Goal: Task Accomplishment & Management: Manage account settings

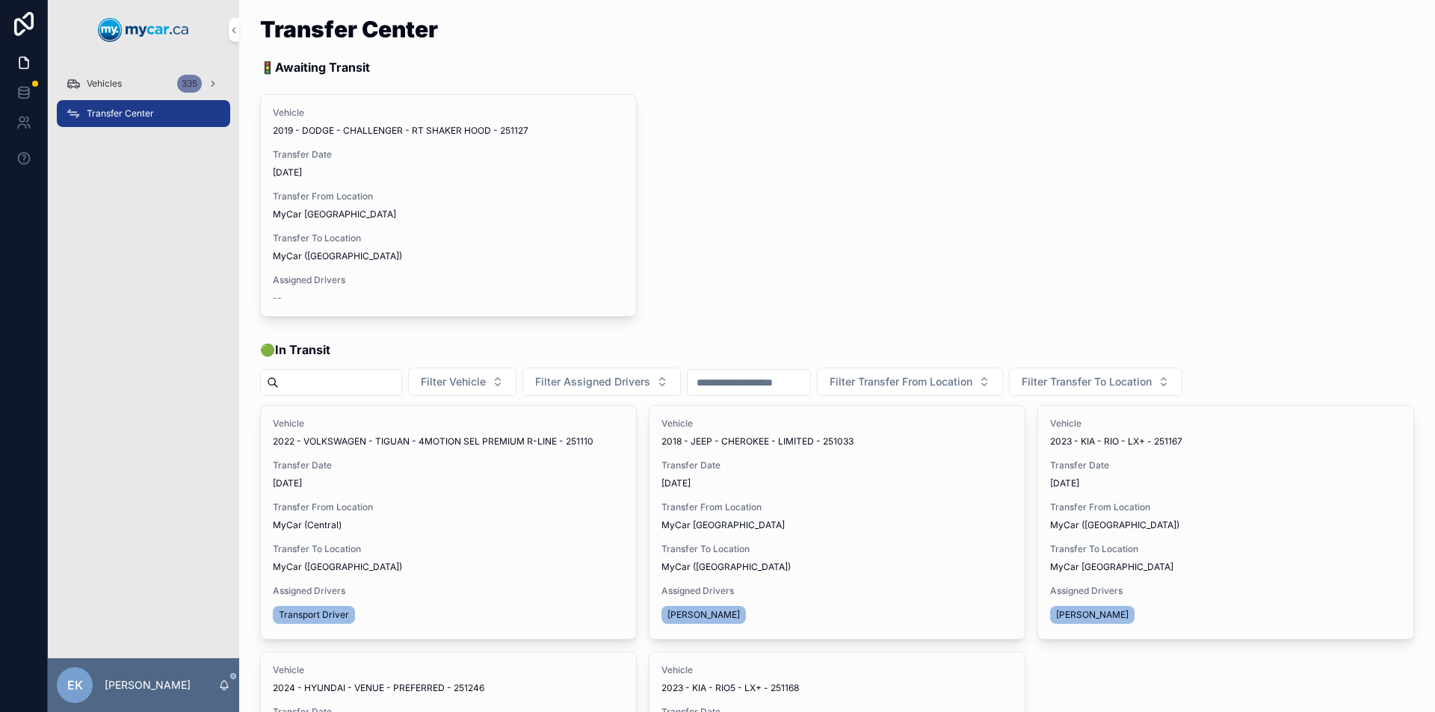
scroll to position [224, 0]
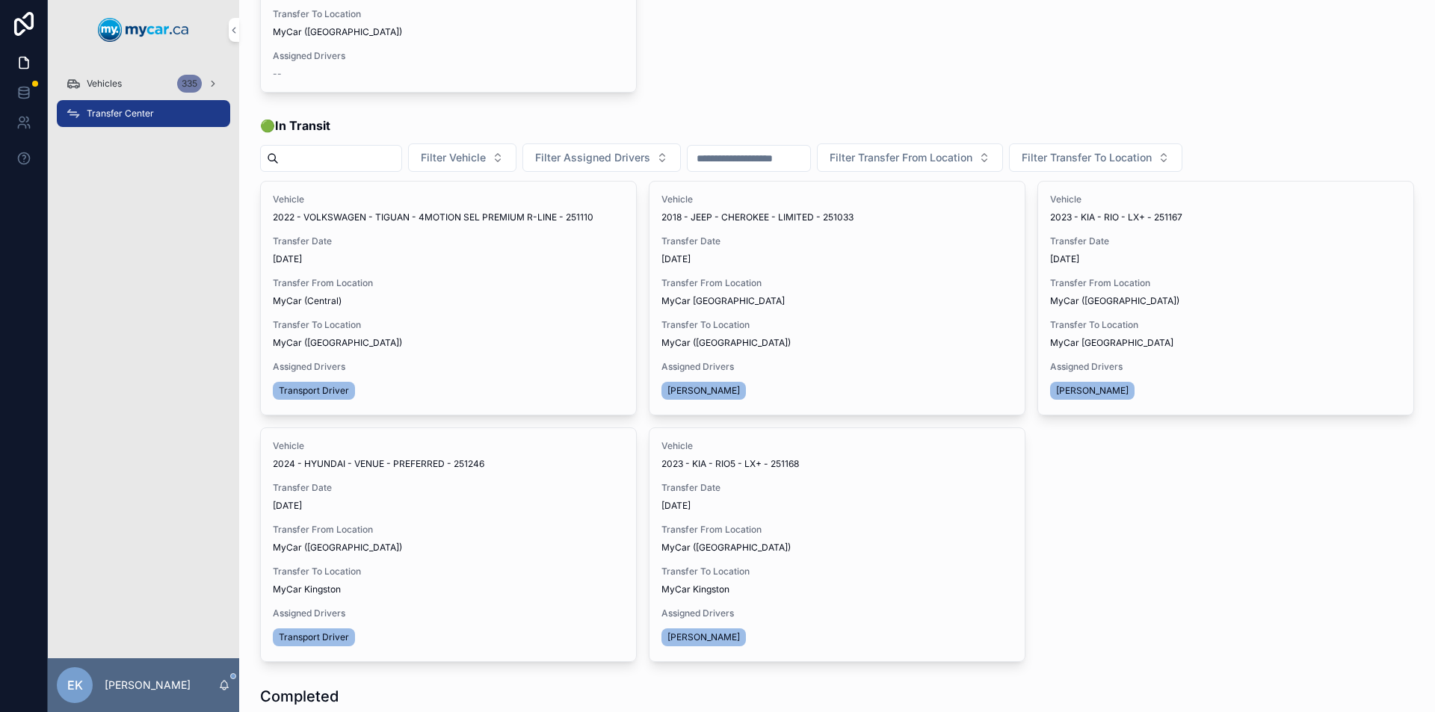
click at [0, 0] on span "Transfer Done" at bounding box center [0, 0] width 0 height 0
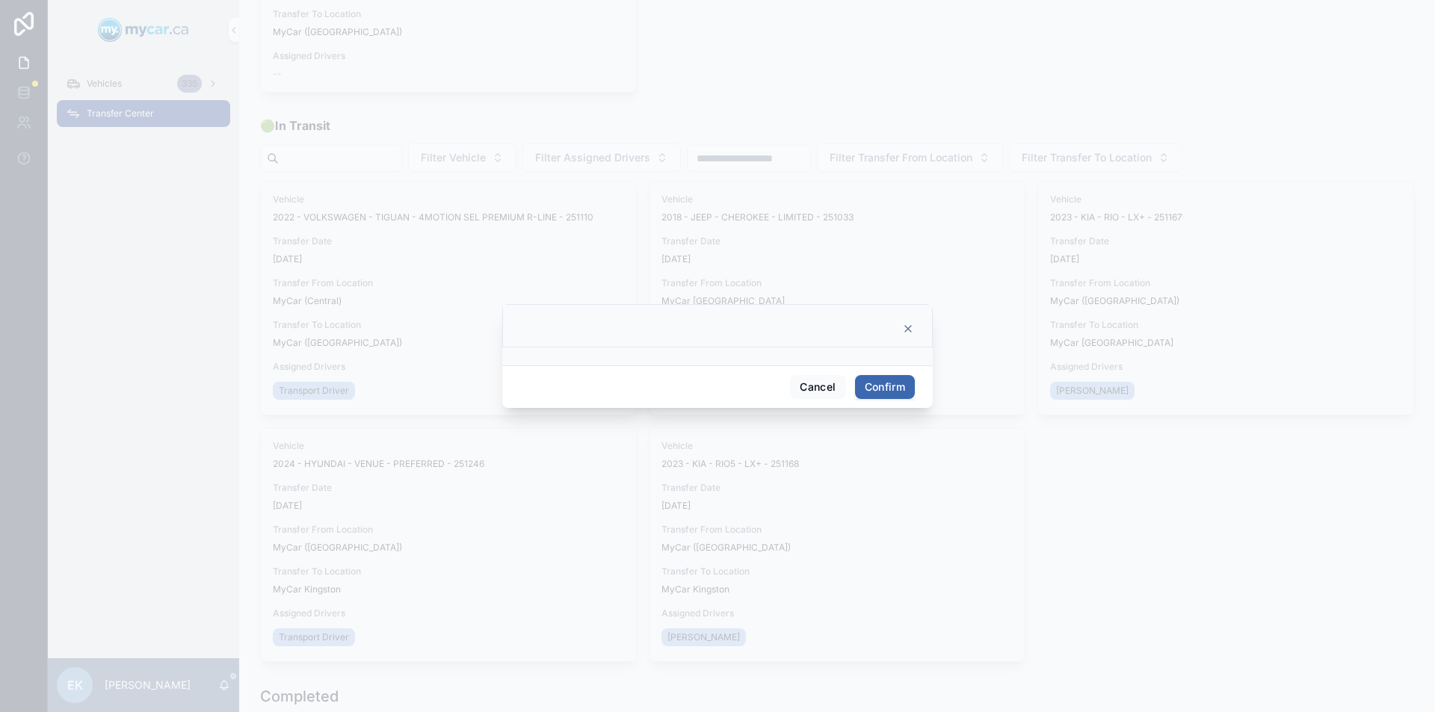
click at [884, 390] on button "Confirm" at bounding box center [885, 387] width 60 height 24
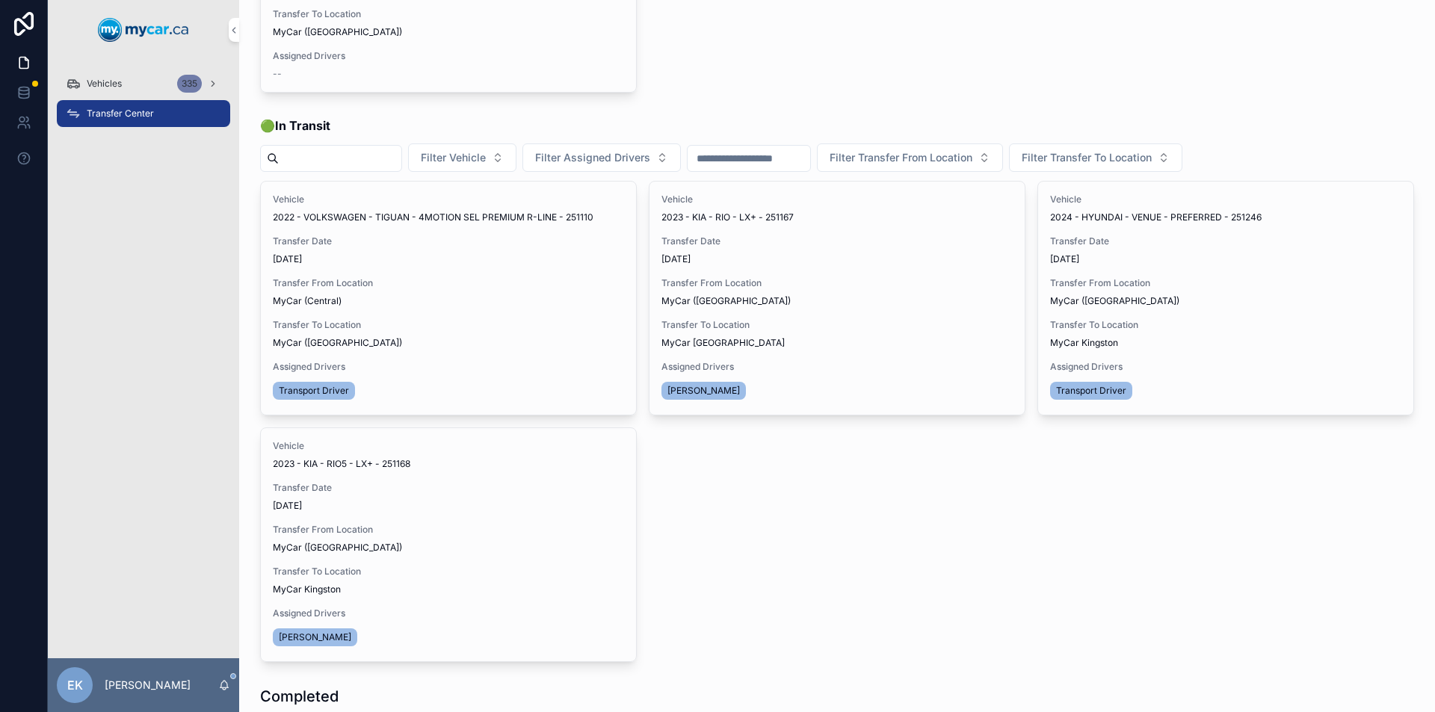
click at [94, 81] on span "Vehicles" at bounding box center [104, 84] width 35 height 12
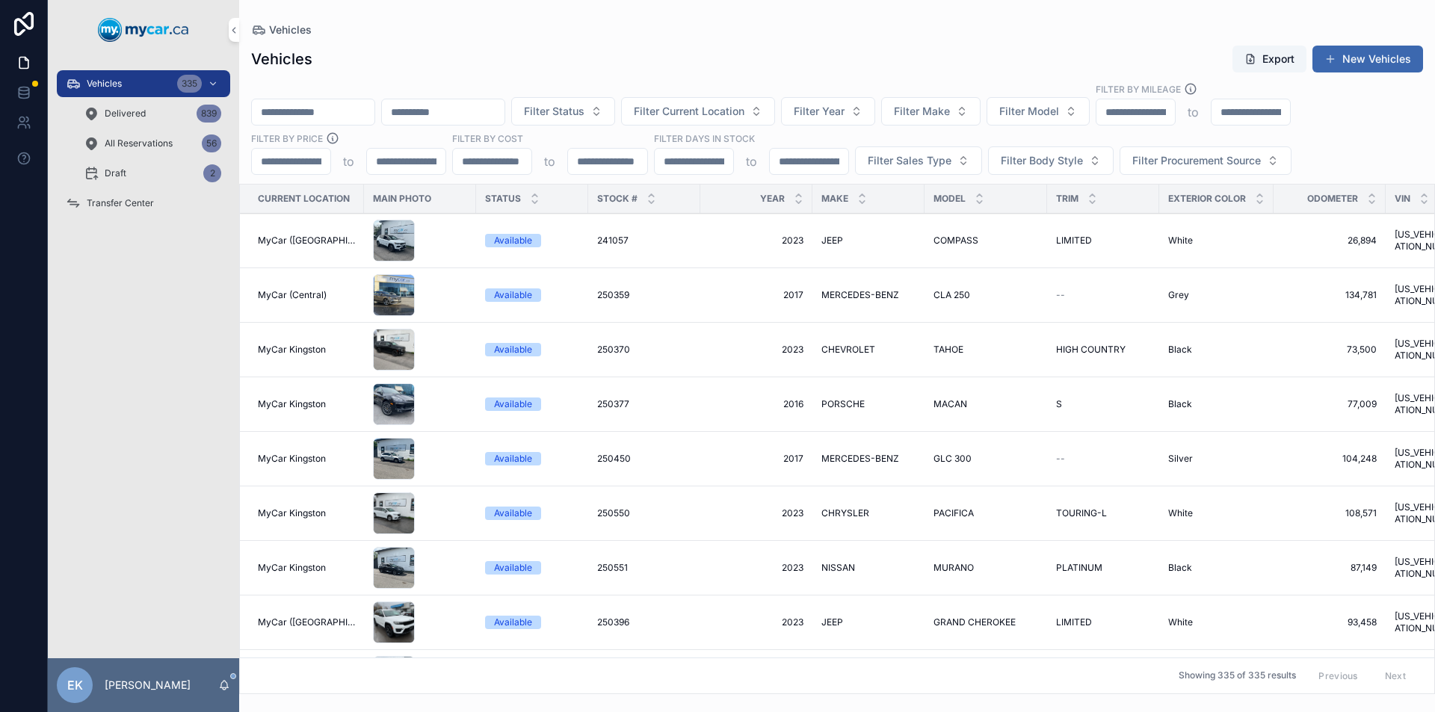
click at [305, 108] on input "scrollable content" at bounding box center [313, 112] width 123 height 21
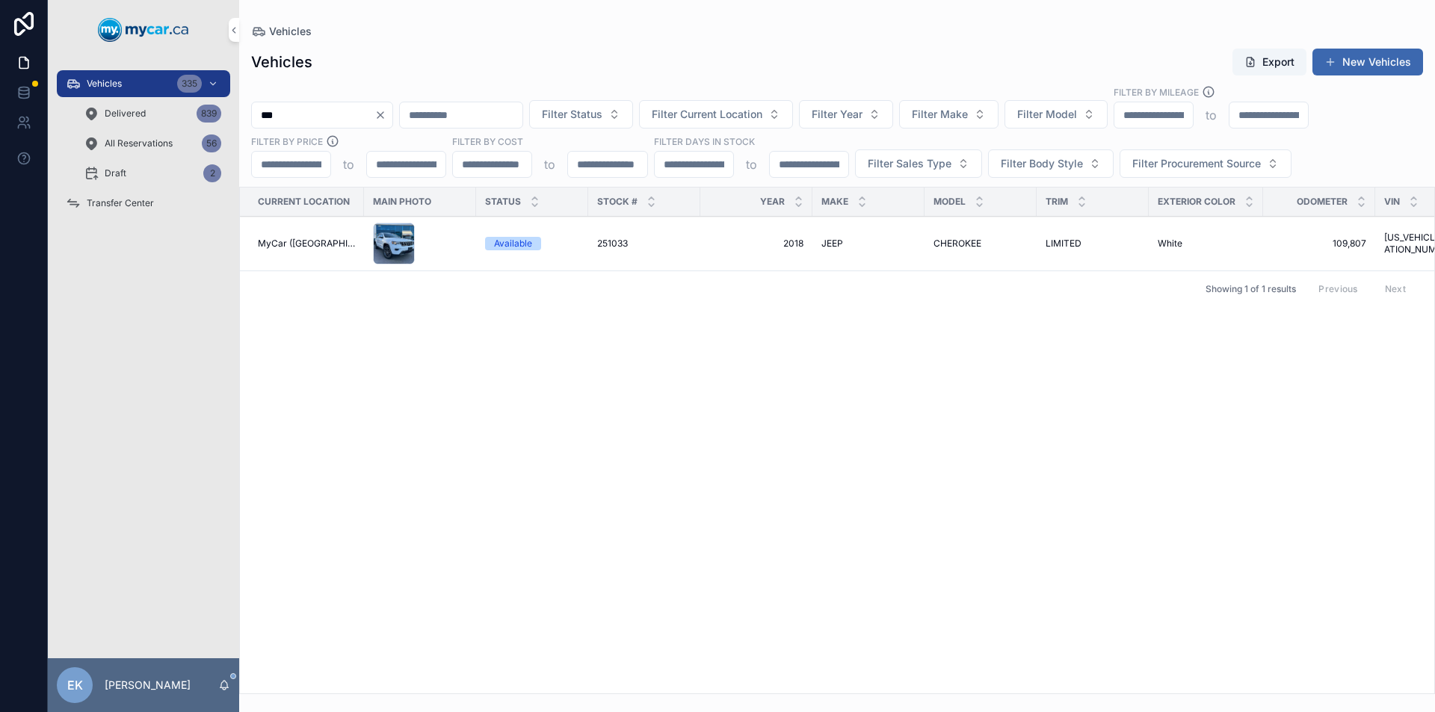
type input "***"
click at [607, 241] on span "251033" at bounding box center [612, 244] width 31 height 12
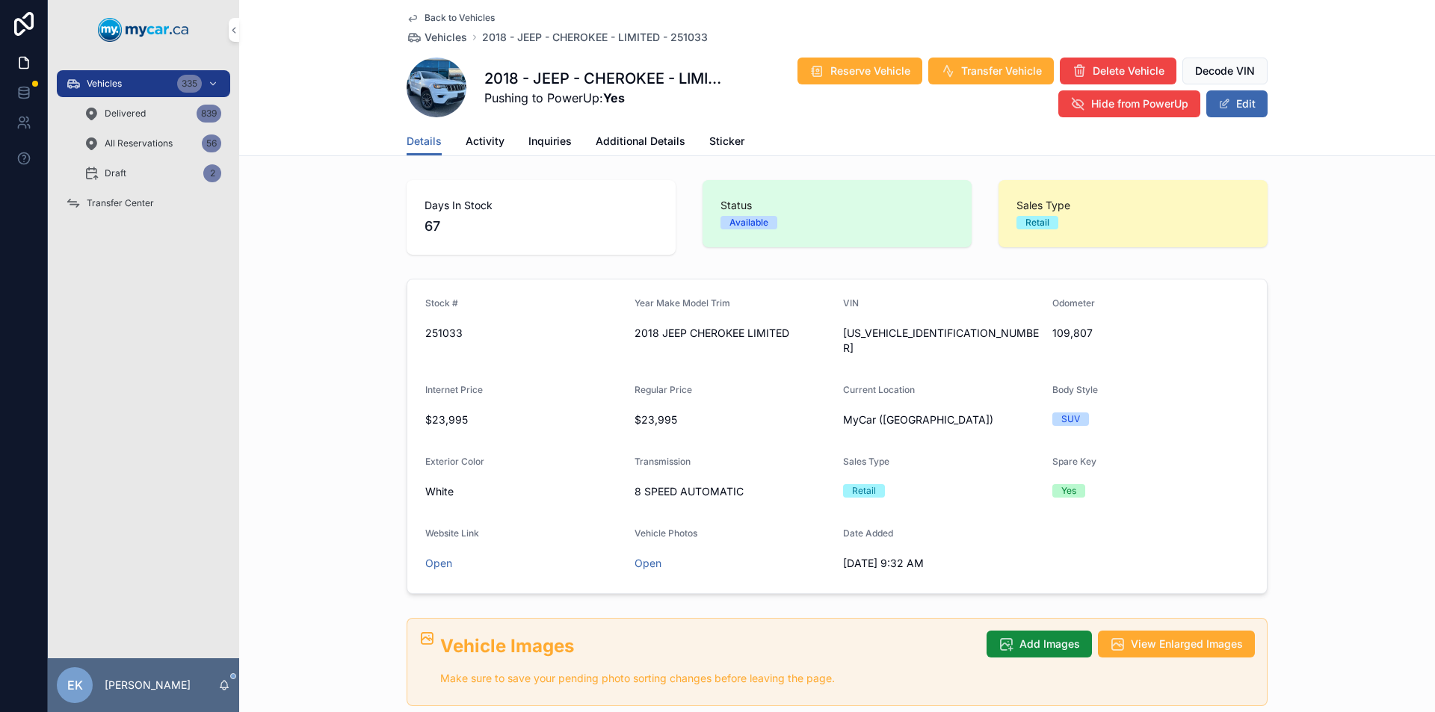
click at [129, 204] on span "Transfer Center" at bounding box center [120, 203] width 67 height 12
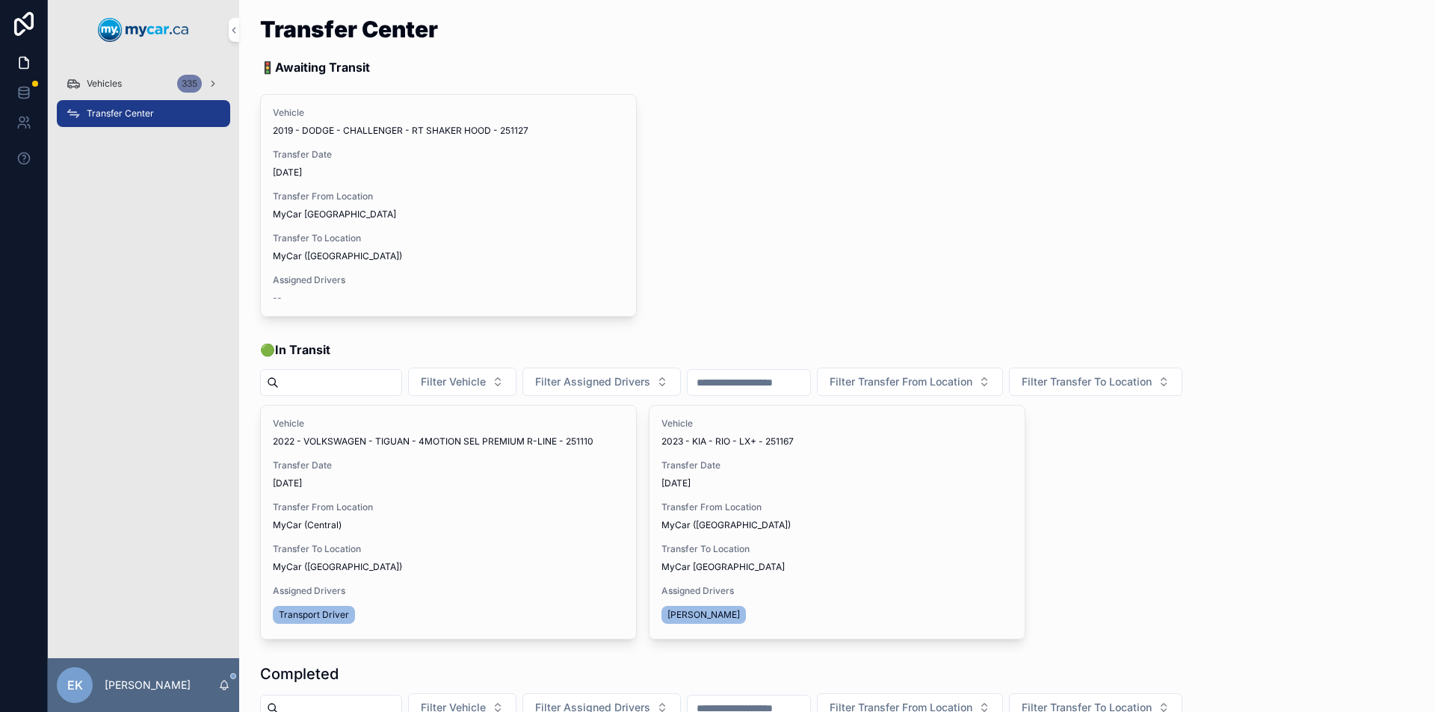
click at [0, 0] on span "Transfer Done" at bounding box center [0, 0] width 0 height 0
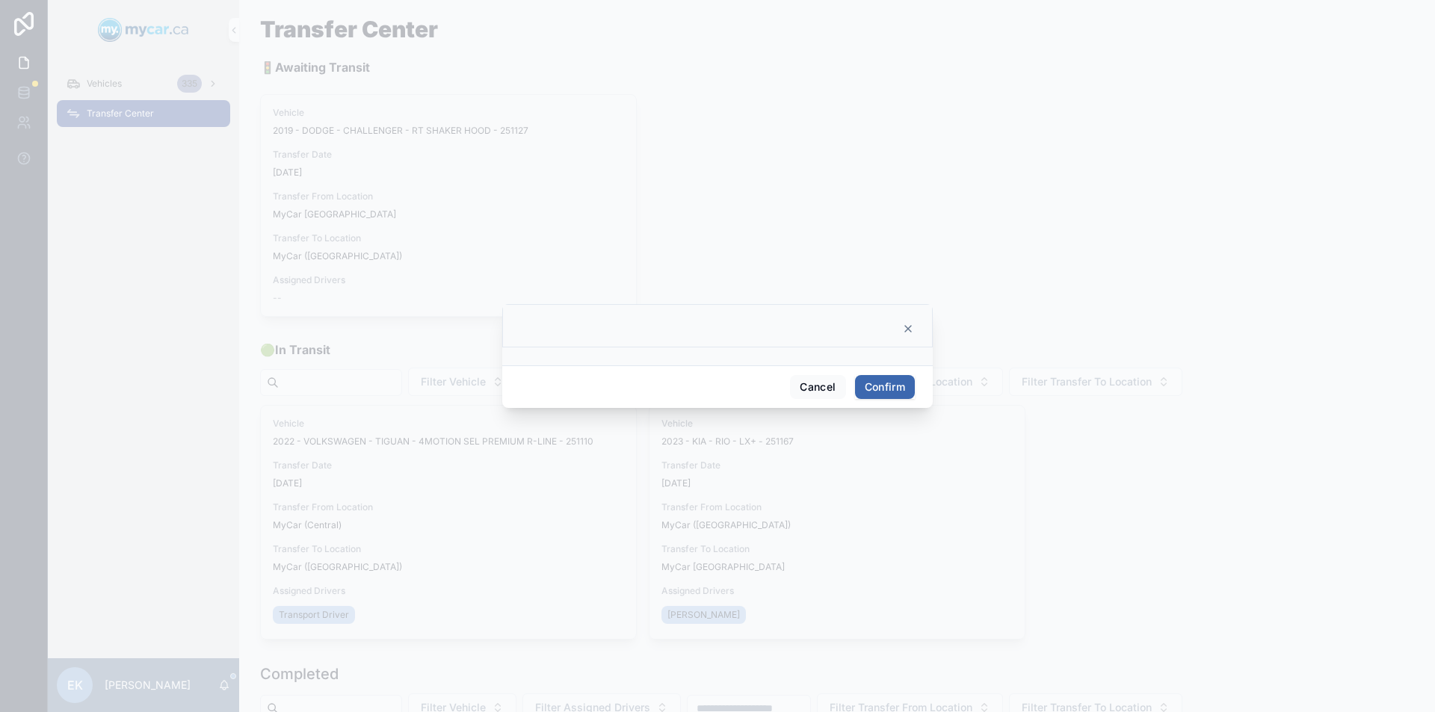
click at [862, 391] on button "Confirm" at bounding box center [885, 387] width 60 height 24
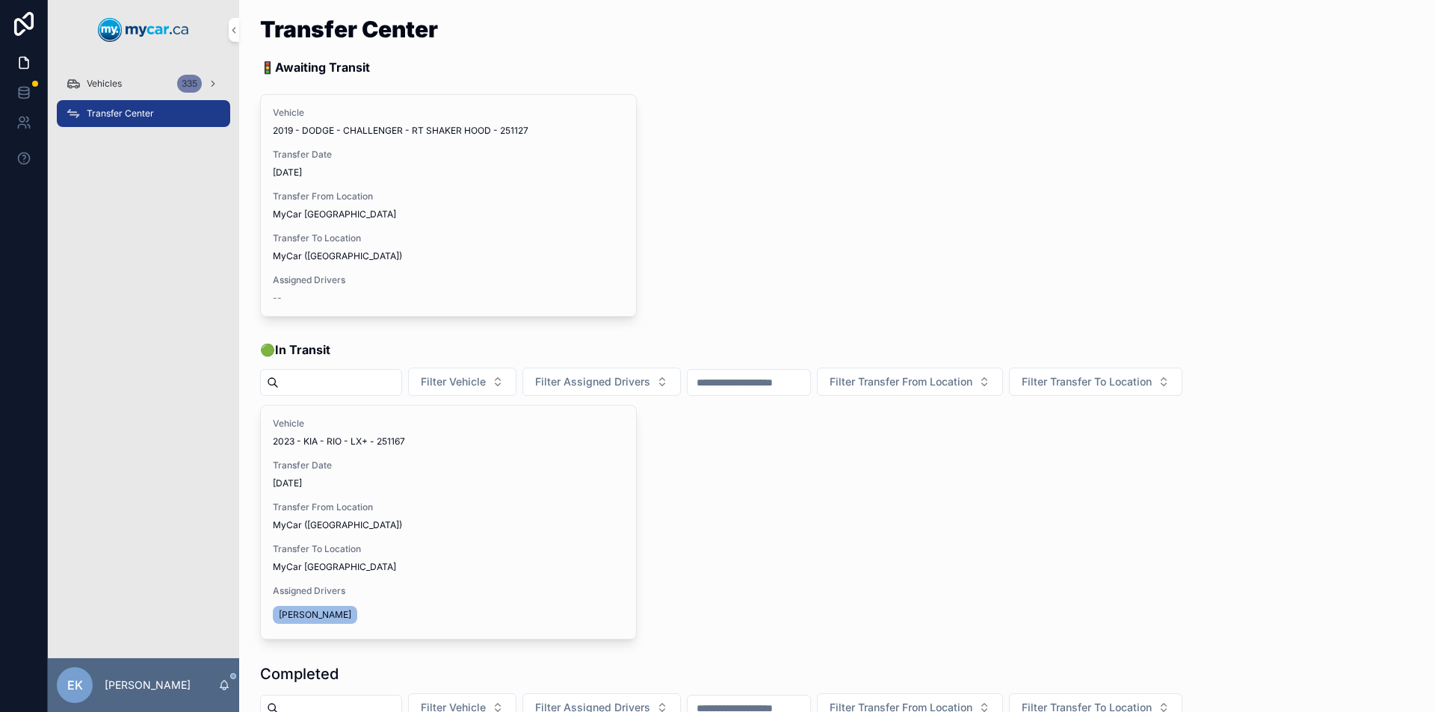
click at [101, 80] on span "Vehicles" at bounding box center [104, 84] width 35 height 12
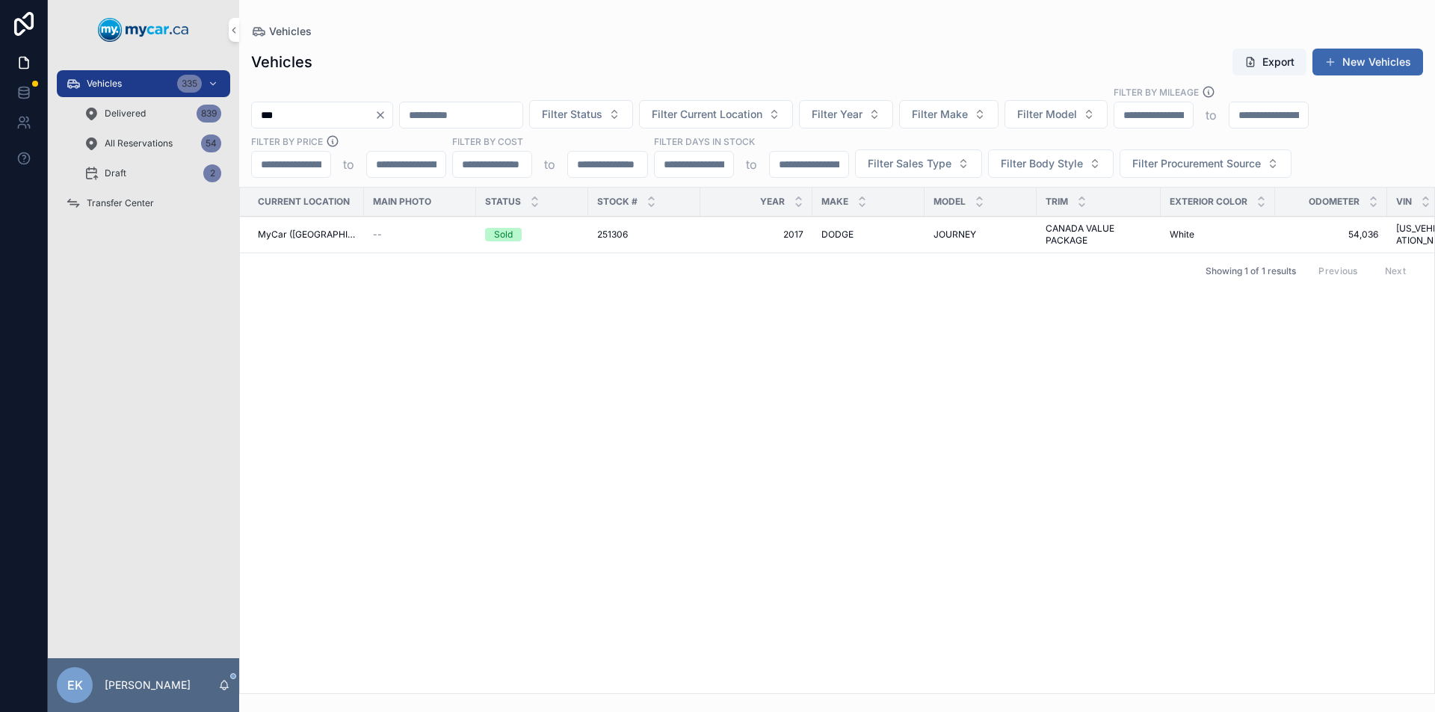
type input "***"
click at [322, 234] on span "MyCar ([GEOGRAPHIC_DATA])" at bounding box center [306, 235] width 97 height 12
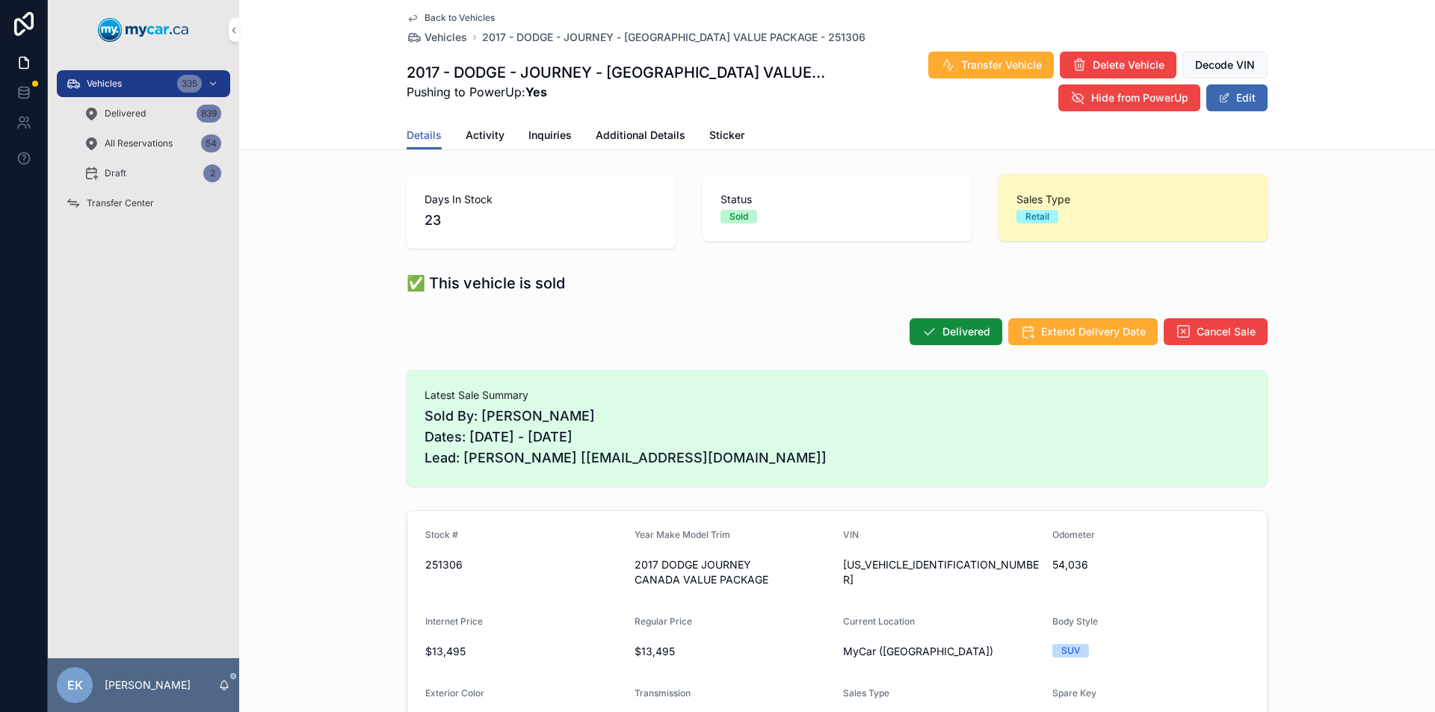
click at [961, 67] on span "Transfer Vehicle" at bounding box center [1001, 65] width 81 height 15
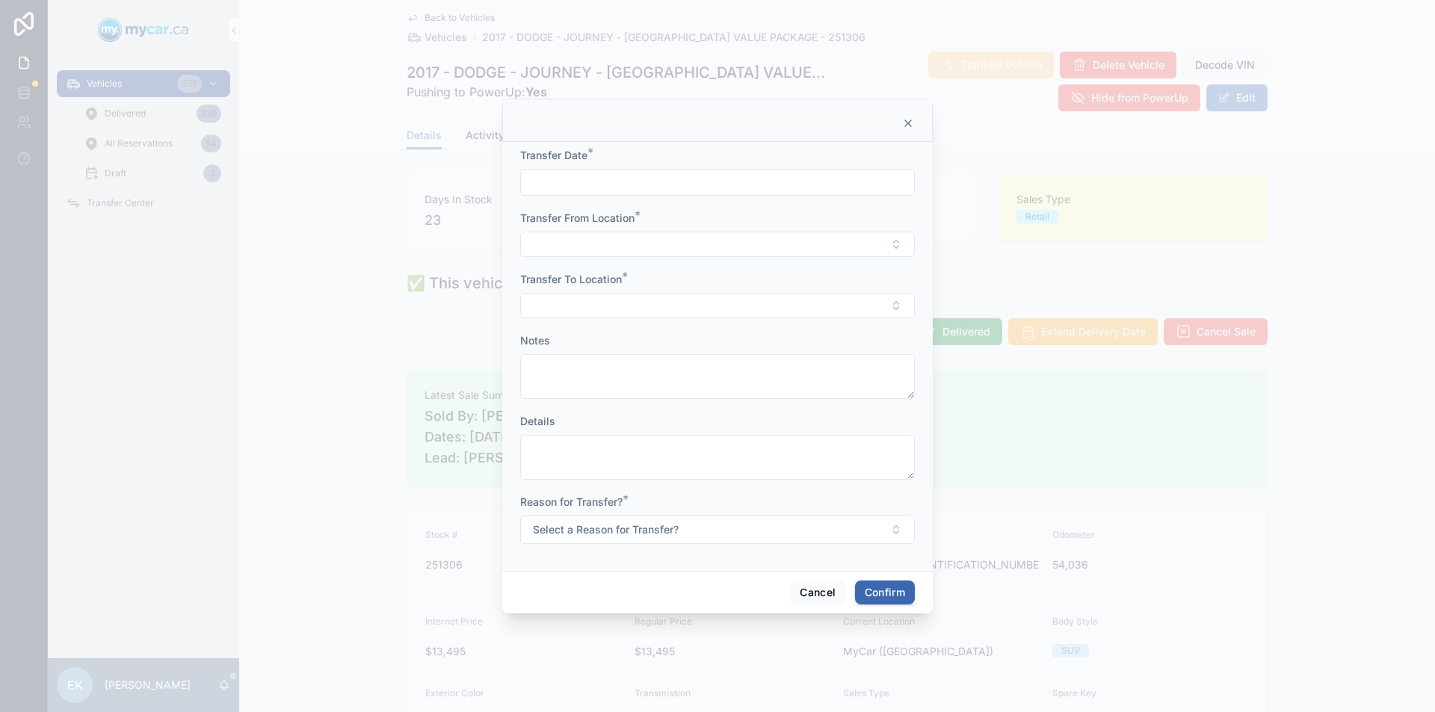
click at [593, 179] on input "text" at bounding box center [717, 182] width 393 height 21
click at [664, 337] on button "6" at bounding box center [663, 337] width 27 height 27
type input "*********"
click at [558, 244] on button "Select Button" at bounding box center [717, 244] width 395 height 25
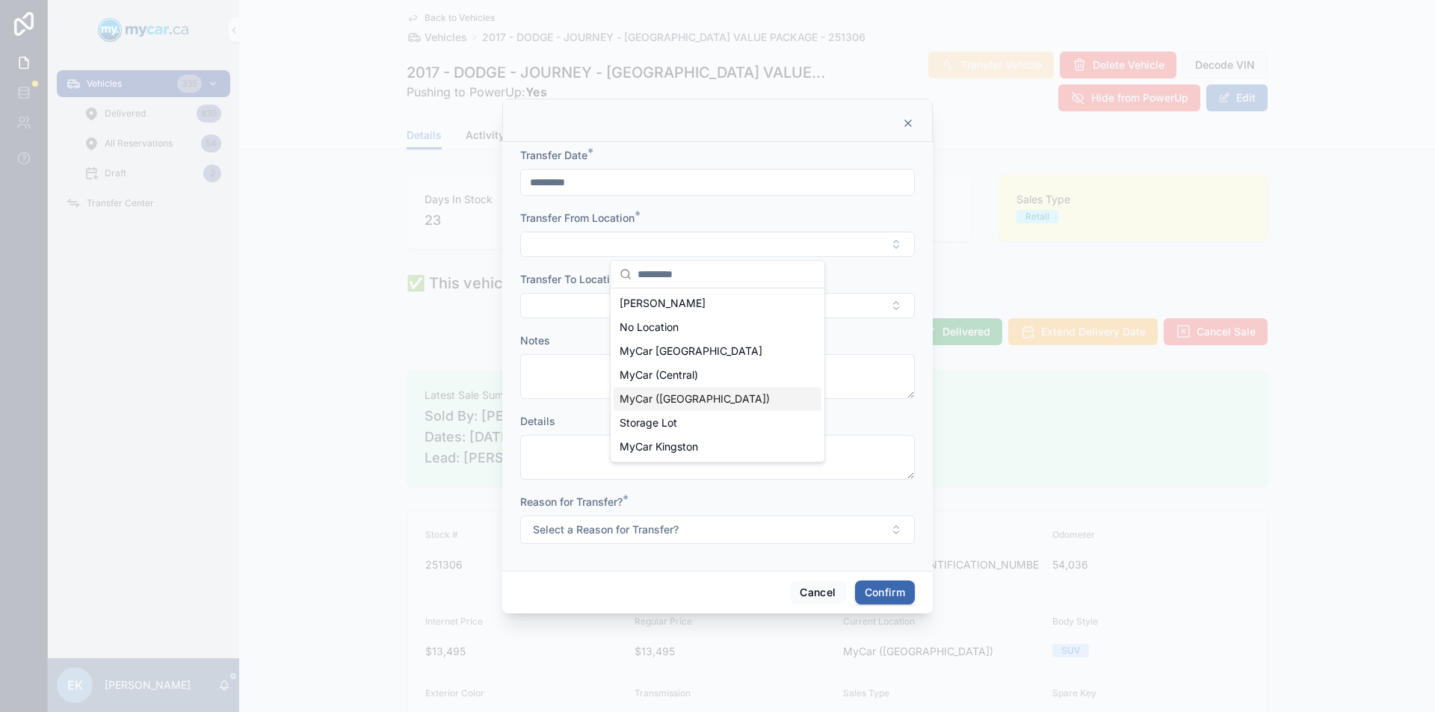
click at [647, 398] on span "MyCar ([GEOGRAPHIC_DATA])" at bounding box center [695, 399] width 150 height 15
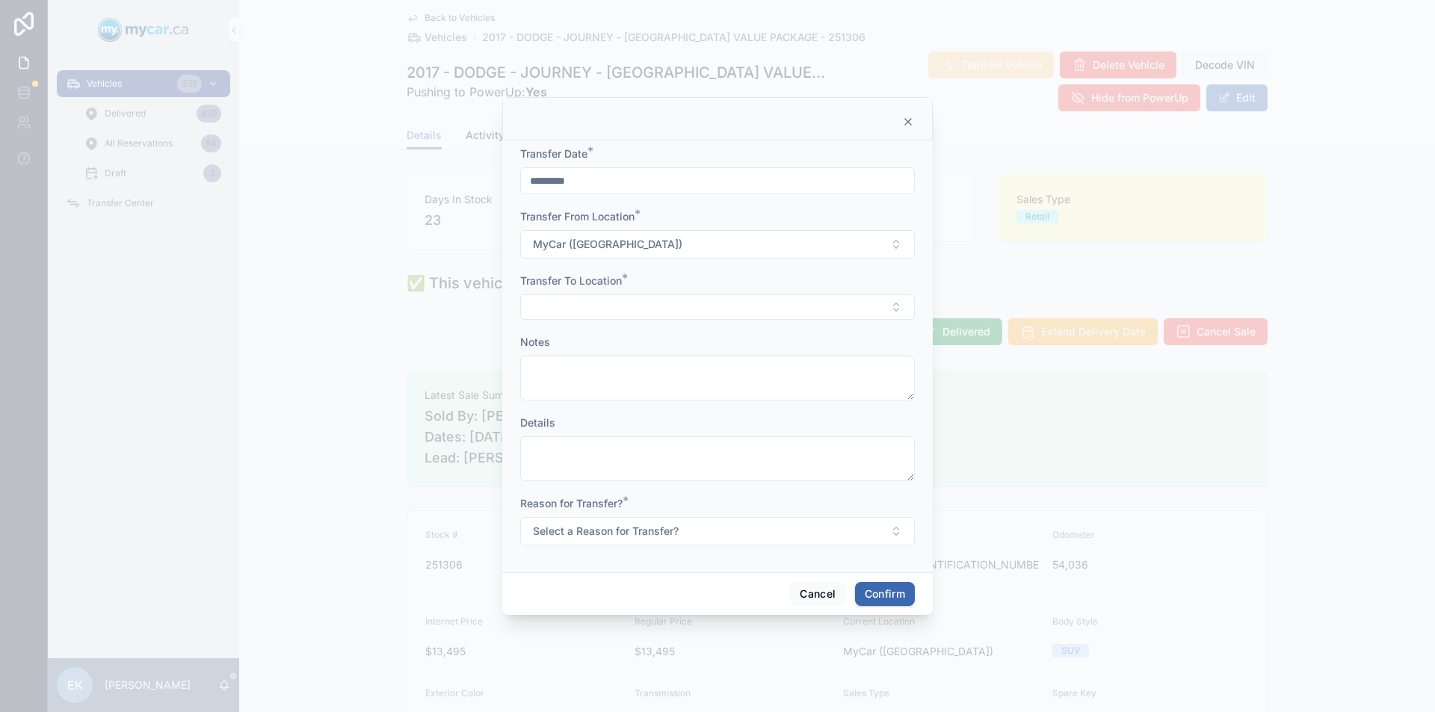
click at [567, 296] on button "Select Button" at bounding box center [717, 306] width 395 height 25
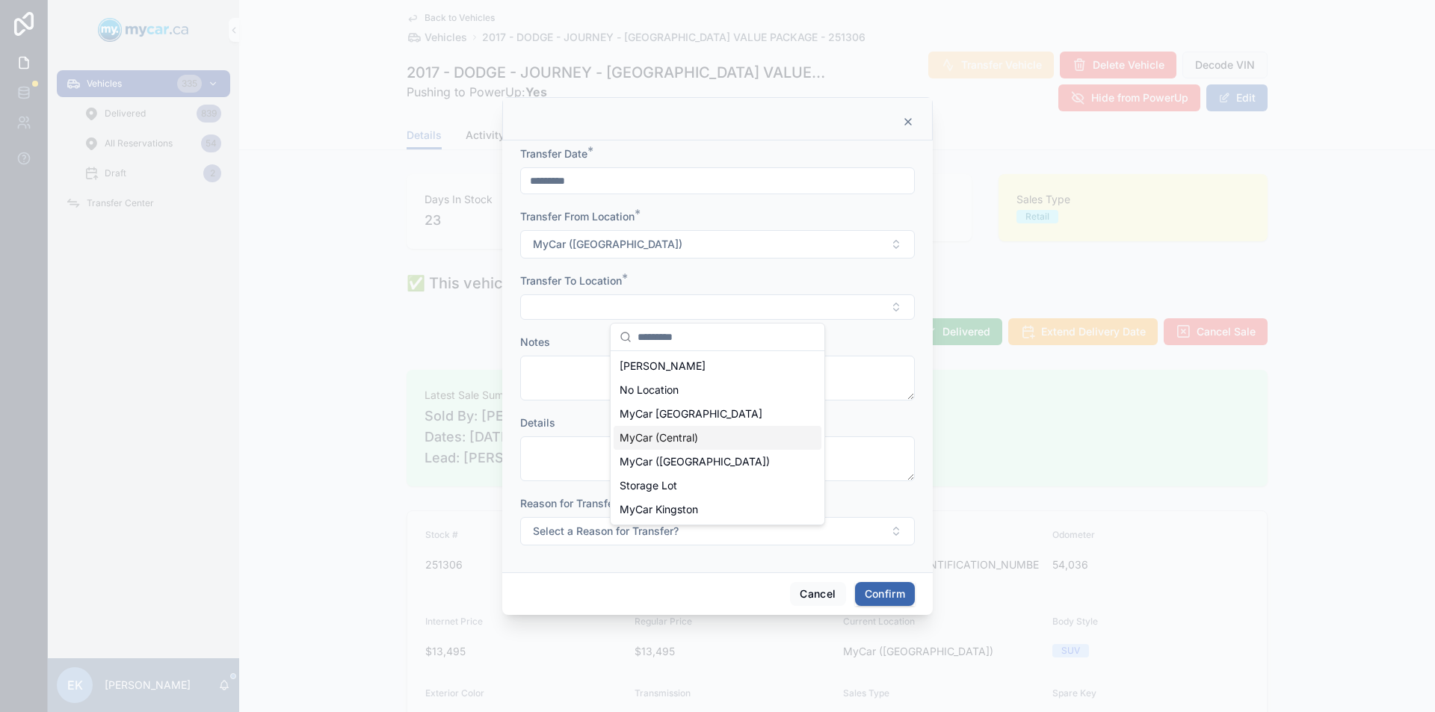
click at [660, 434] on span "MyCar (Central)" at bounding box center [659, 438] width 78 height 15
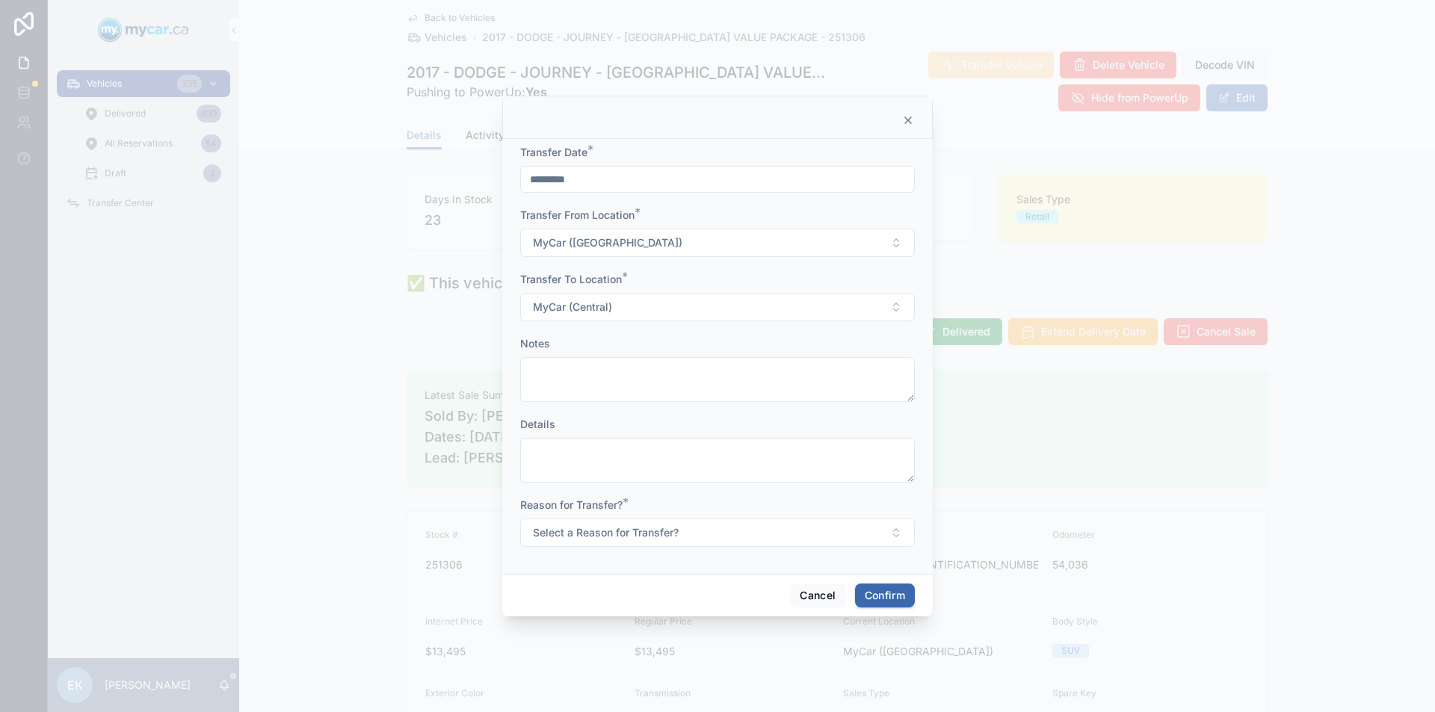
click at [679, 530] on span "Select a Reason for Transfer?" at bounding box center [606, 532] width 146 height 15
click at [646, 634] on div "Sold" at bounding box center [638, 637] width 19 height 13
click at [883, 596] on button "Confirm" at bounding box center [885, 596] width 60 height 24
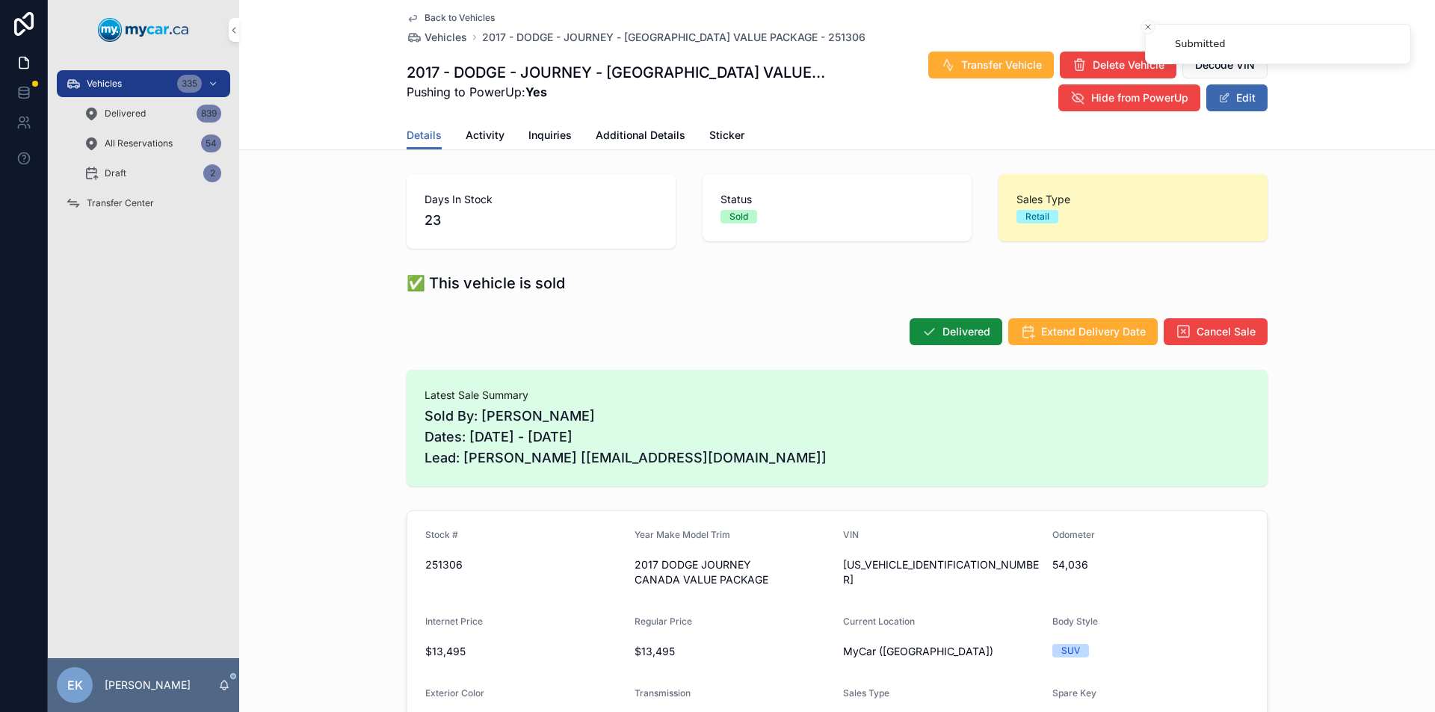
click at [94, 200] on span "Transfer Center" at bounding box center [120, 203] width 67 height 12
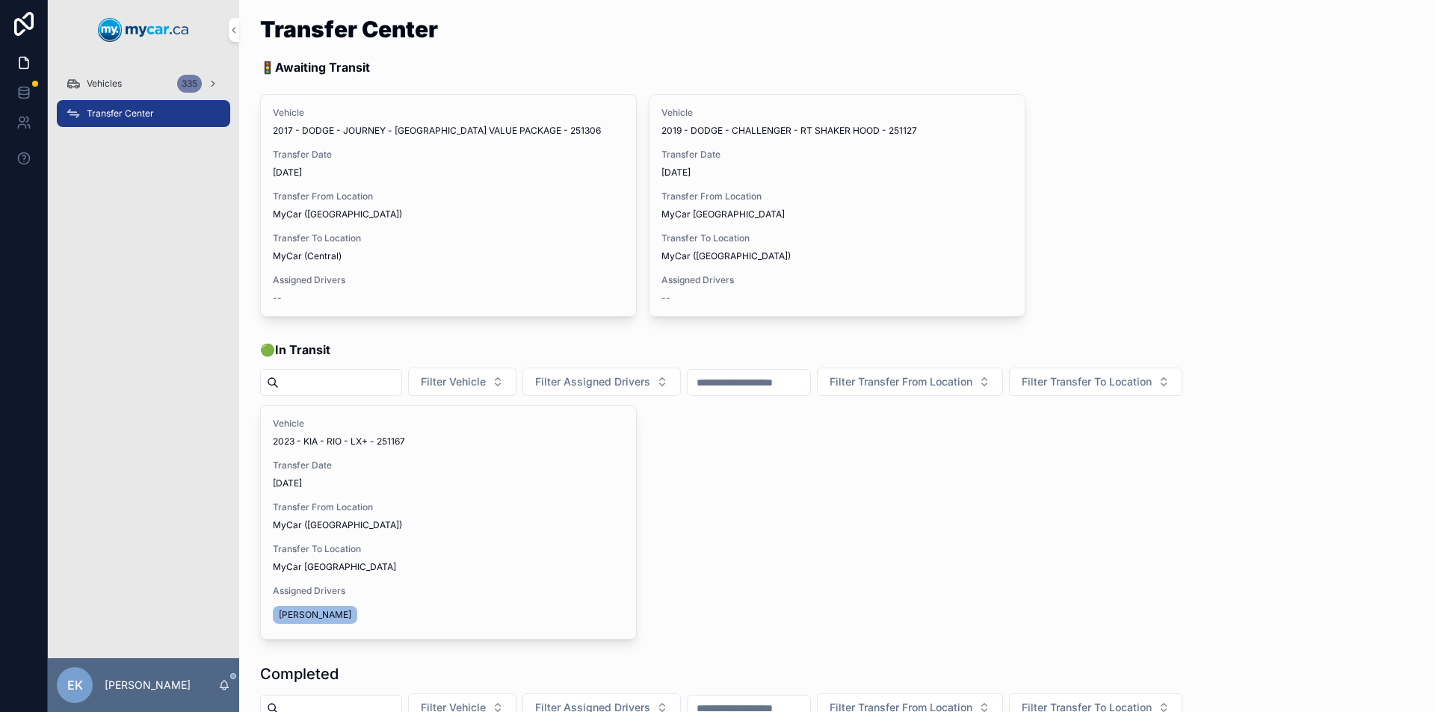
click at [0, 0] on span "Assign Driver" at bounding box center [0, 0] width 0 height 0
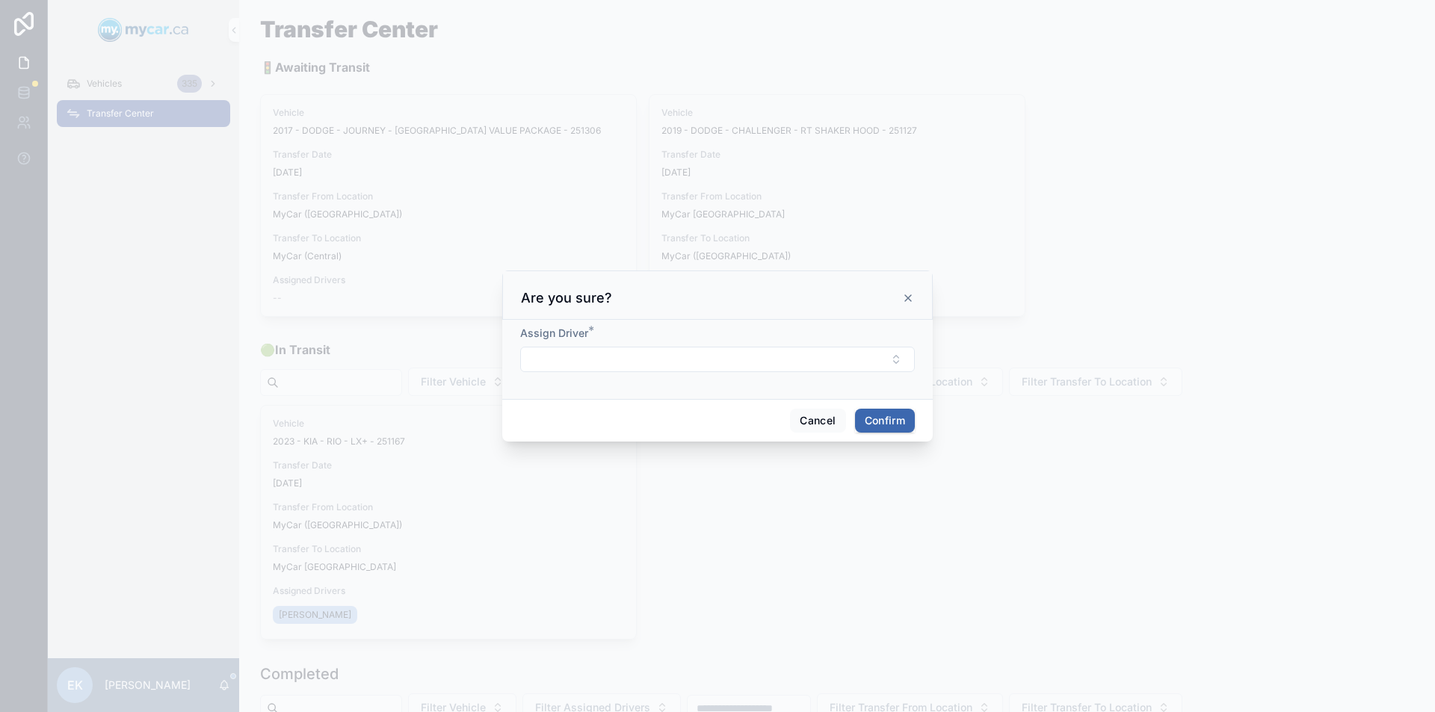
click at [615, 362] on button "Select Button" at bounding box center [717, 359] width 395 height 25
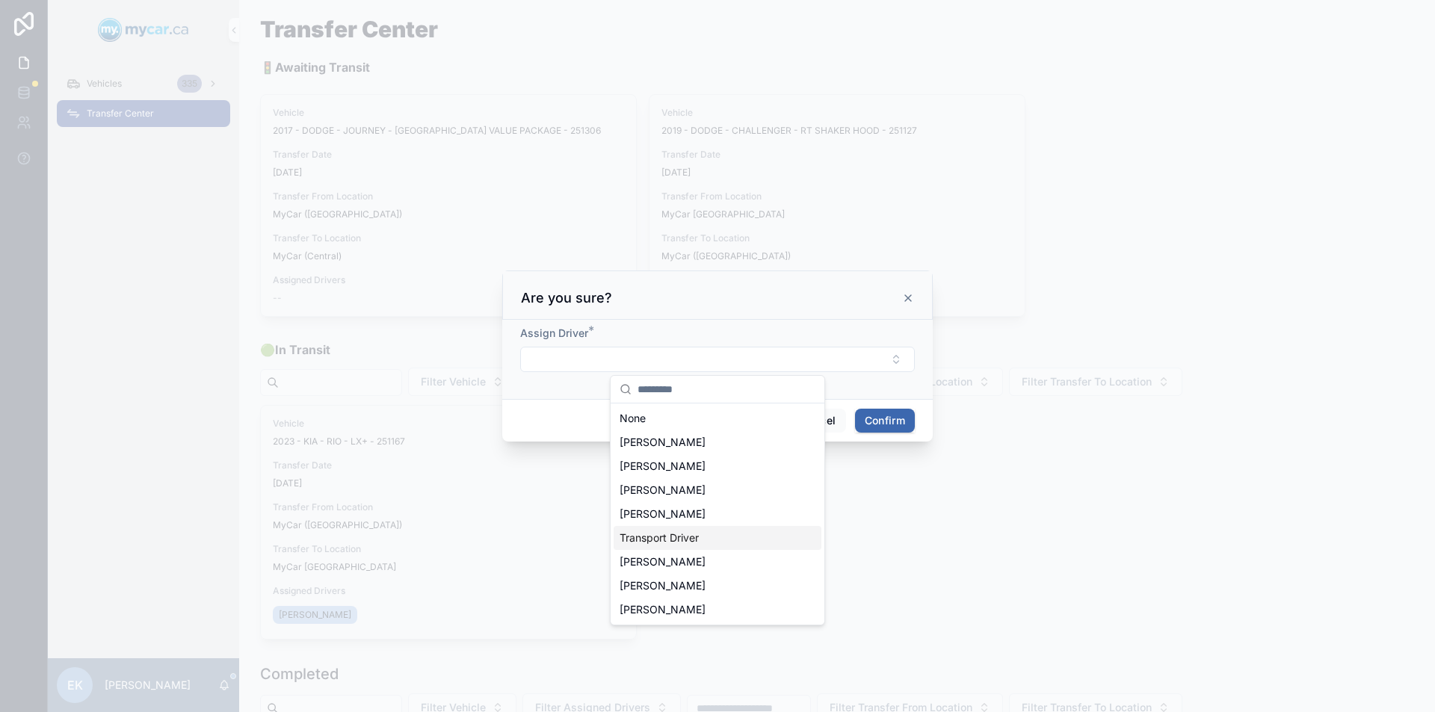
click at [645, 538] on span "Transport Driver" at bounding box center [659, 538] width 79 height 15
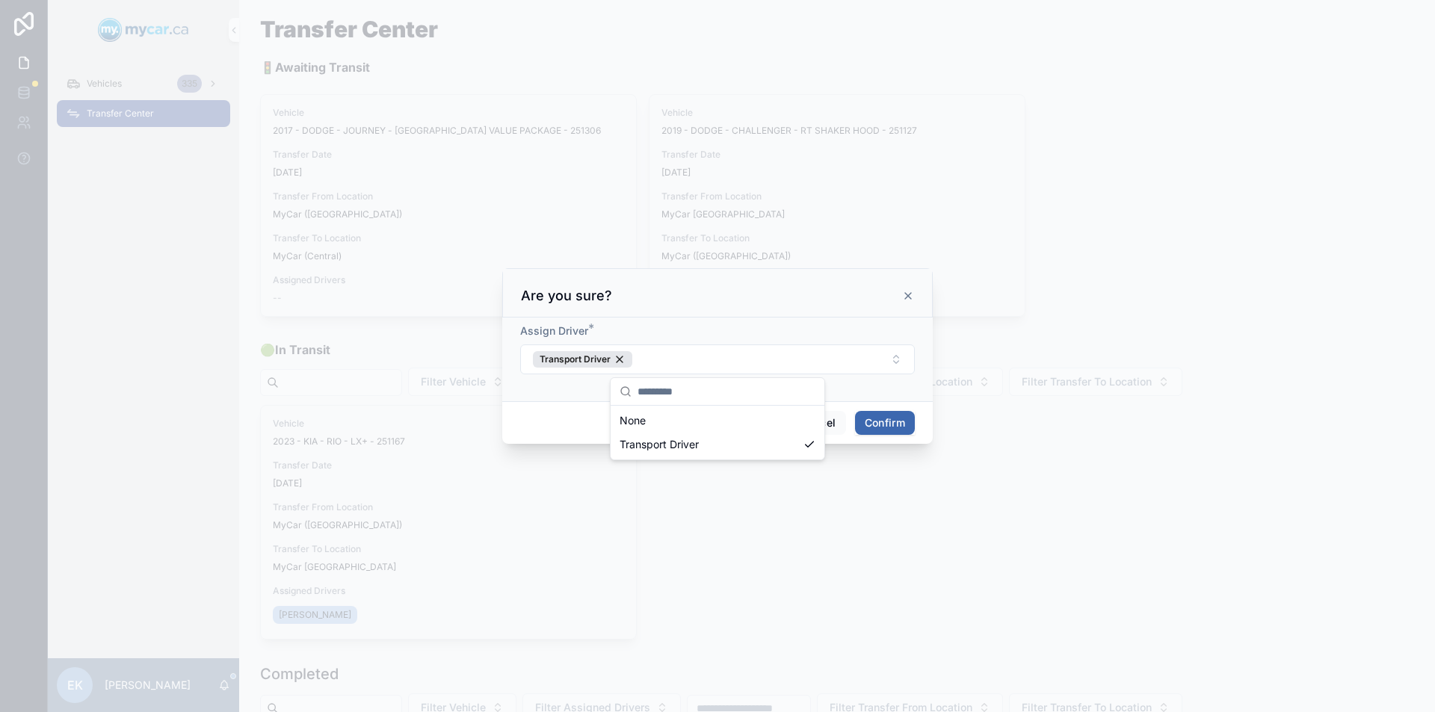
click at [892, 425] on button "Confirm" at bounding box center [885, 423] width 60 height 24
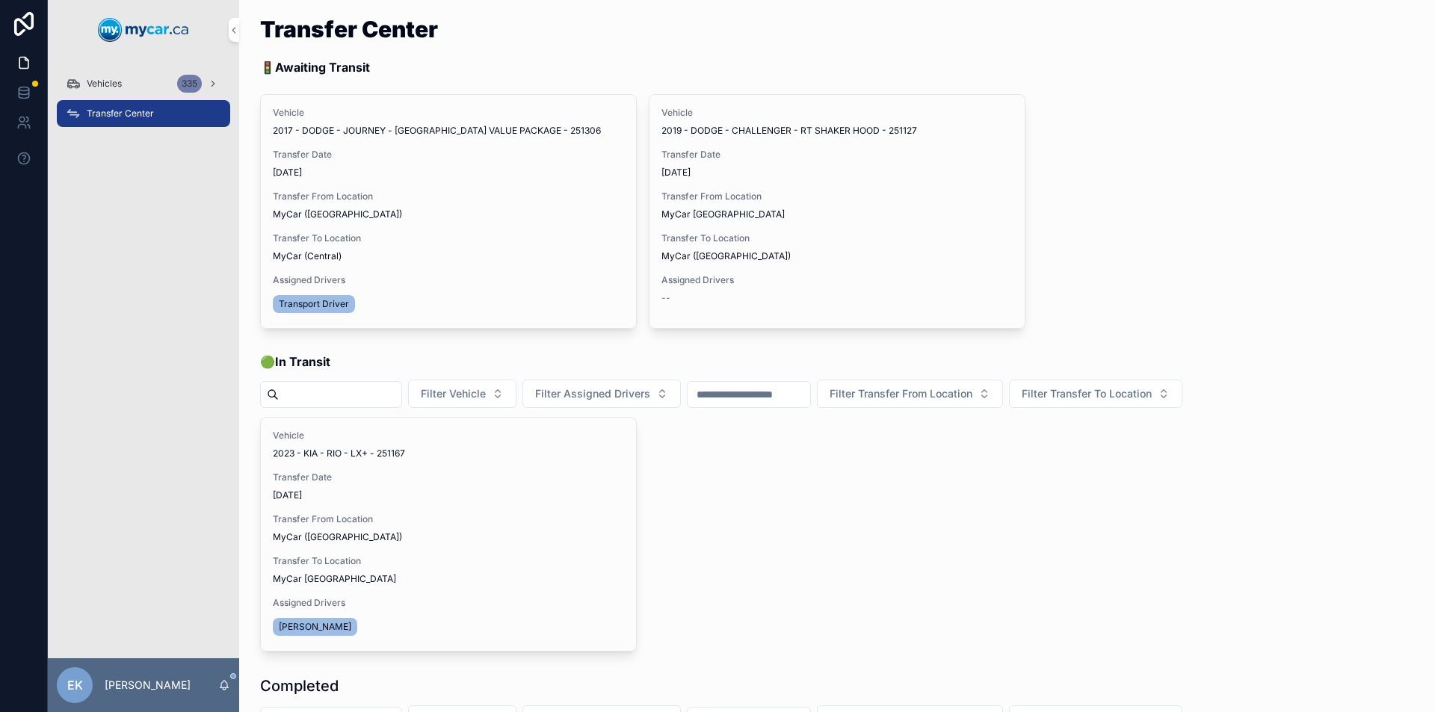
click at [0, 0] on span "Begin Trip" at bounding box center [0, 0] width 0 height 0
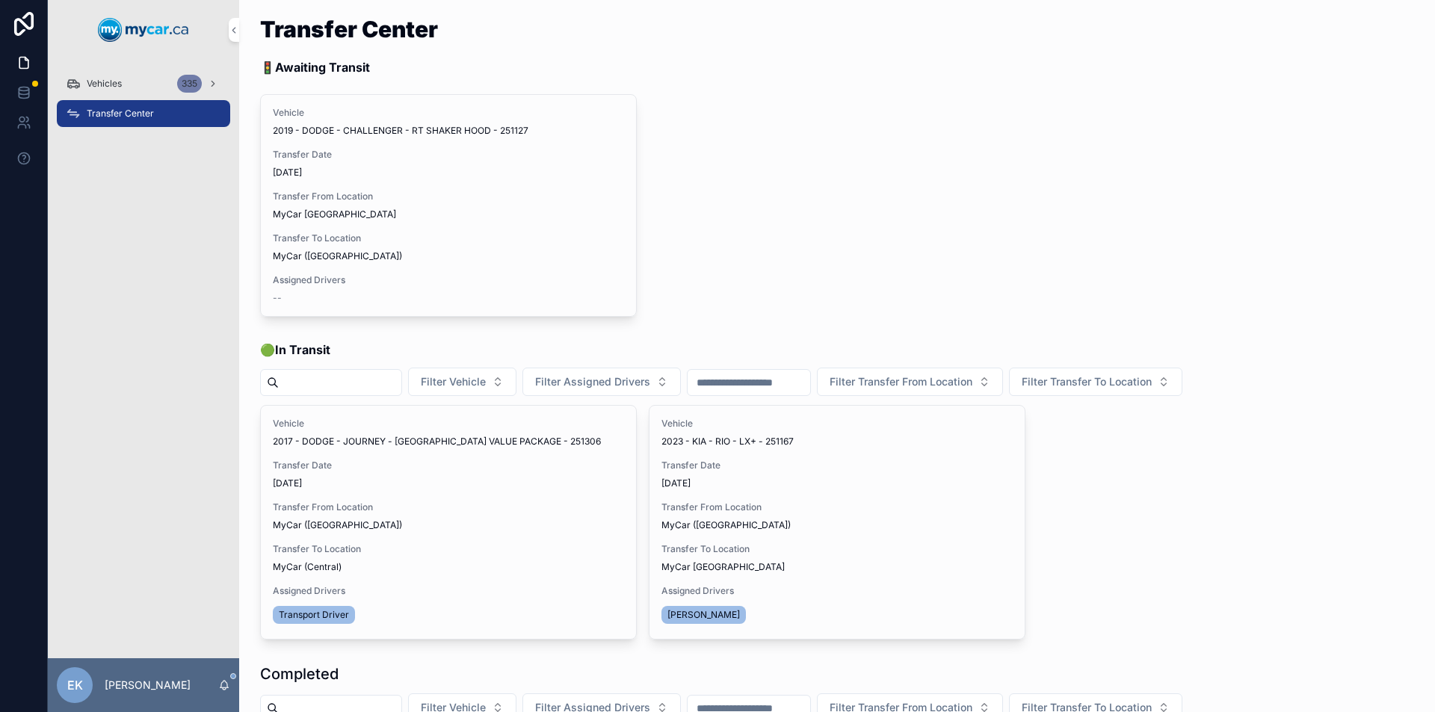
click at [96, 78] on div "Vehicles 335" at bounding box center [143, 84] width 155 height 24
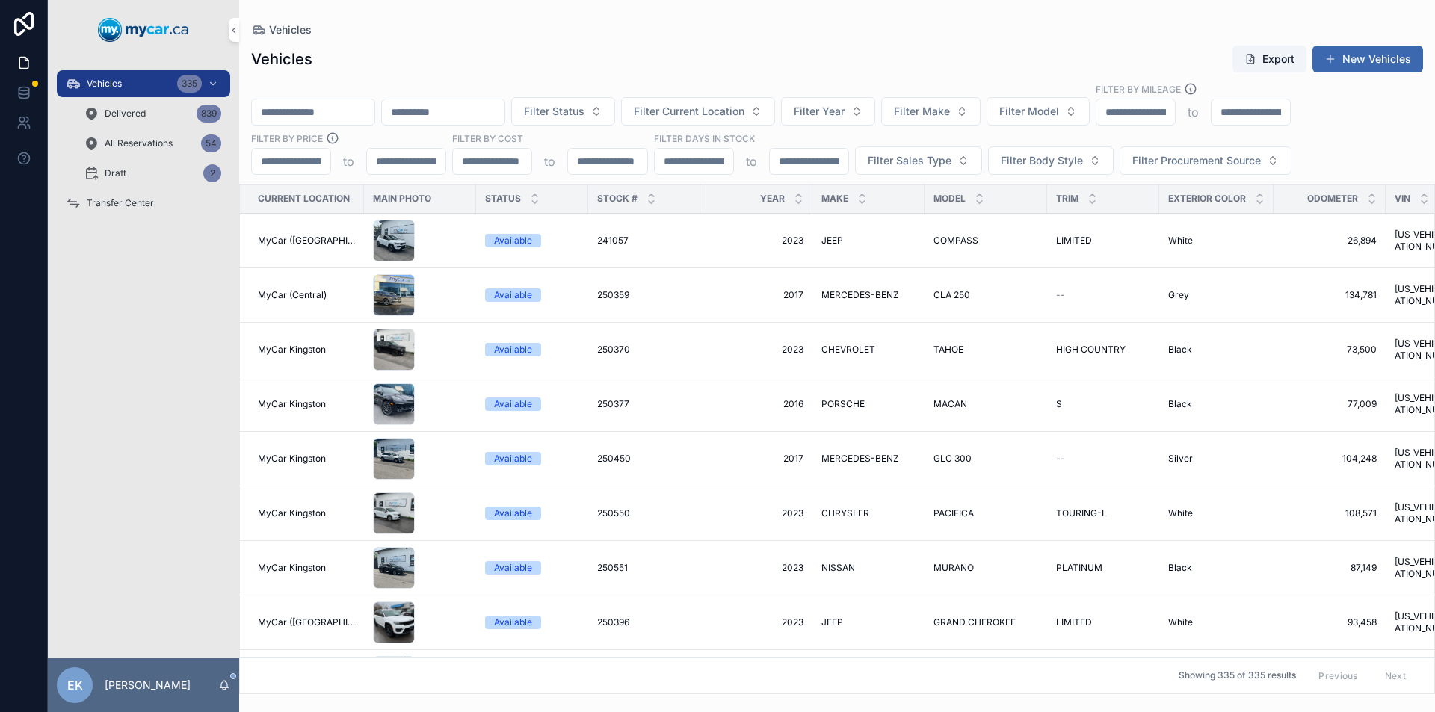
click at [310, 108] on input "scrollable content" at bounding box center [313, 112] width 123 height 21
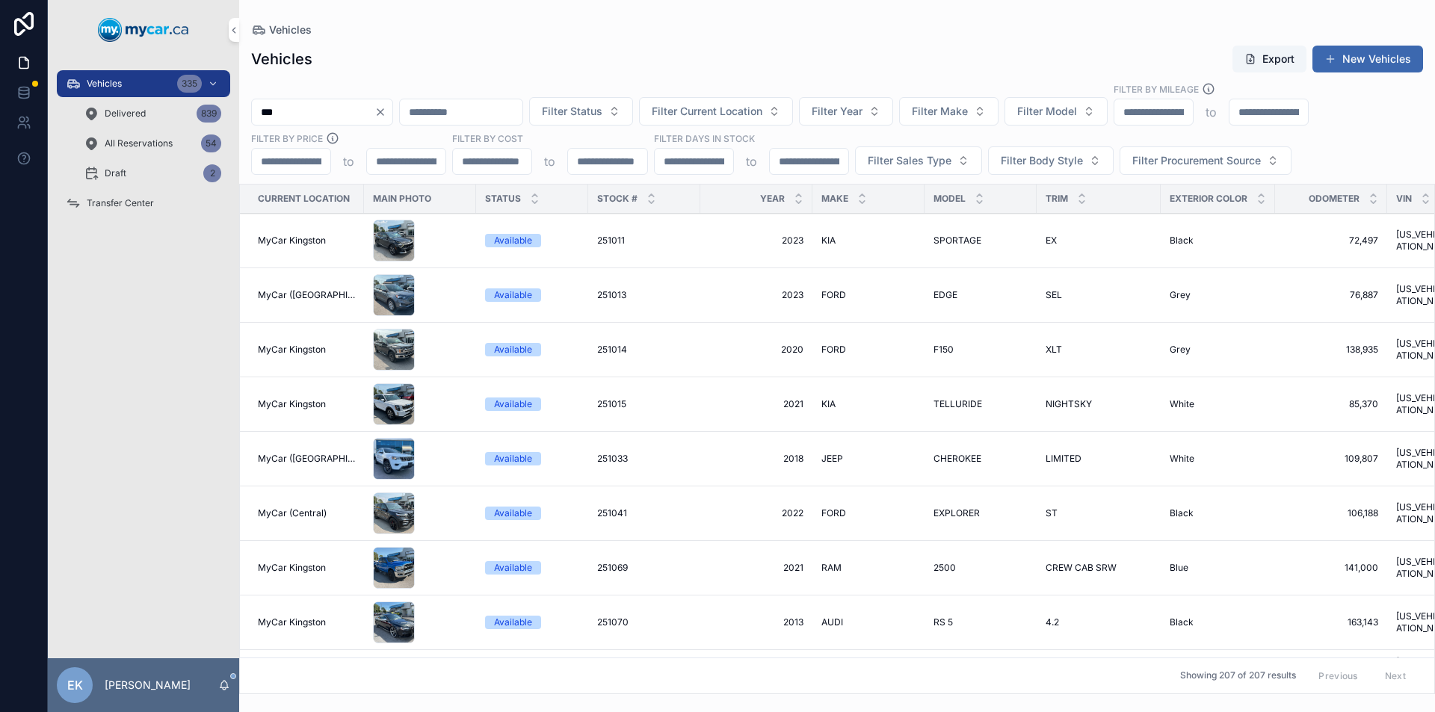
click at [259, 108] on input "***" at bounding box center [313, 112] width 123 height 21
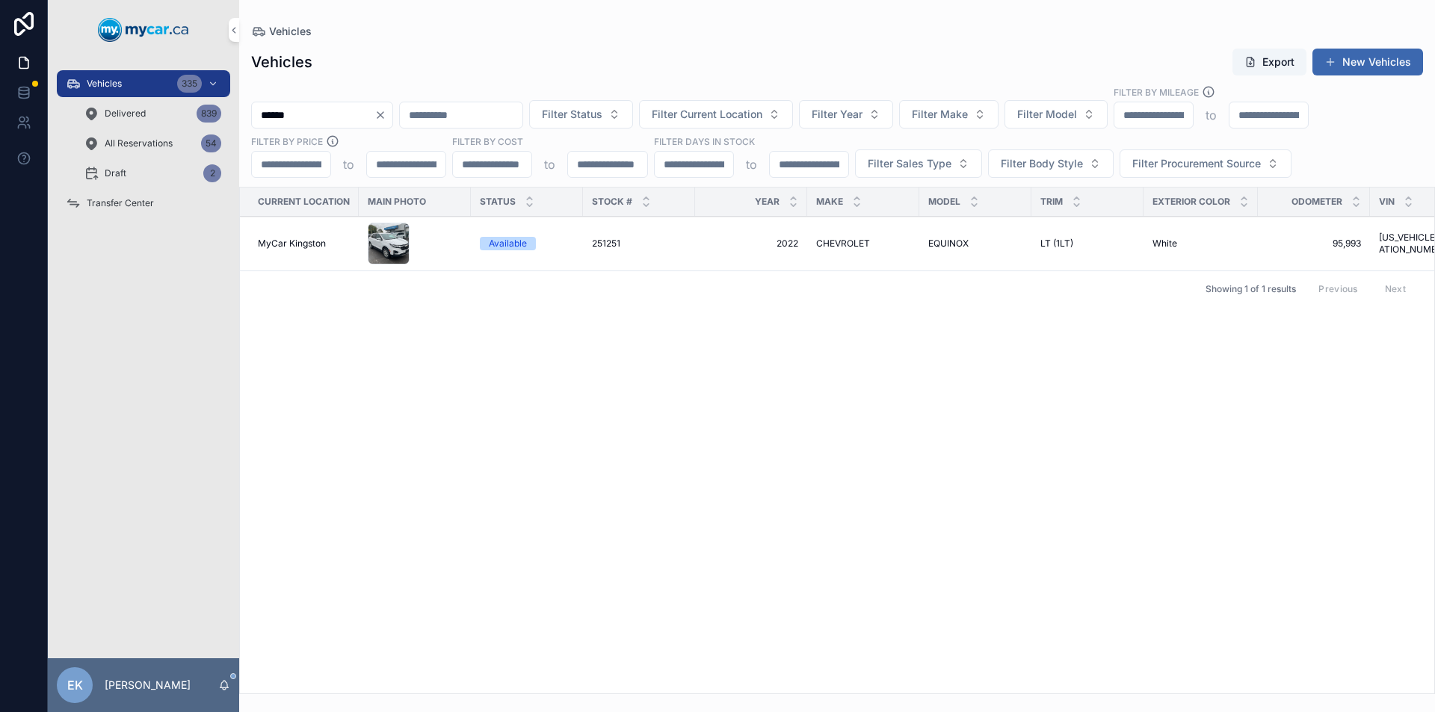
type input "******"
click at [605, 243] on span "251251" at bounding box center [606, 244] width 28 height 12
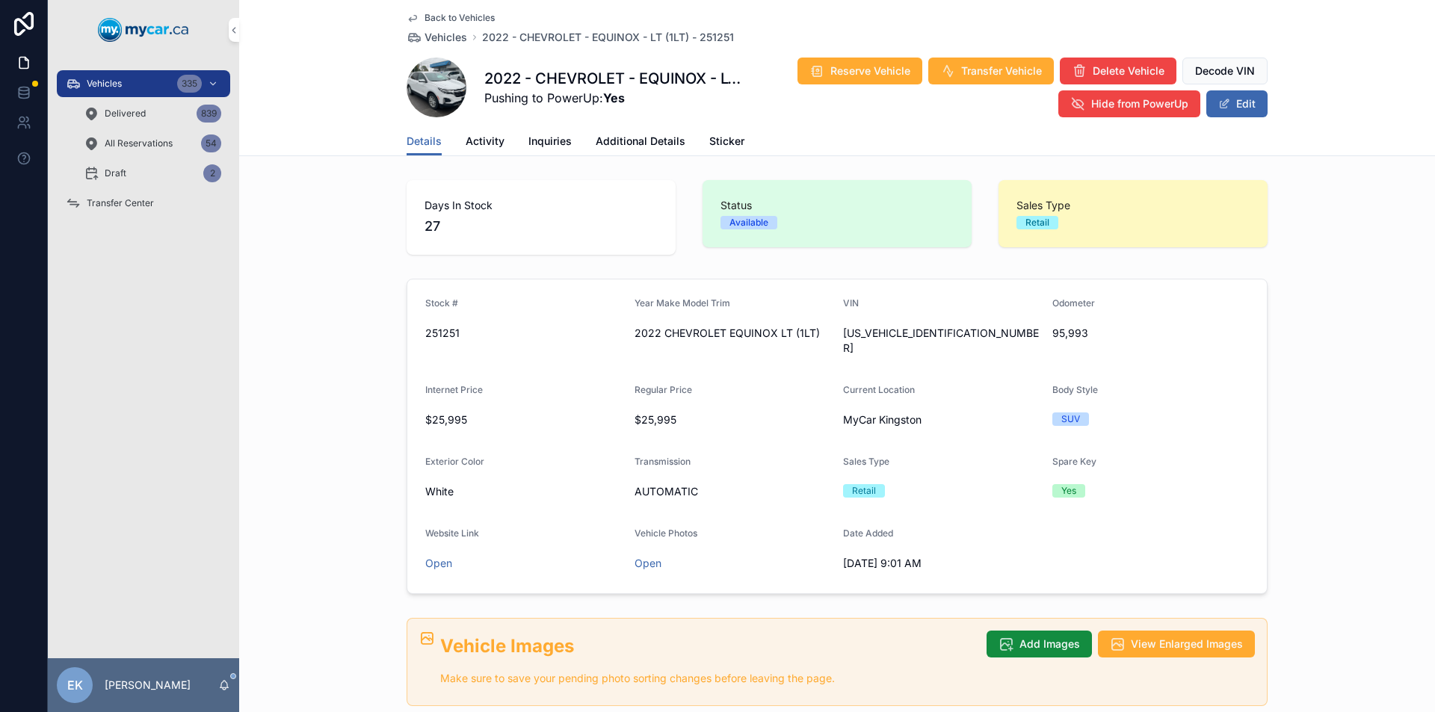
click at [635, 140] on span "Additional Details" at bounding box center [641, 141] width 90 height 15
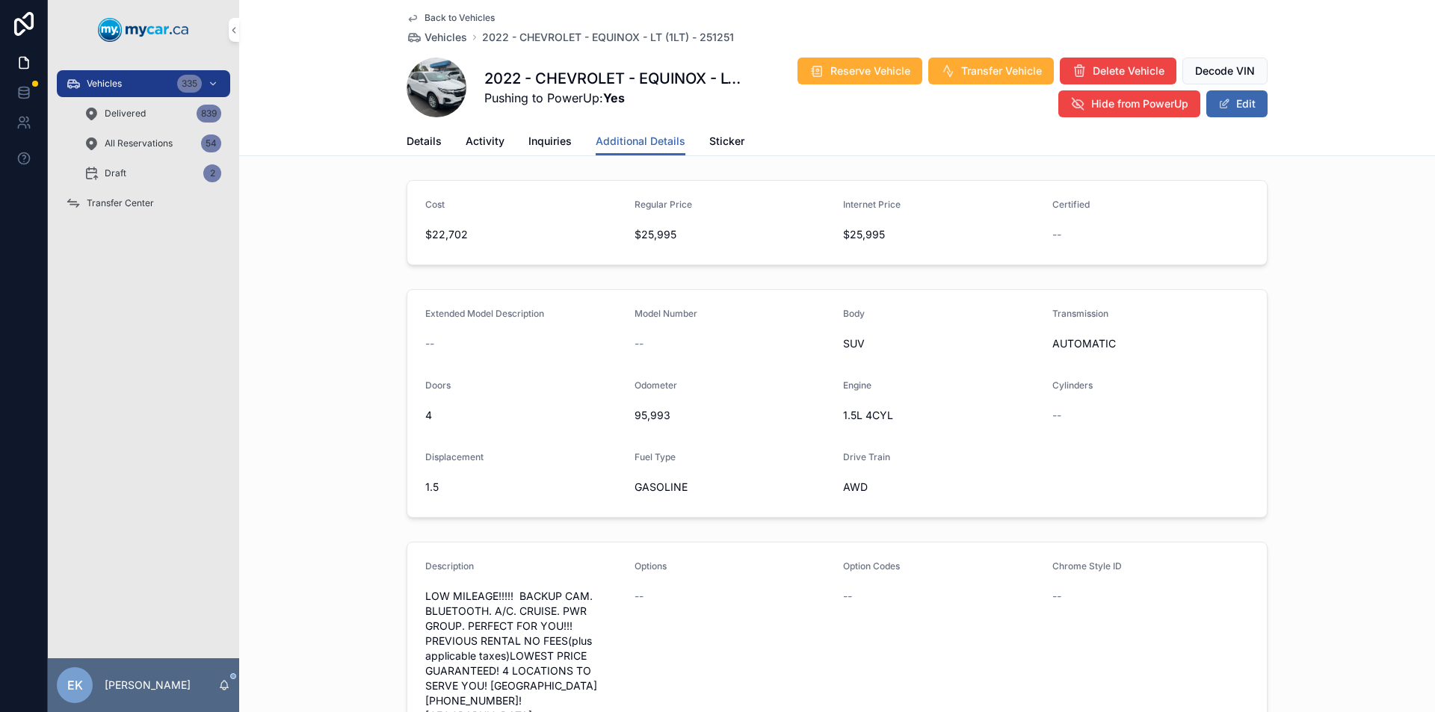
click at [428, 140] on span "Details" at bounding box center [424, 141] width 35 height 15
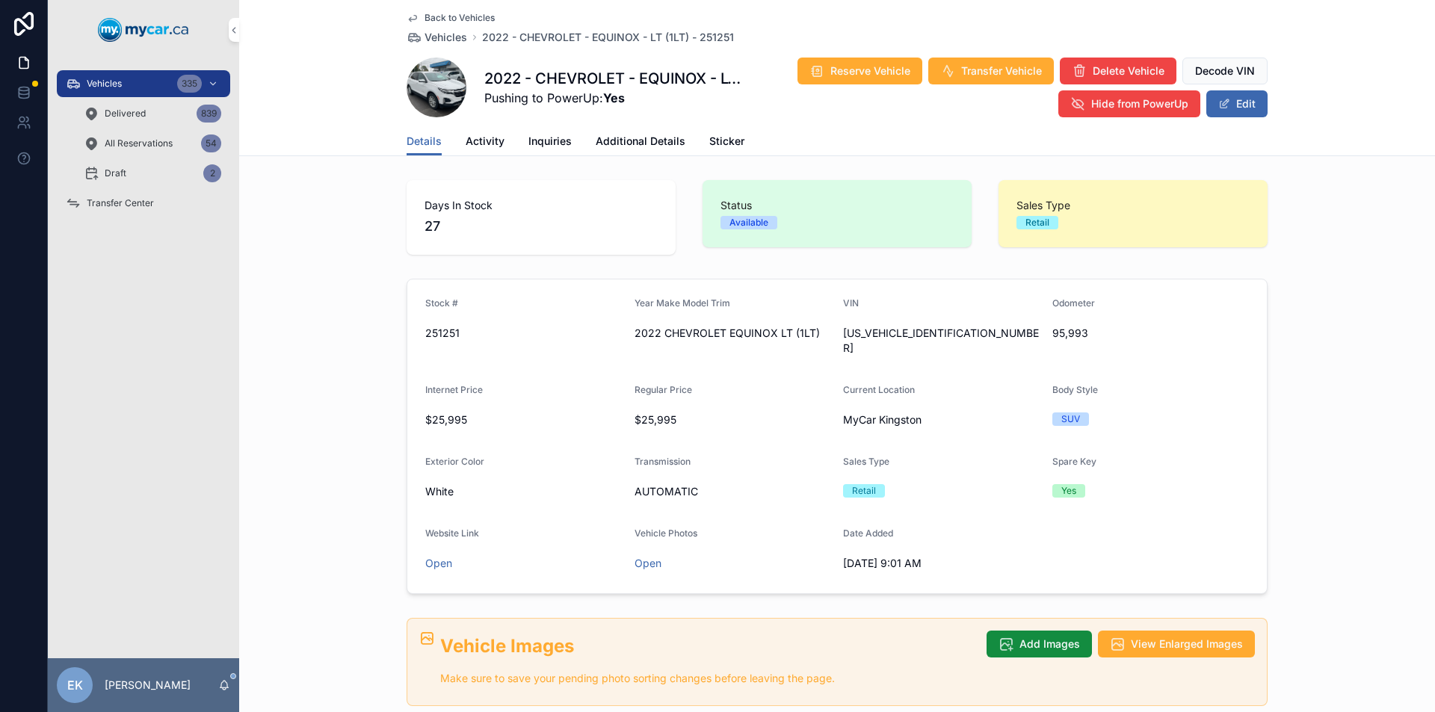
click at [646, 138] on span "Additional Details" at bounding box center [641, 141] width 90 height 15
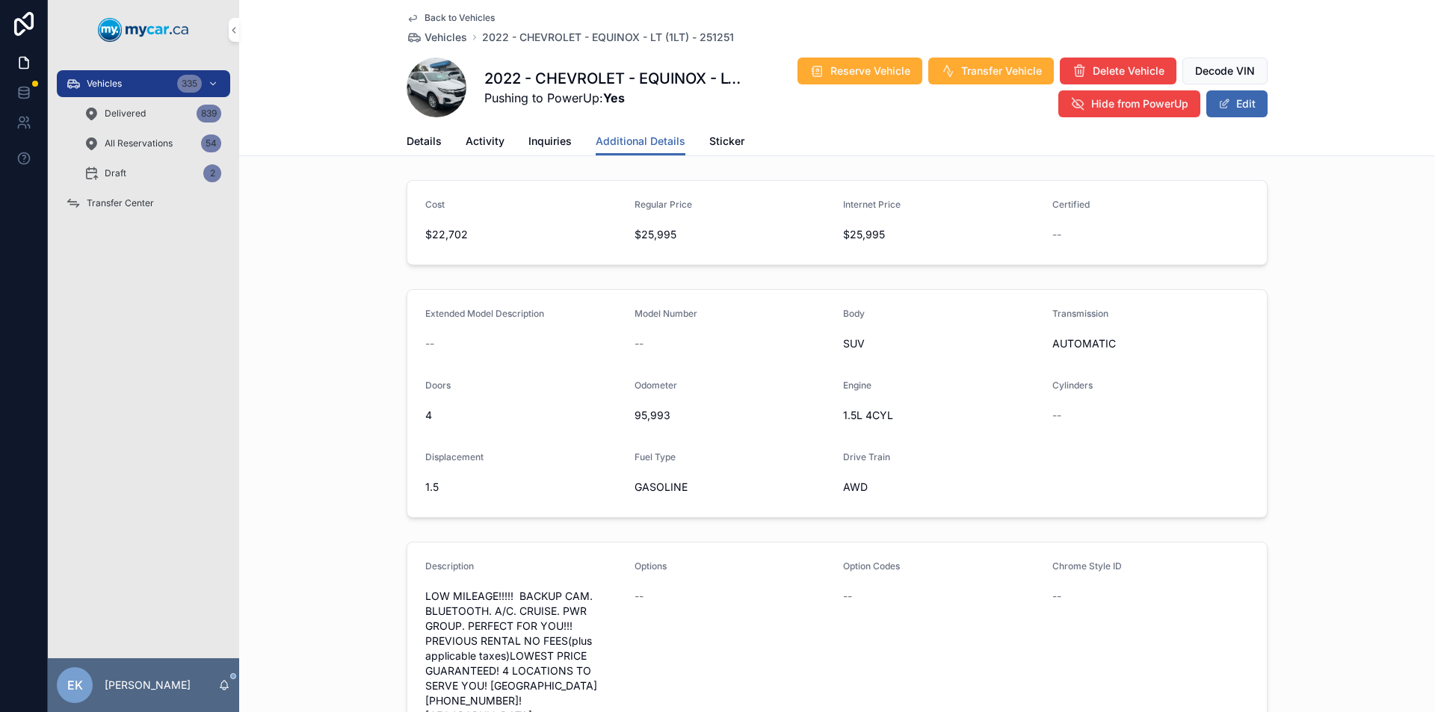
scroll to position [374, 0]
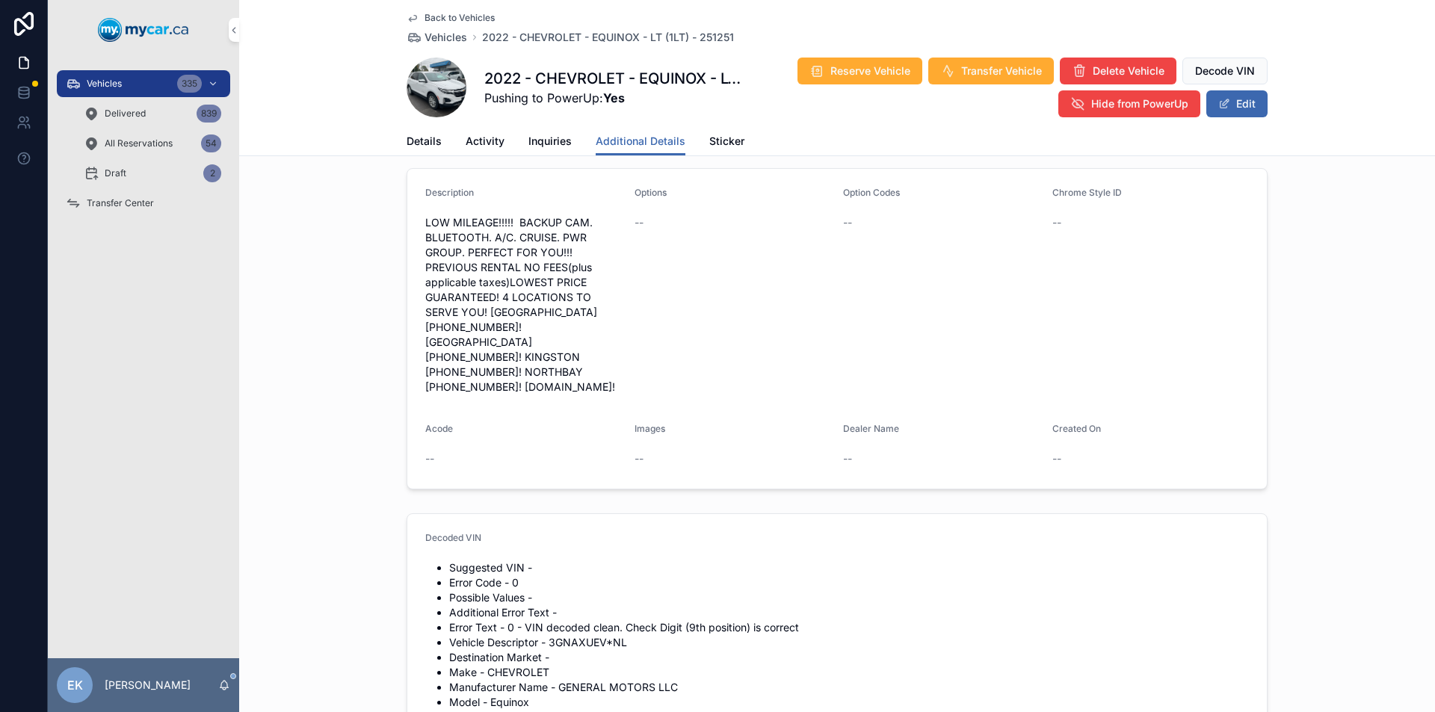
click at [1223, 102] on span "scrollable content" at bounding box center [1224, 104] width 12 height 12
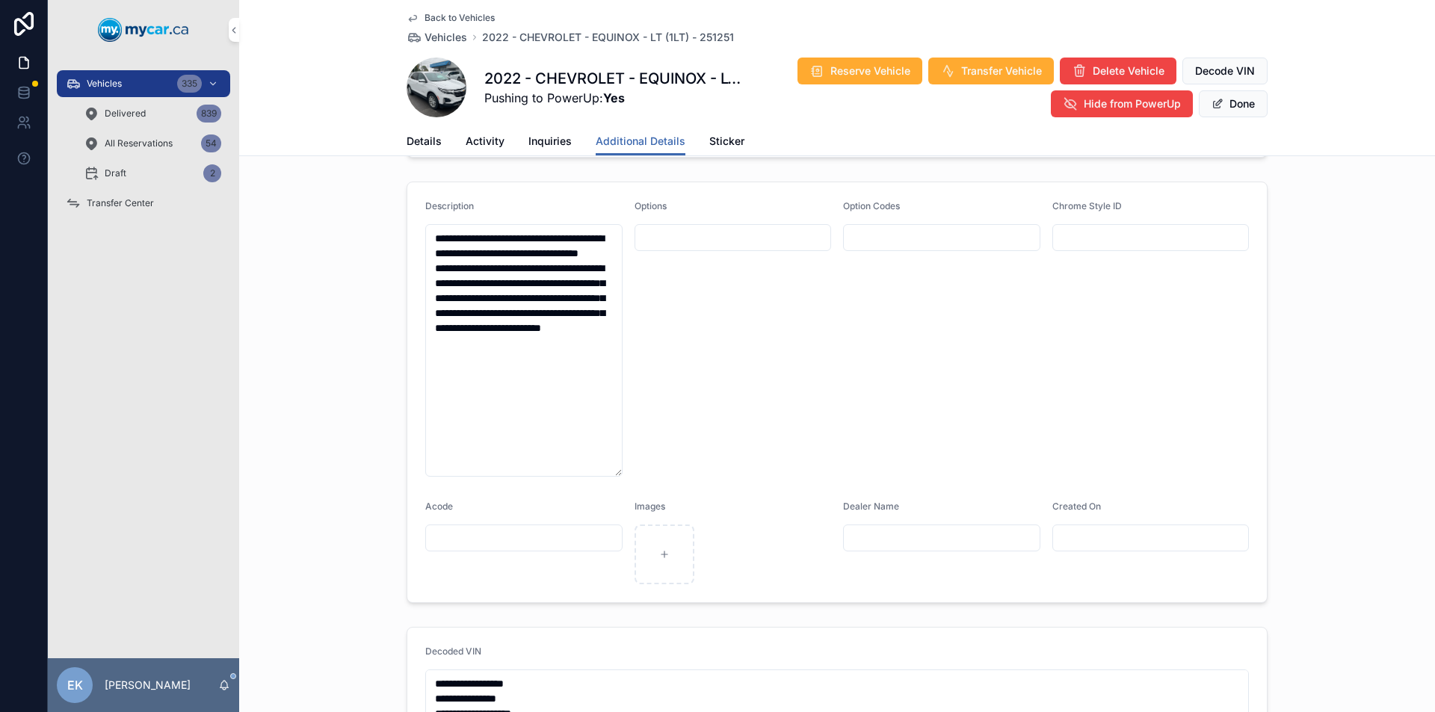
scroll to position [381, 0]
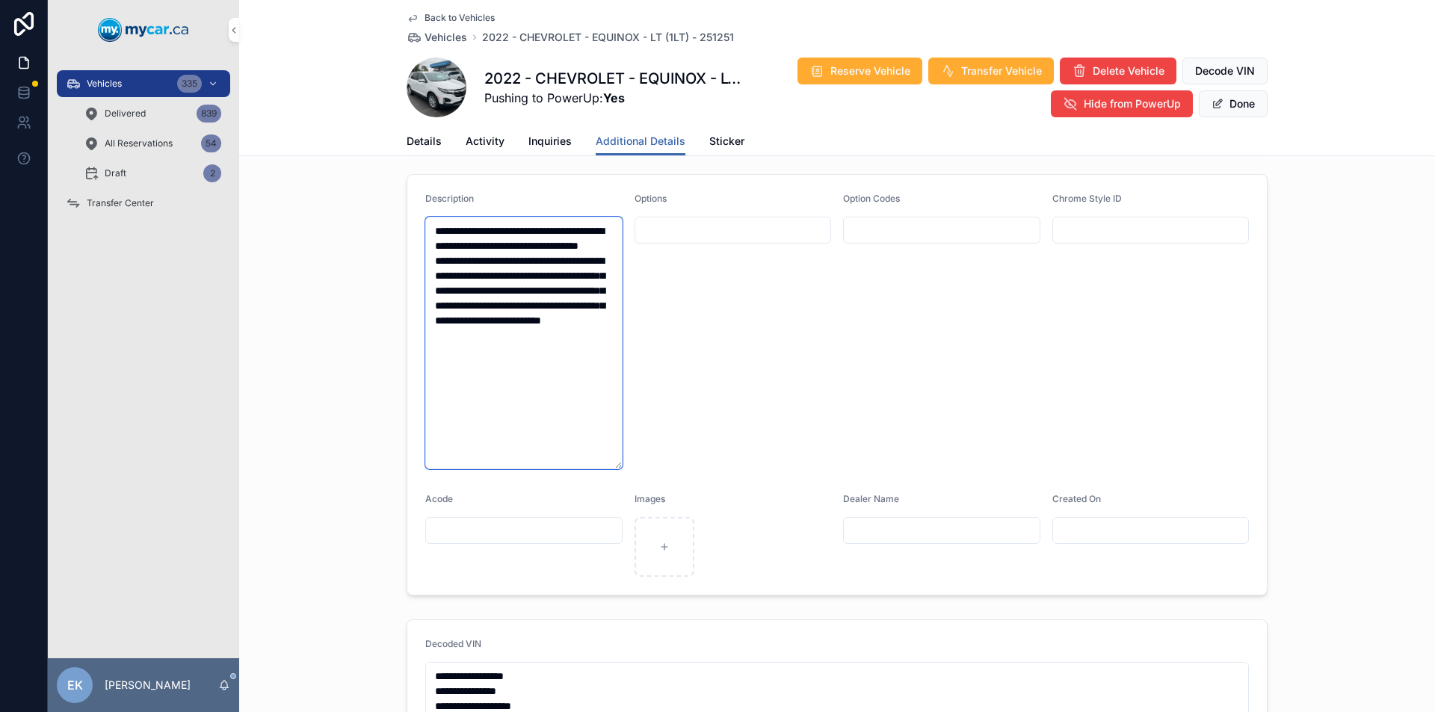
click at [518, 229] on textarea "**********" at bounding box center [523, 343] width 197 height 253
click at [522, 231] on textarea "**********" at bounding box center [523, 343] width 197 height 253
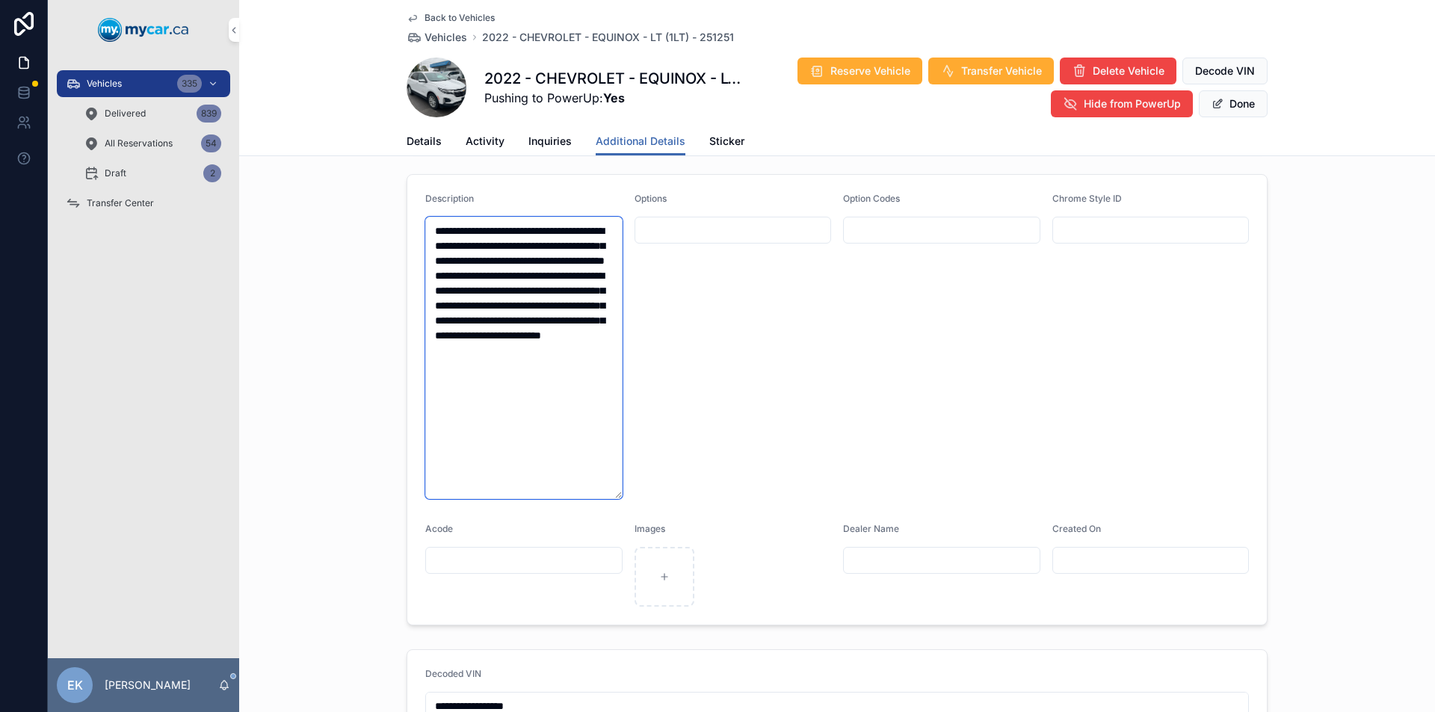
type textarea "**********"
click at [1226, 105] on button "Done" at bounding box center [1233, 103] width 69 height 27
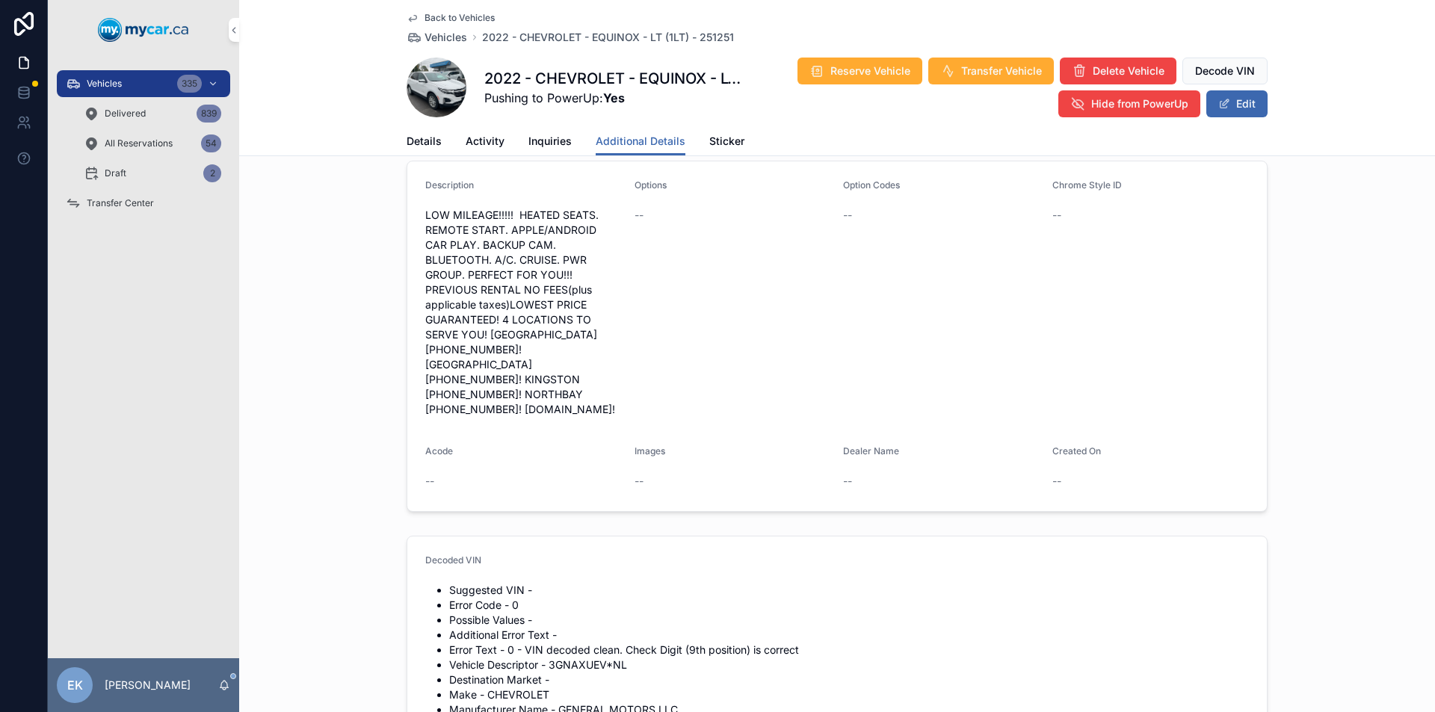
scroll to position [374, 0]
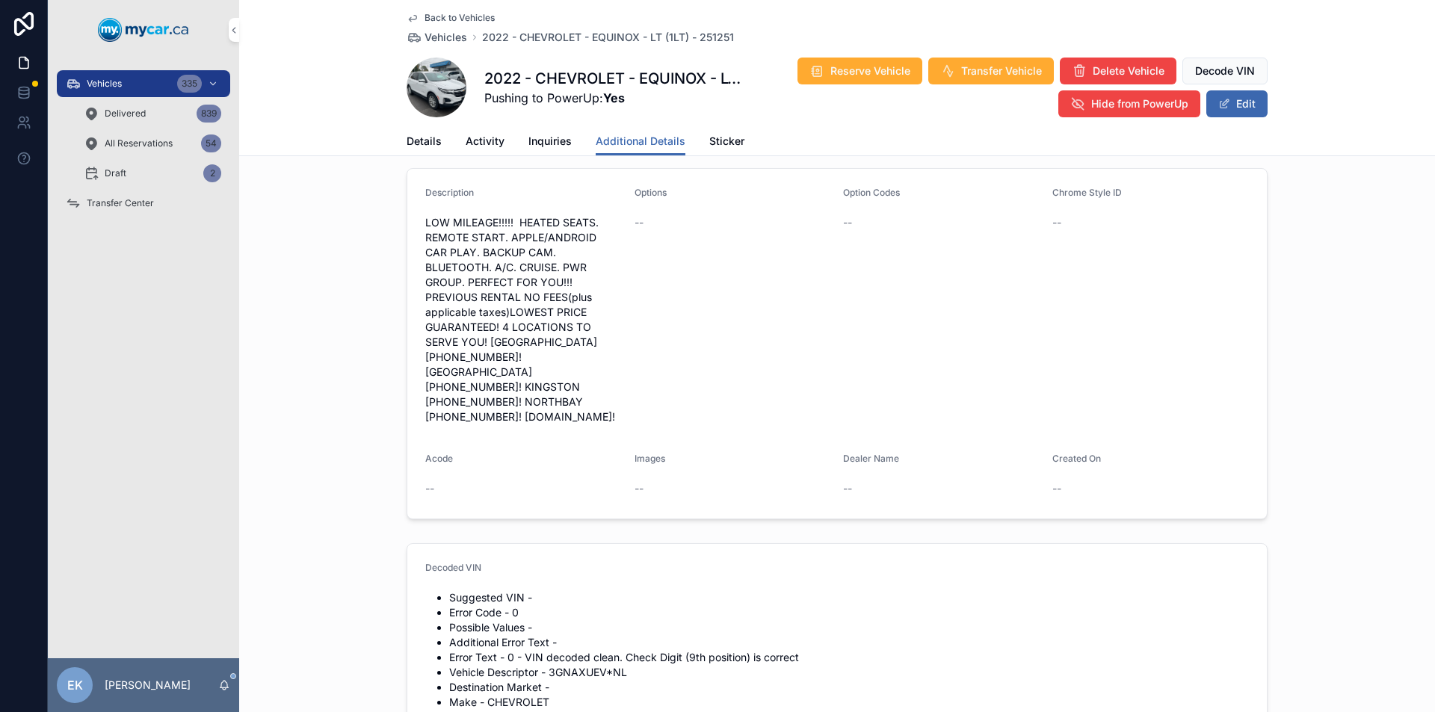
click at [209, 80] on icon "scrollable content" at bounding box center [213, 83] width 10 height 10
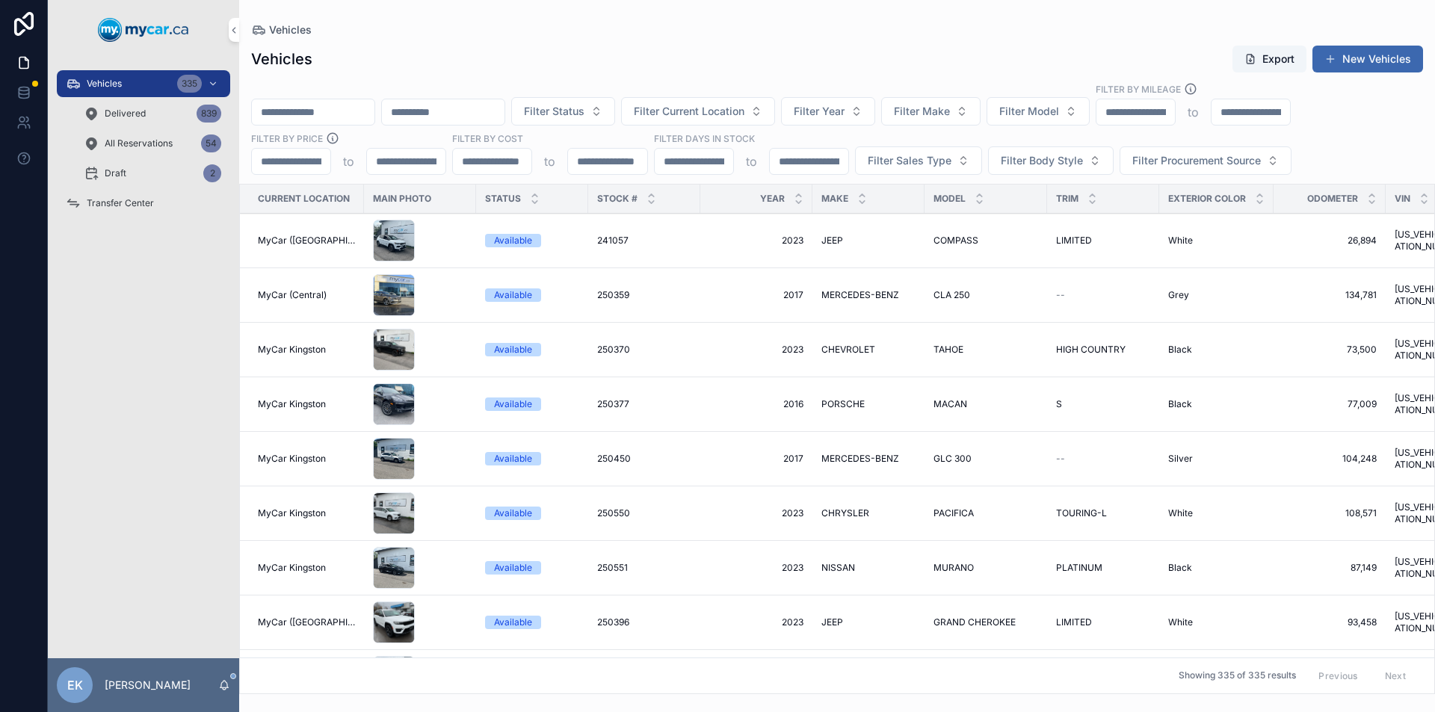
click at [286, 106] on input "scrollable content" at bounding box center [313, 112] width 123 height 21
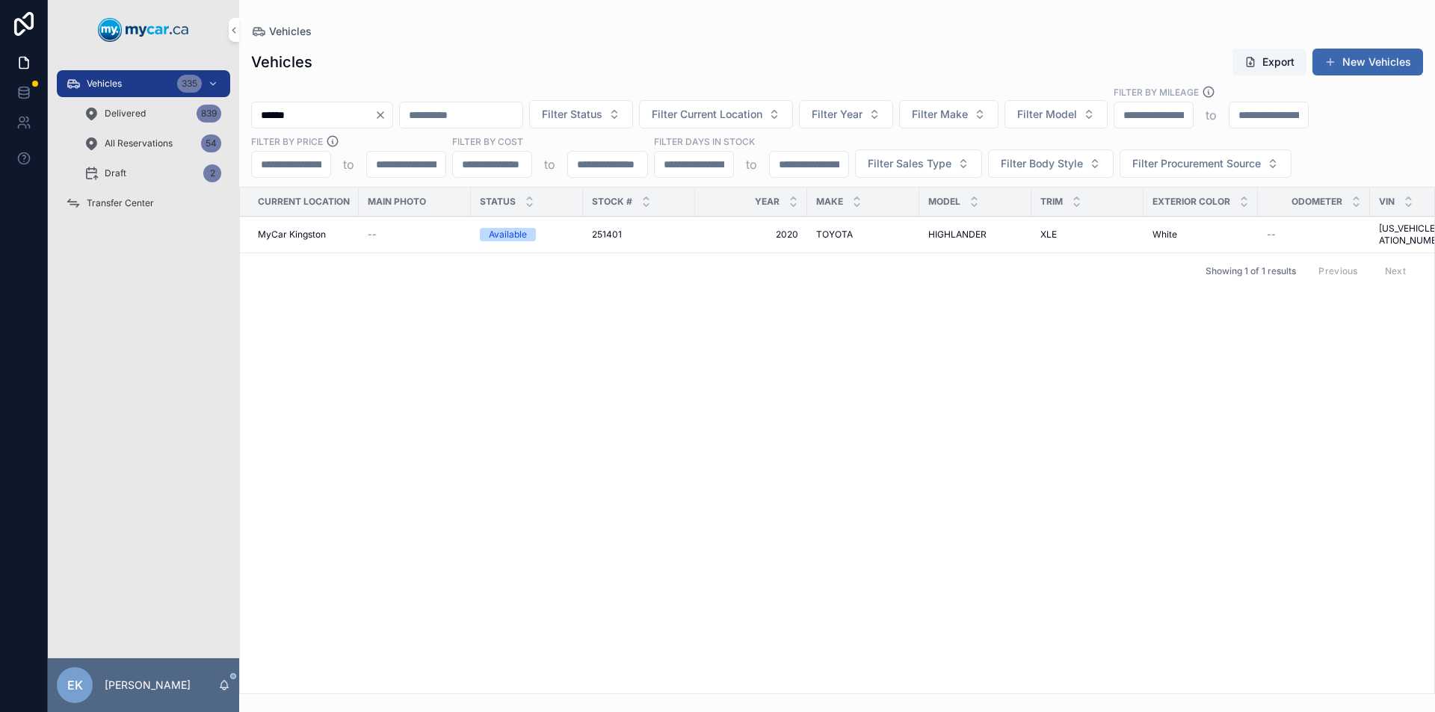
type input "******"
click at [607, 229] on span "251401" at bounding box center [607, 235] width 30 height 12
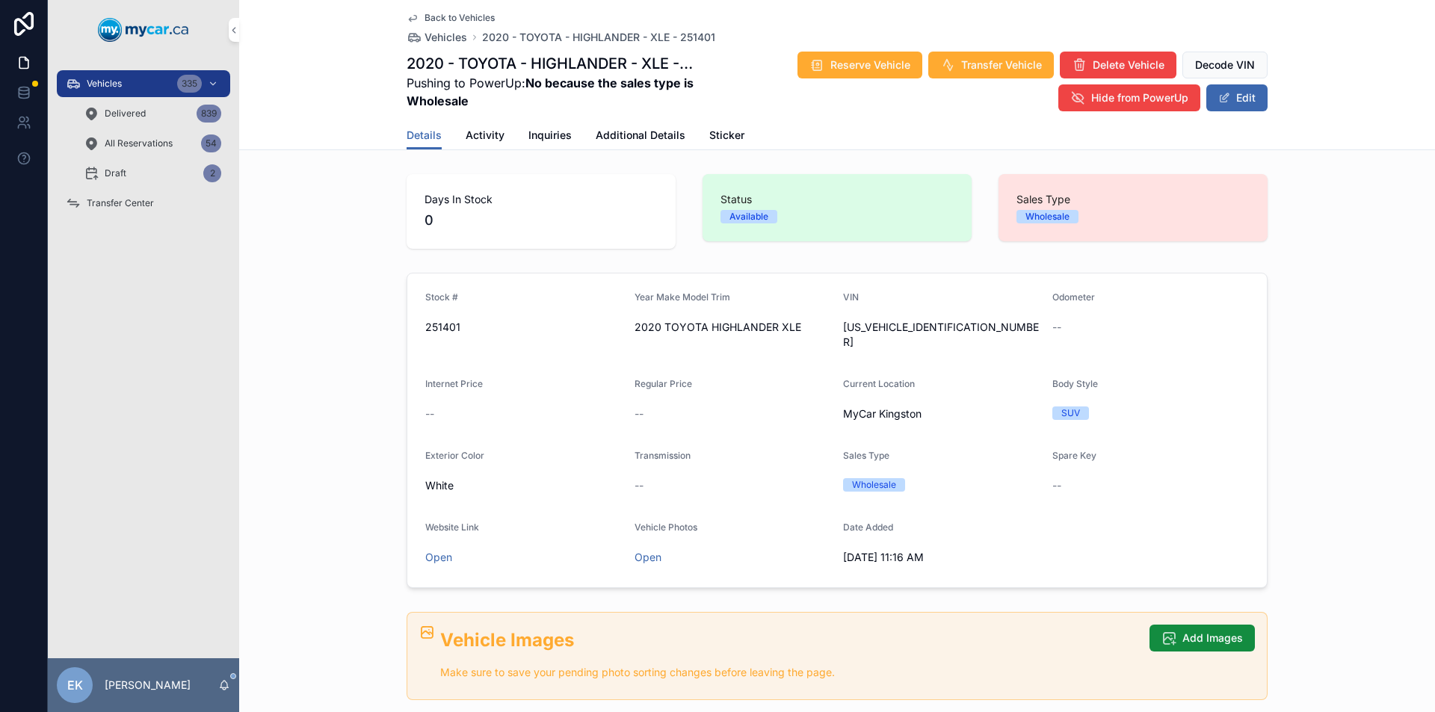
click at [621, 132] on span "Additional Details" at bounding box center [641, 135] width 90 height 15
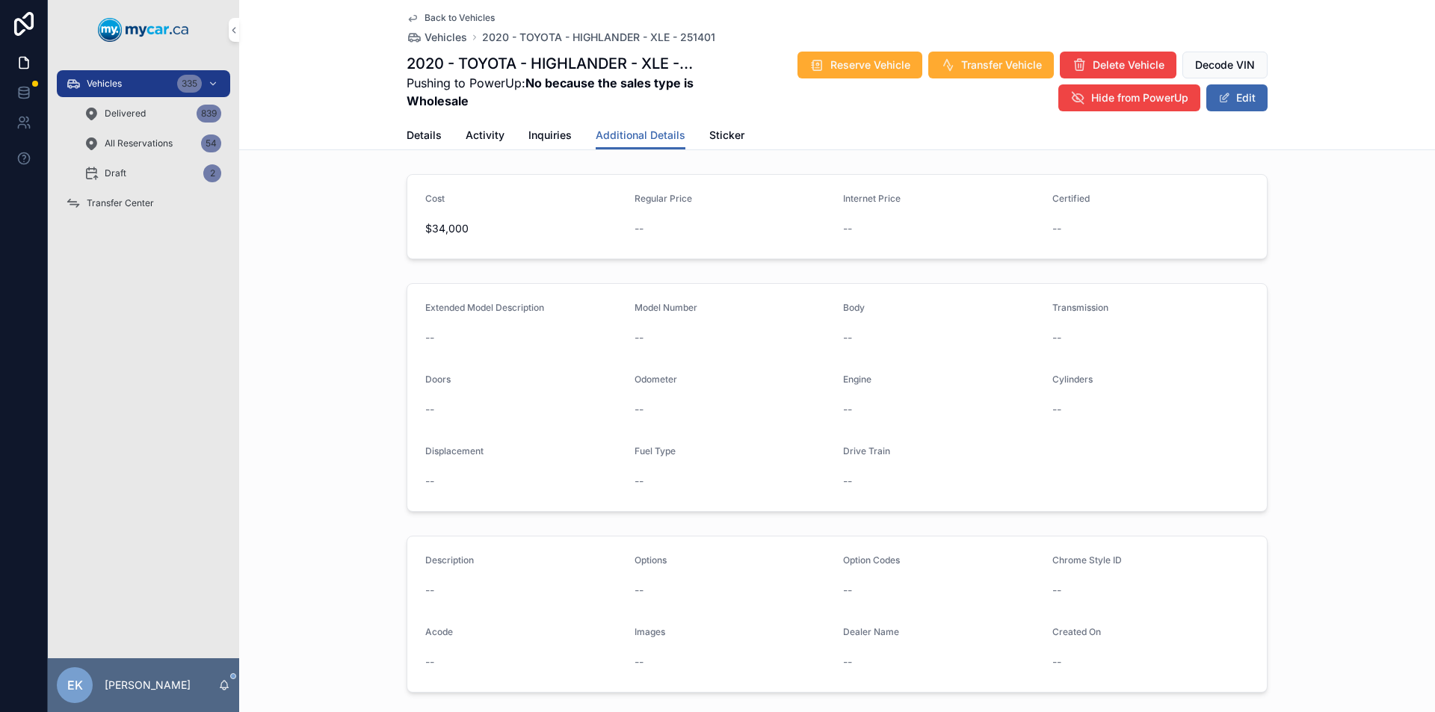
click at [1236, 98] on button "Edit" at bounding box center [1236, 97] width 61 height 27
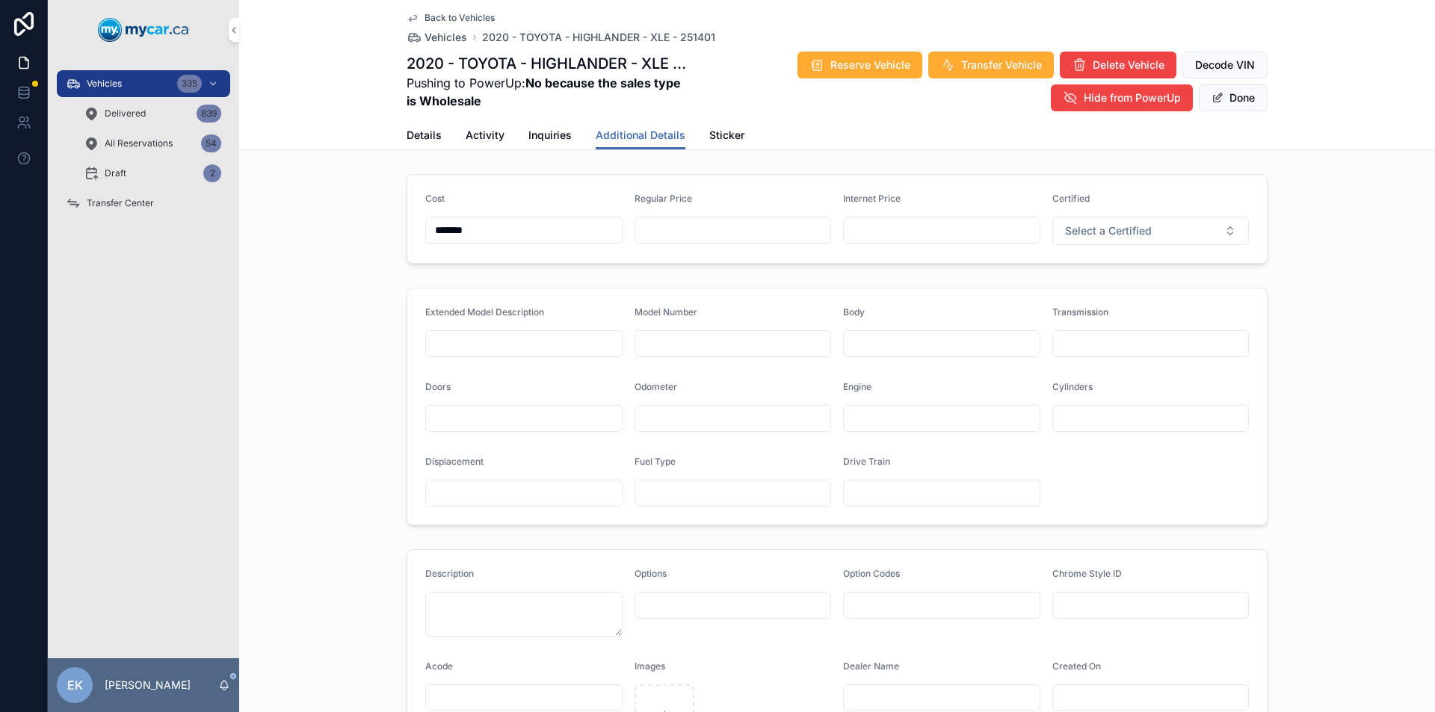
click at [1228, 101] on button "Done" at bounding box center [1233, 97] width 69 height 27
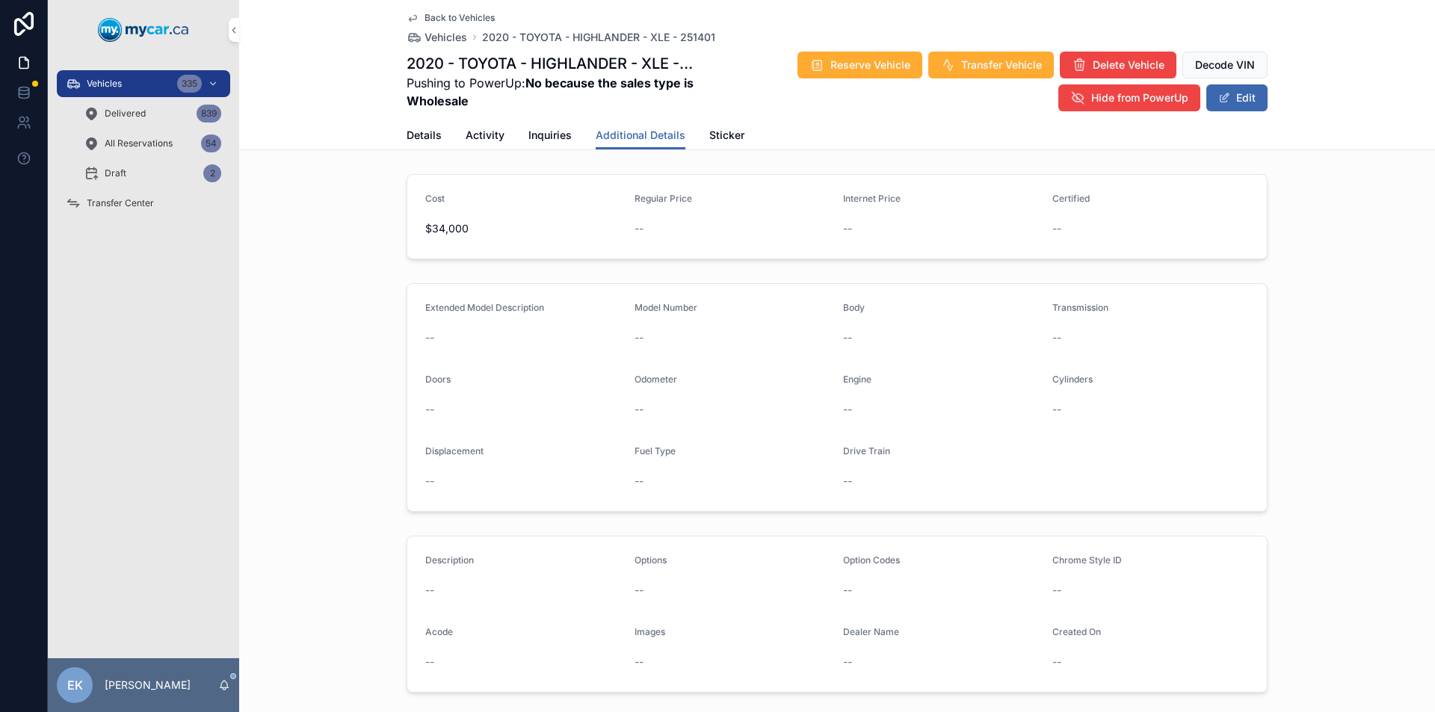
click at [412, 137] on span "Details" at bounding box center [424, 135] width 35 height 15
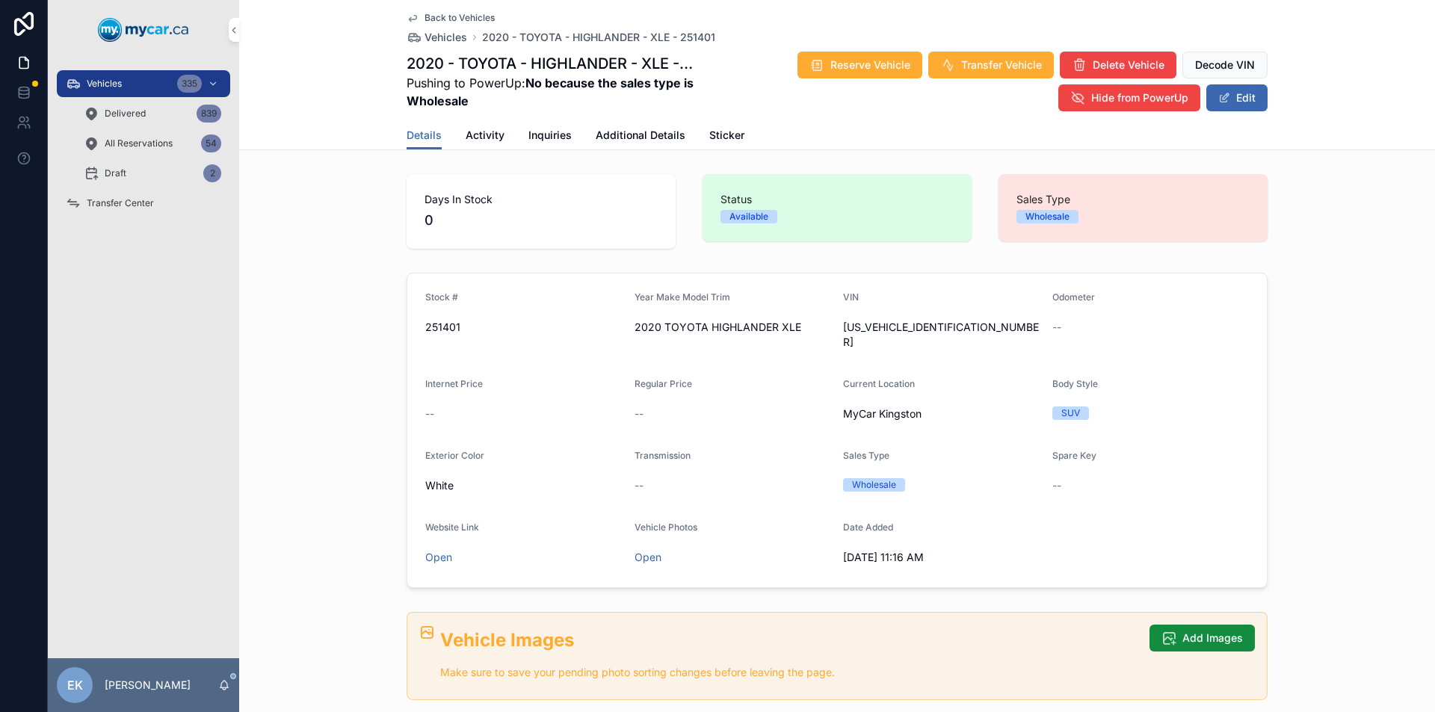
click at [126, 202] on span "Transfer Center" at bounding box center [120, 203] width 67 height 12
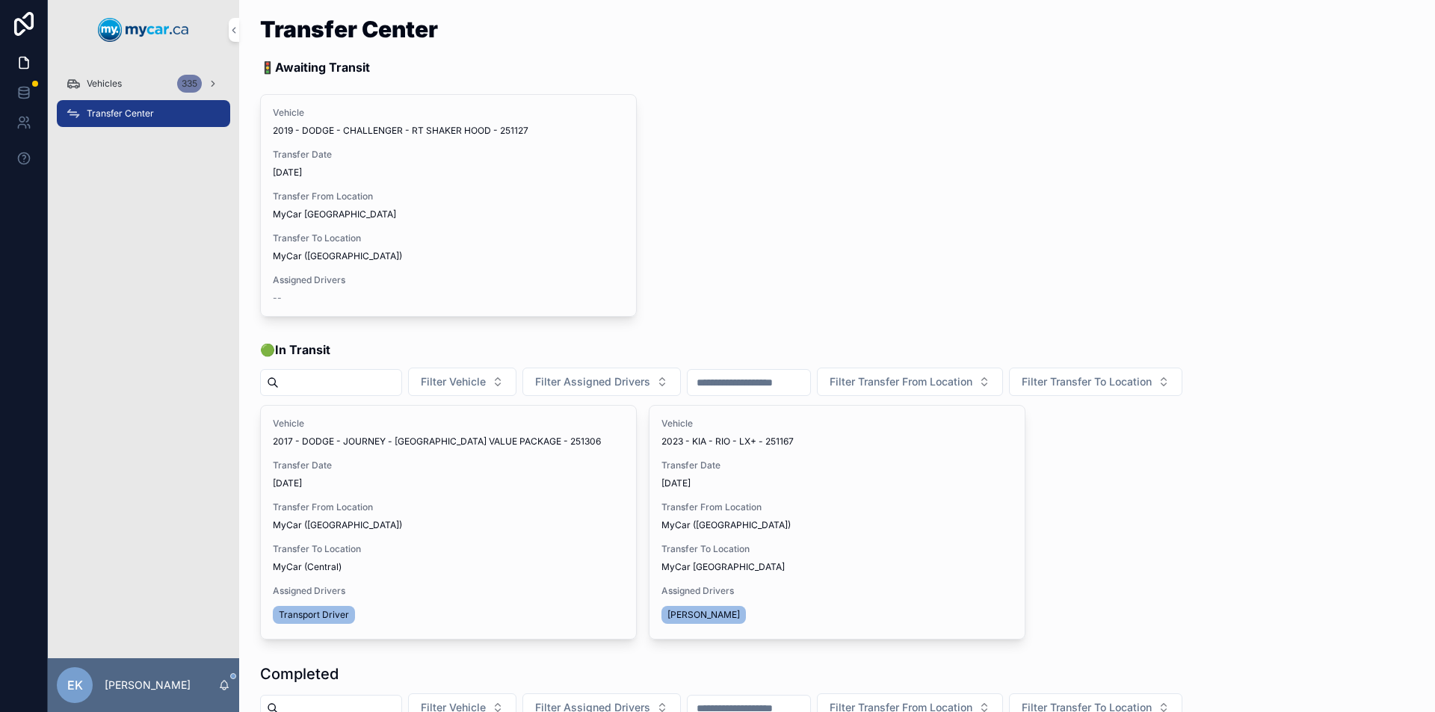
click at [87, 78] on span "Vehicles" at bounding box center [104, 84] width 35 height 12
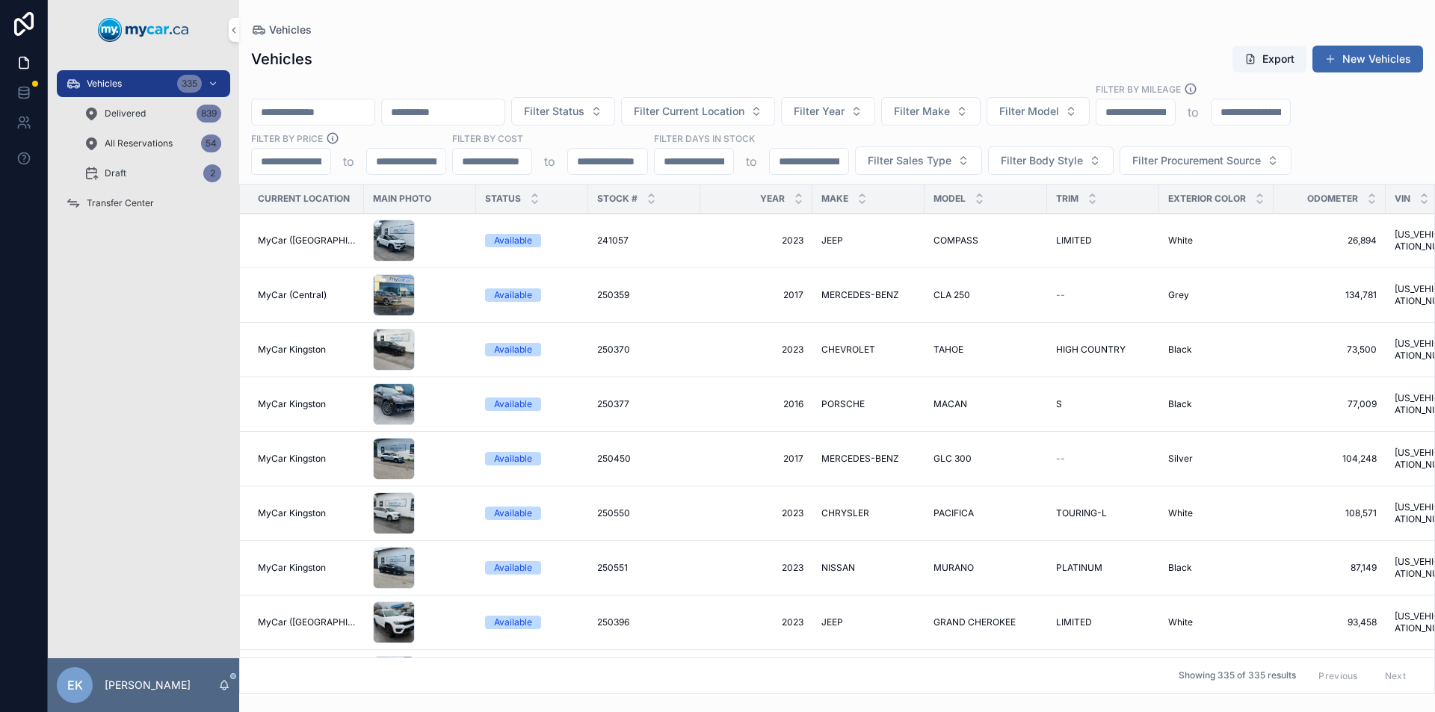
click at [304, 110] on input "scrollable content" at bounding box center [313, 112] width 123 height 21
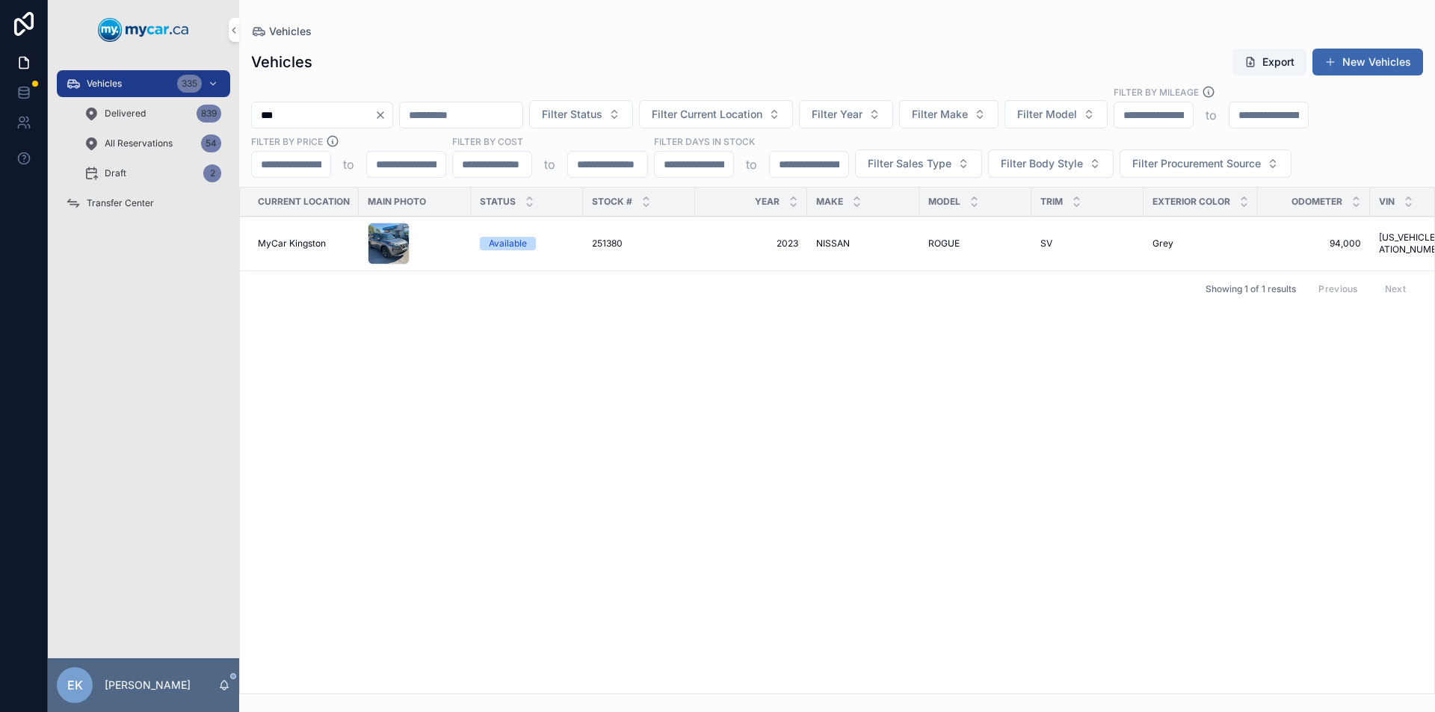
type input "***"
click at [833, 241] on span "NISSAN" at bounding box center [833, 244] width 34 height 12
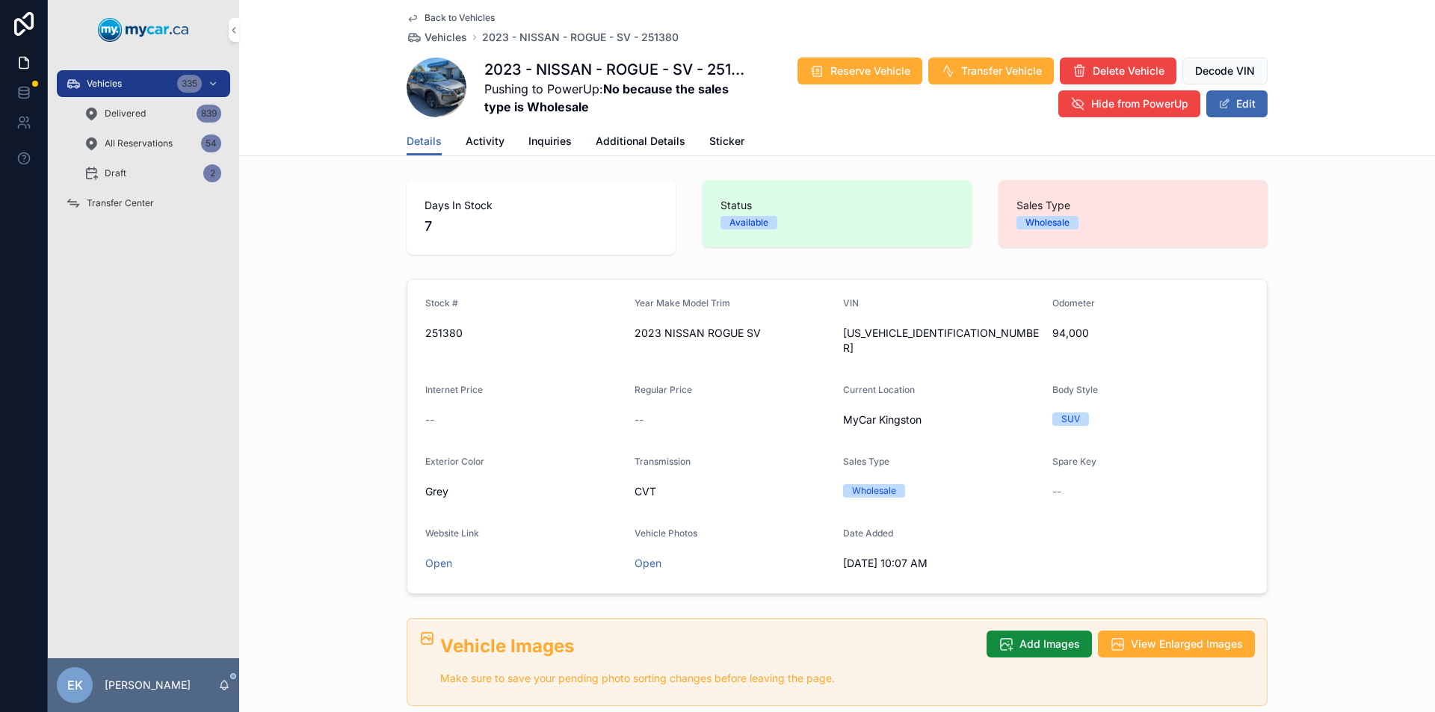
click at [1221, 104] on span "scrollable content" at bounding box center [1224, 104] width 12 height 12
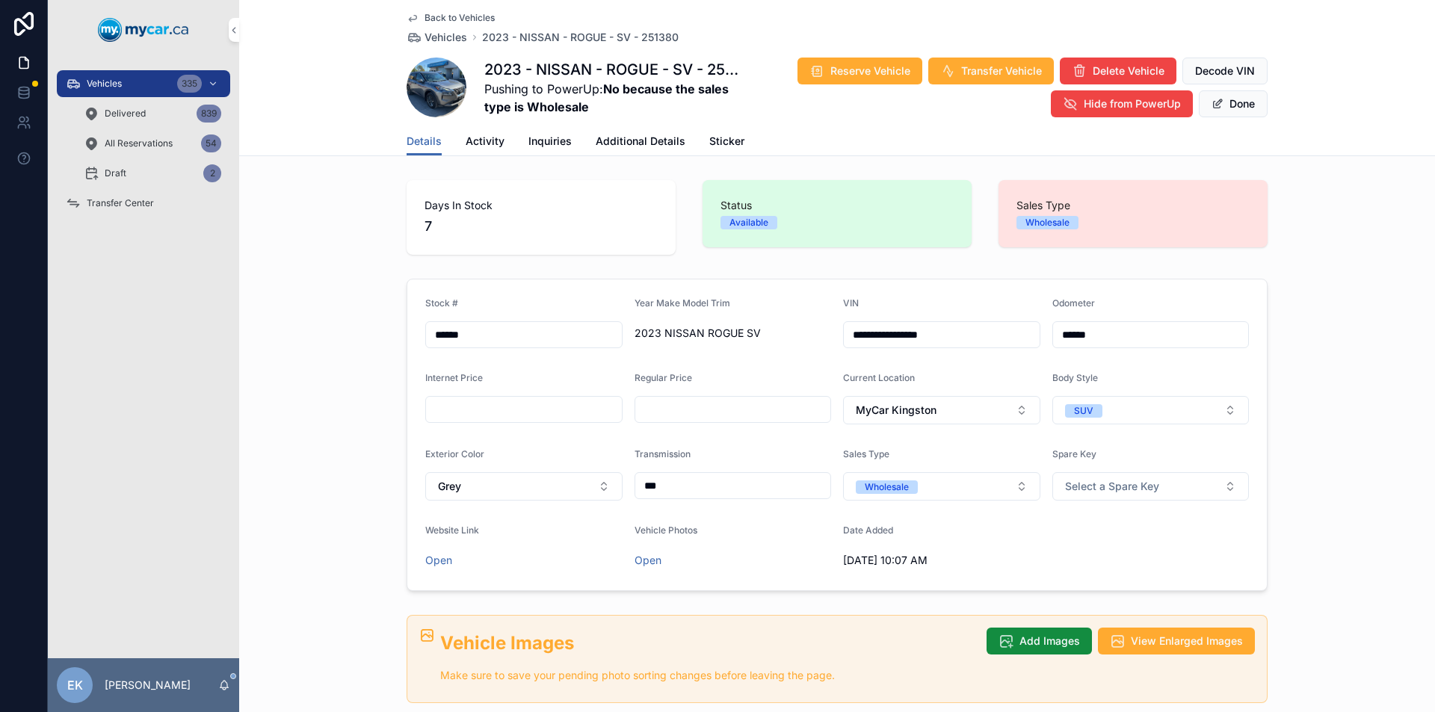
click at [608, 136] on span "Additional Details" at bounding box center [641, 141] width 90 height 15
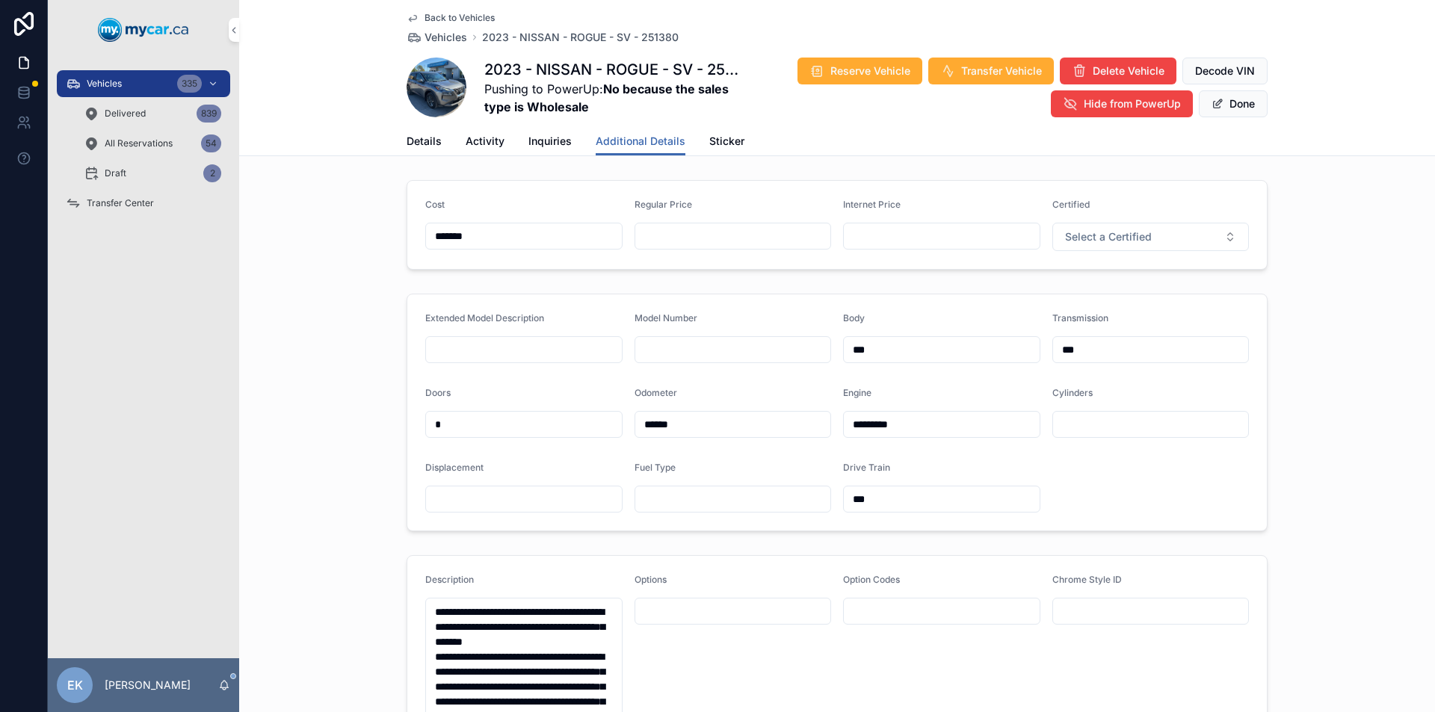
click at [421, 144] on span "Details" at bounding box center [424, 141] width 35 height 15
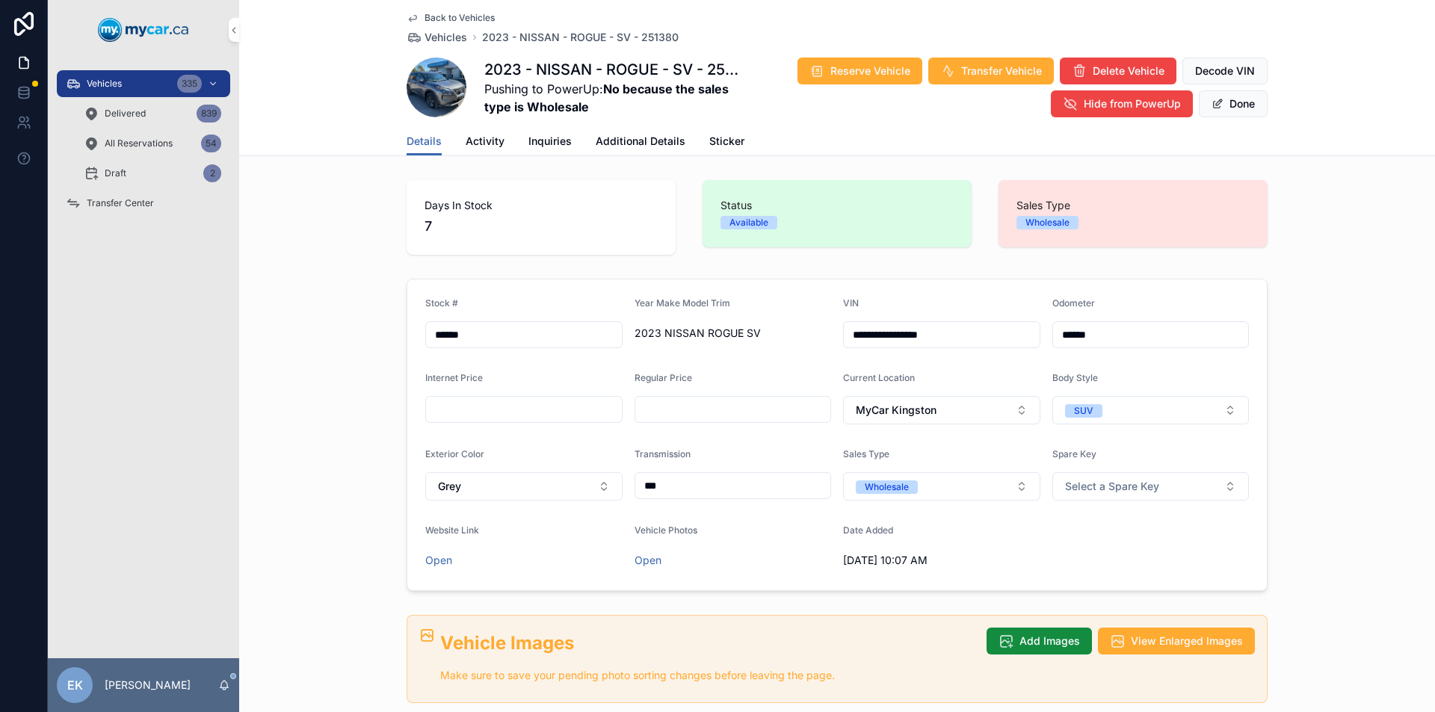
click at [653, 144] on span "Additional Details" at bounding box center [641, 141] width 90 height 15
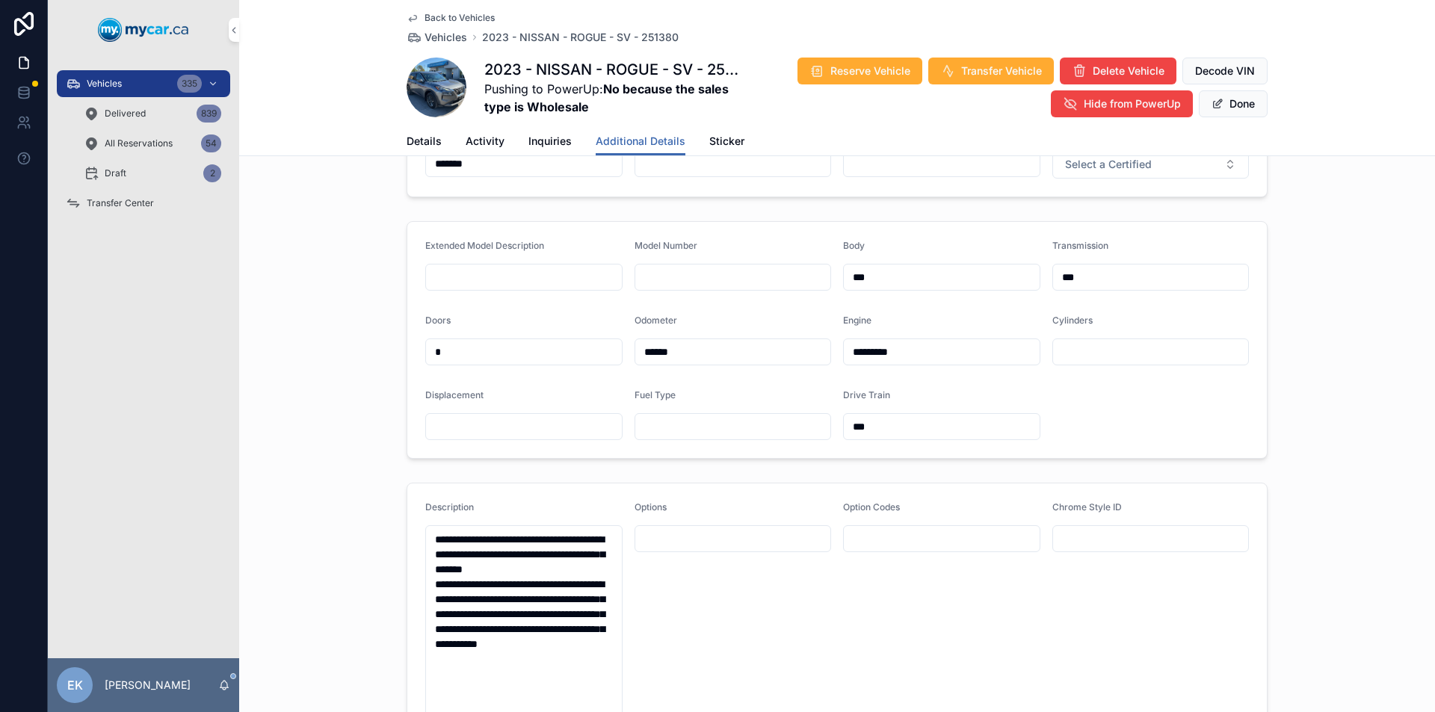
scroll to position [224, 0]
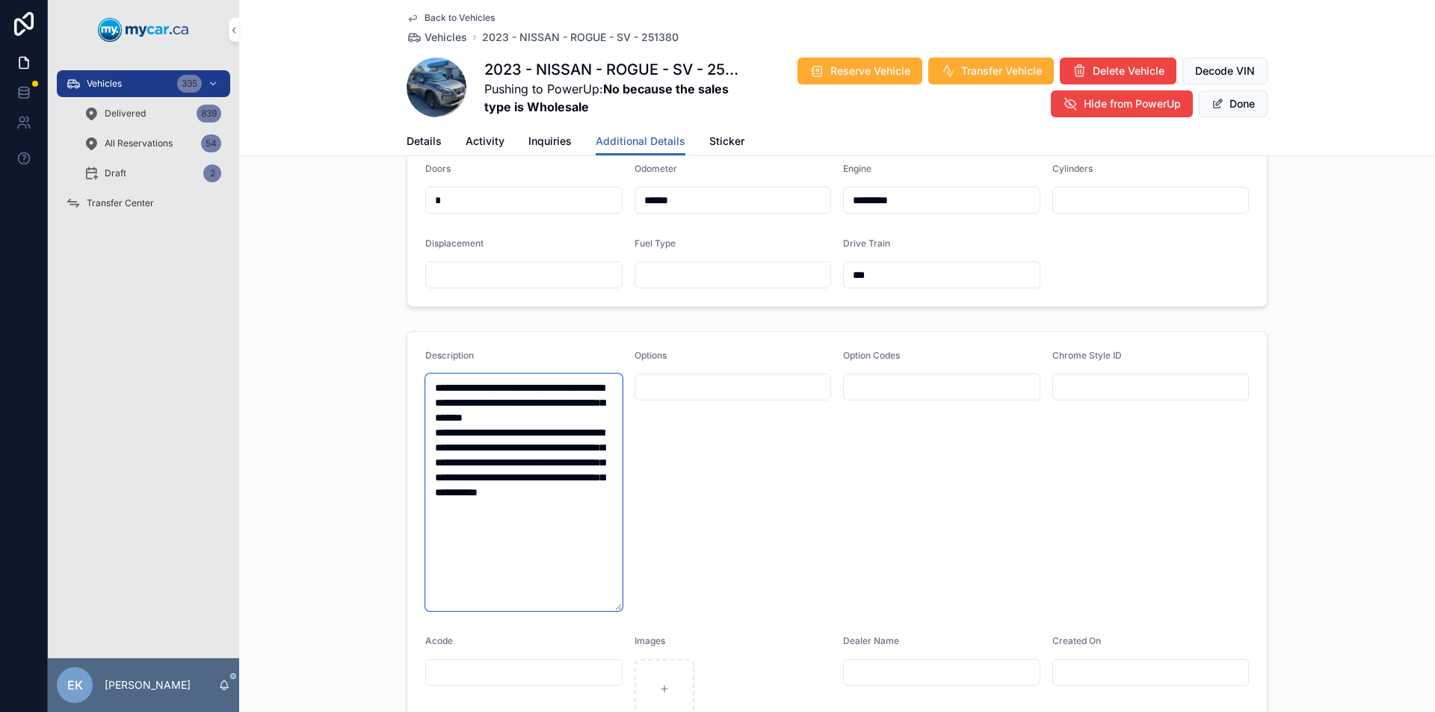
click at [590, 386] on textarea "**********" at bounding box center [523, 493] width 197 height 238
click at [549, 405] on textarea "**********" at bounding box center [523, 500] width 197 height 253
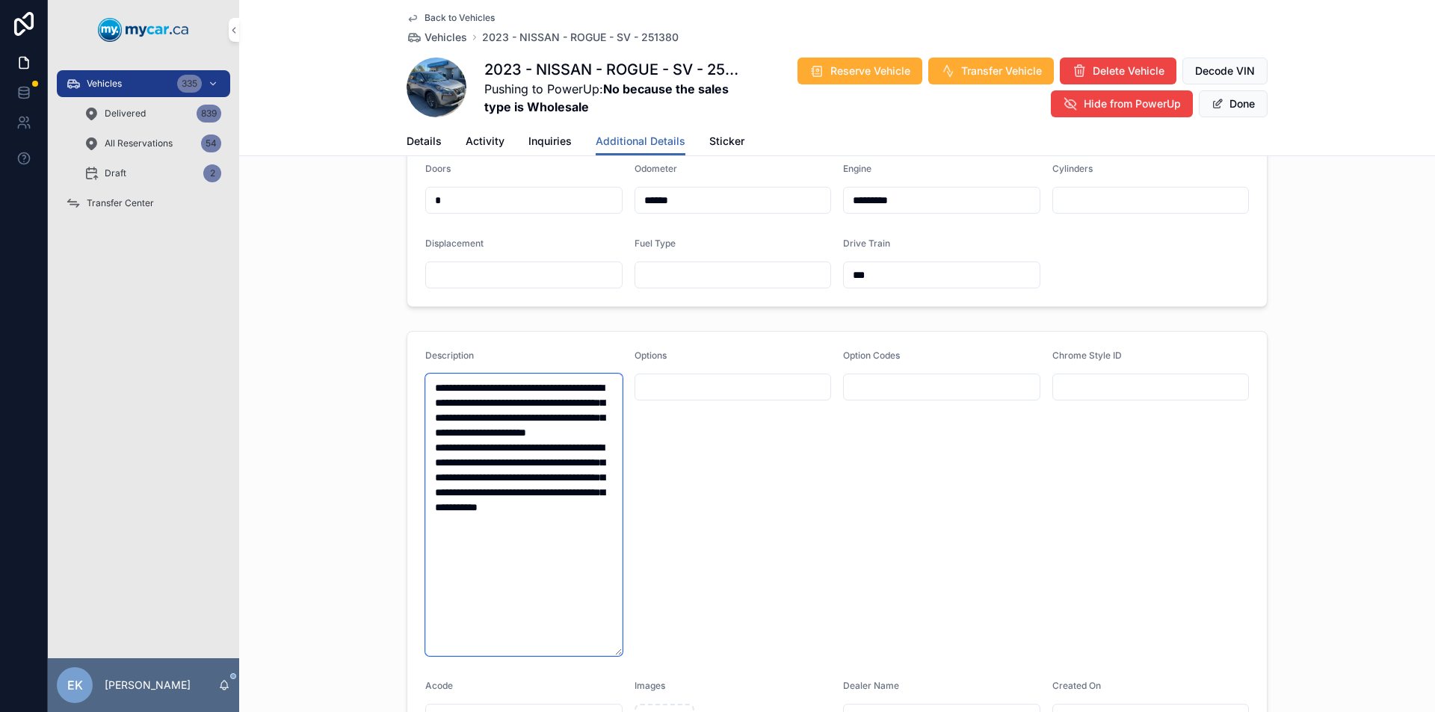
type textarea "**********"
click at [1221, 106] on button "Done" at bounding box center [1233, 103] width 69 height 27
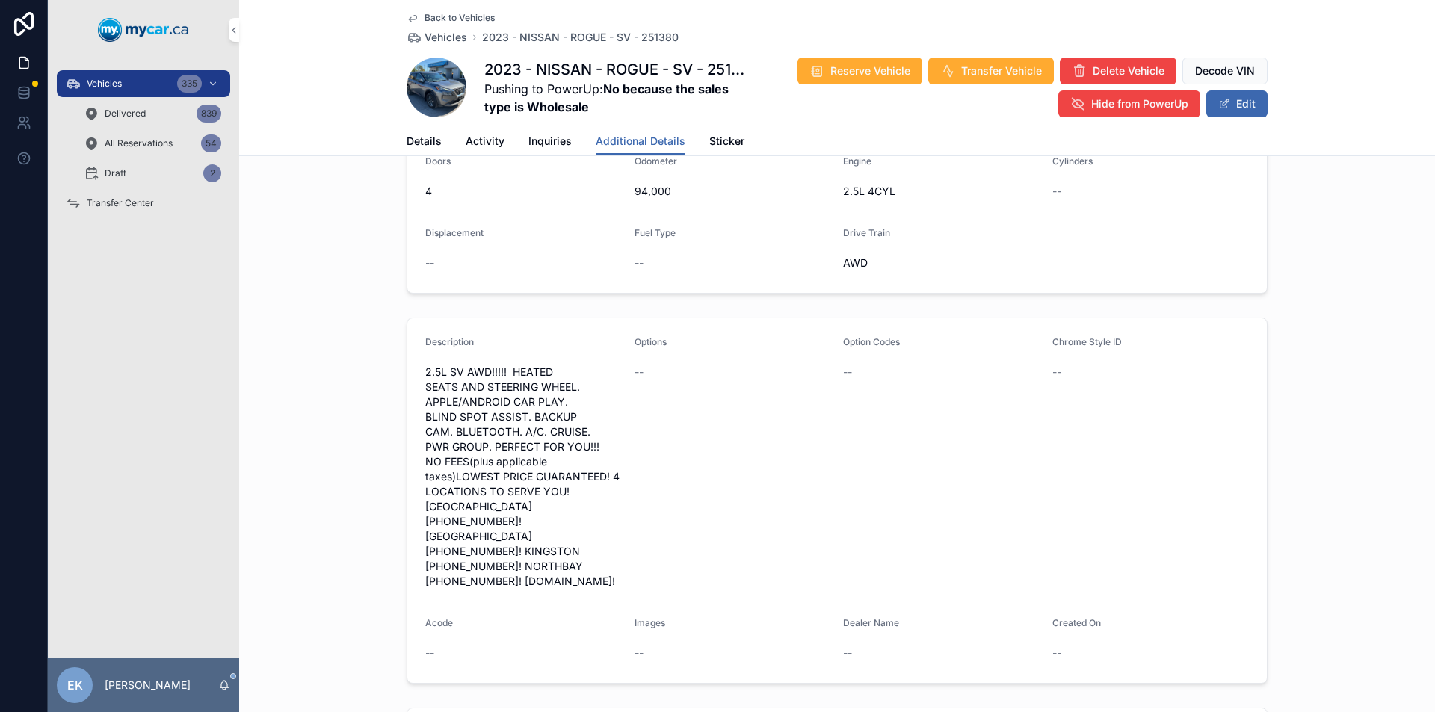
click at [163, 89] on div "Vehicles 335" at bounding box center [143, 84] width 155 height 24
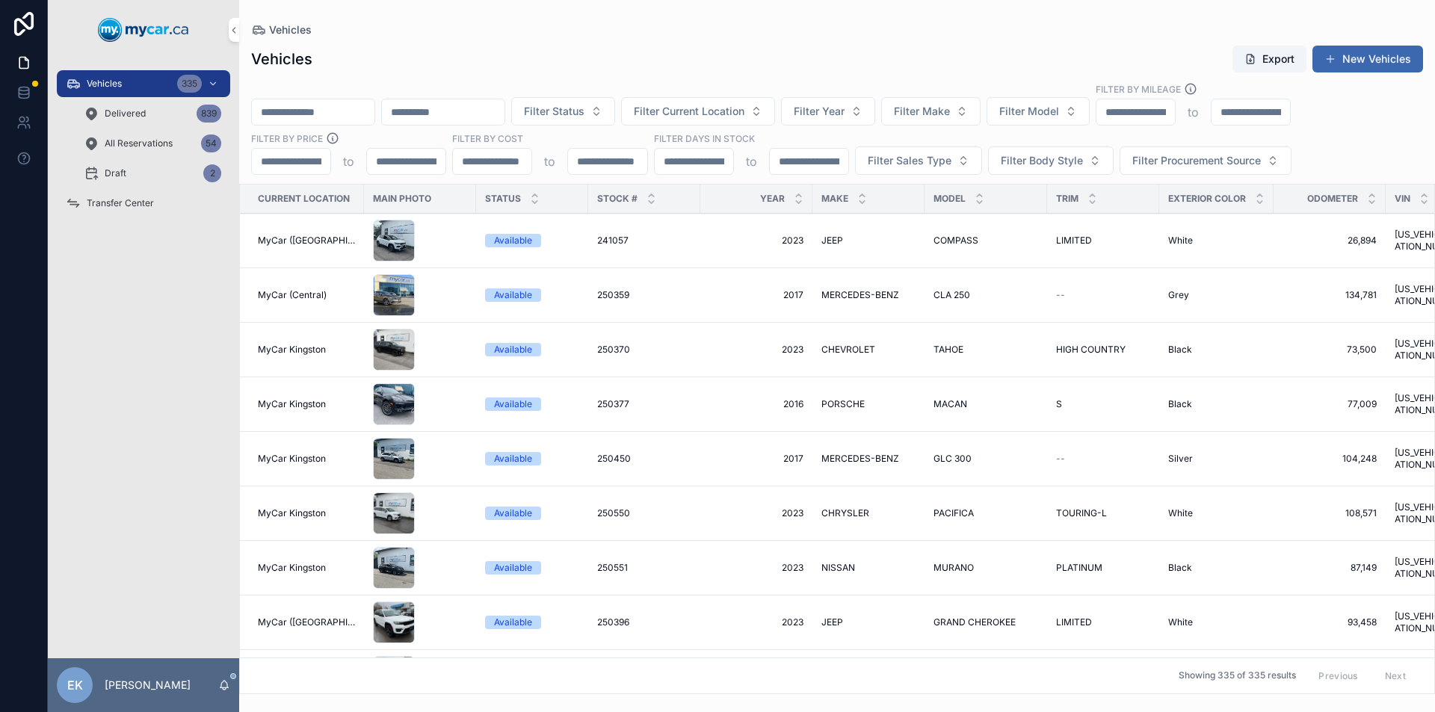
click at [141, 205] on span "Transfer Center" at bounding box center [120, 203] width 67 height 12
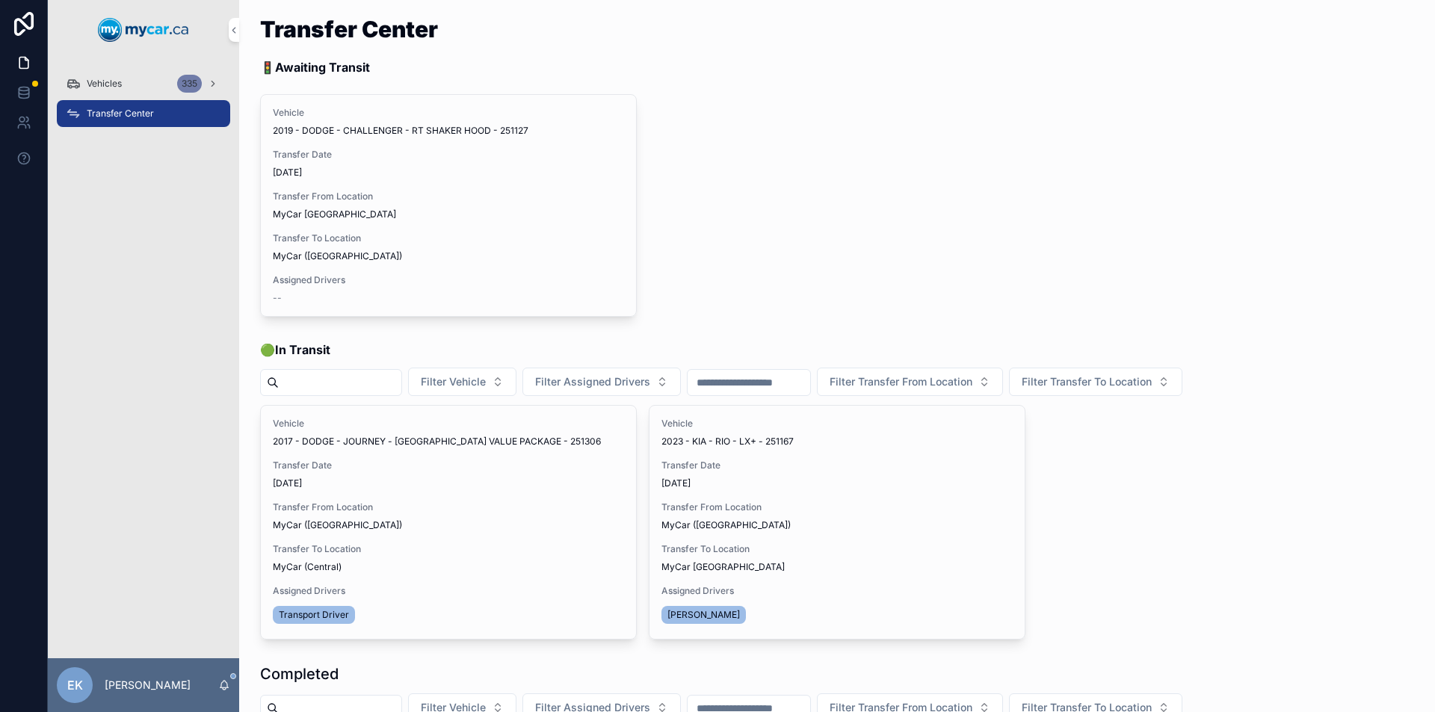
click at [144, 80] on div "Vehicles 335" at bounding box center [143, 84] width 155 height 24
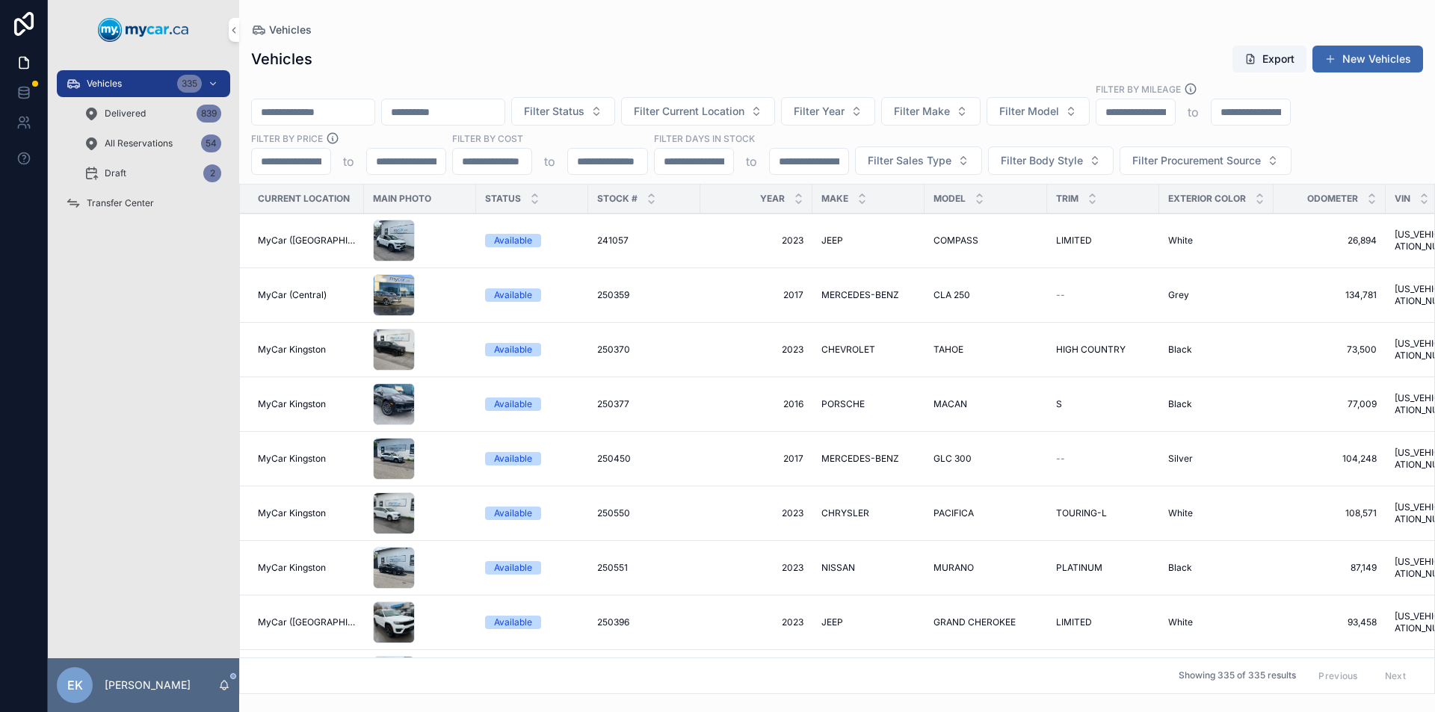
click at [312, 106] on input "scrollable content" at bounding box center [313, 112] width 123 height 21
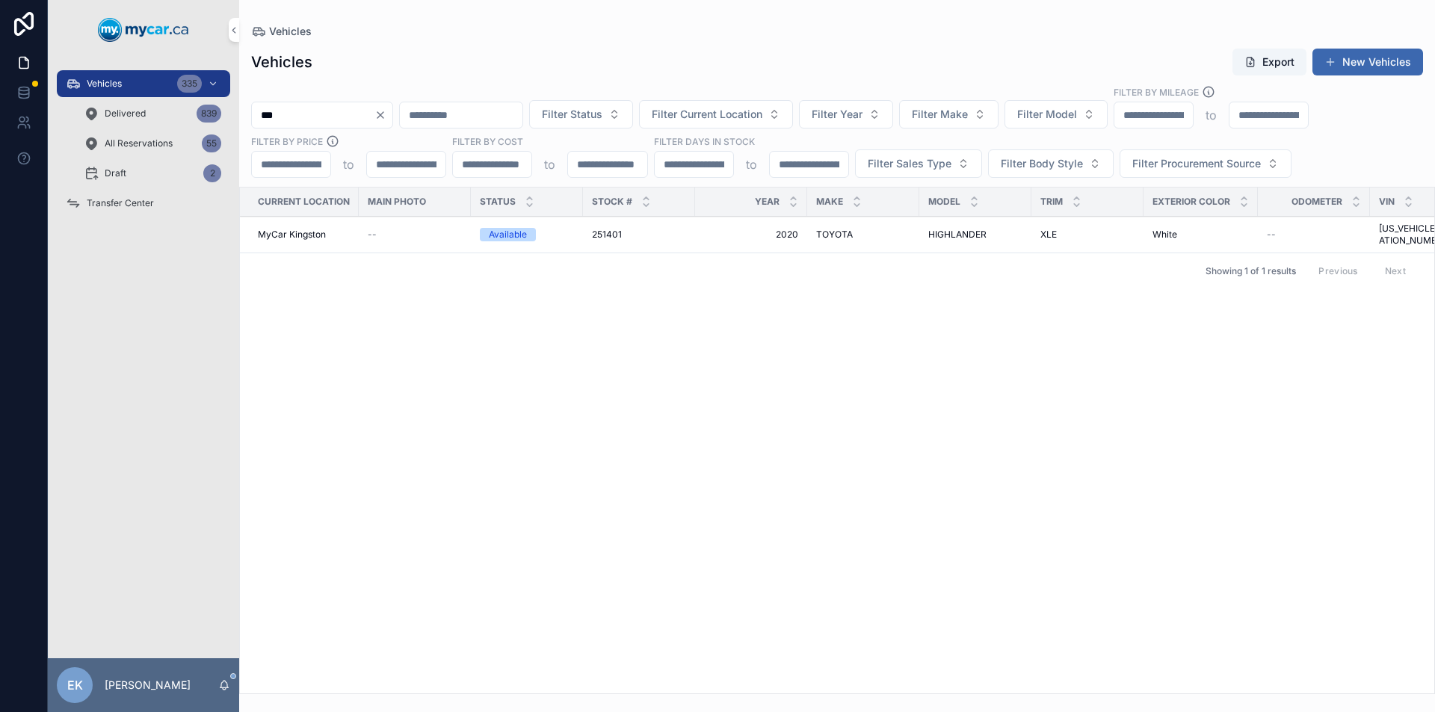
type input "***"
click at [309, 235] on span "MyCar Kingston" at bounding box center [292, 235] width 68 height 12
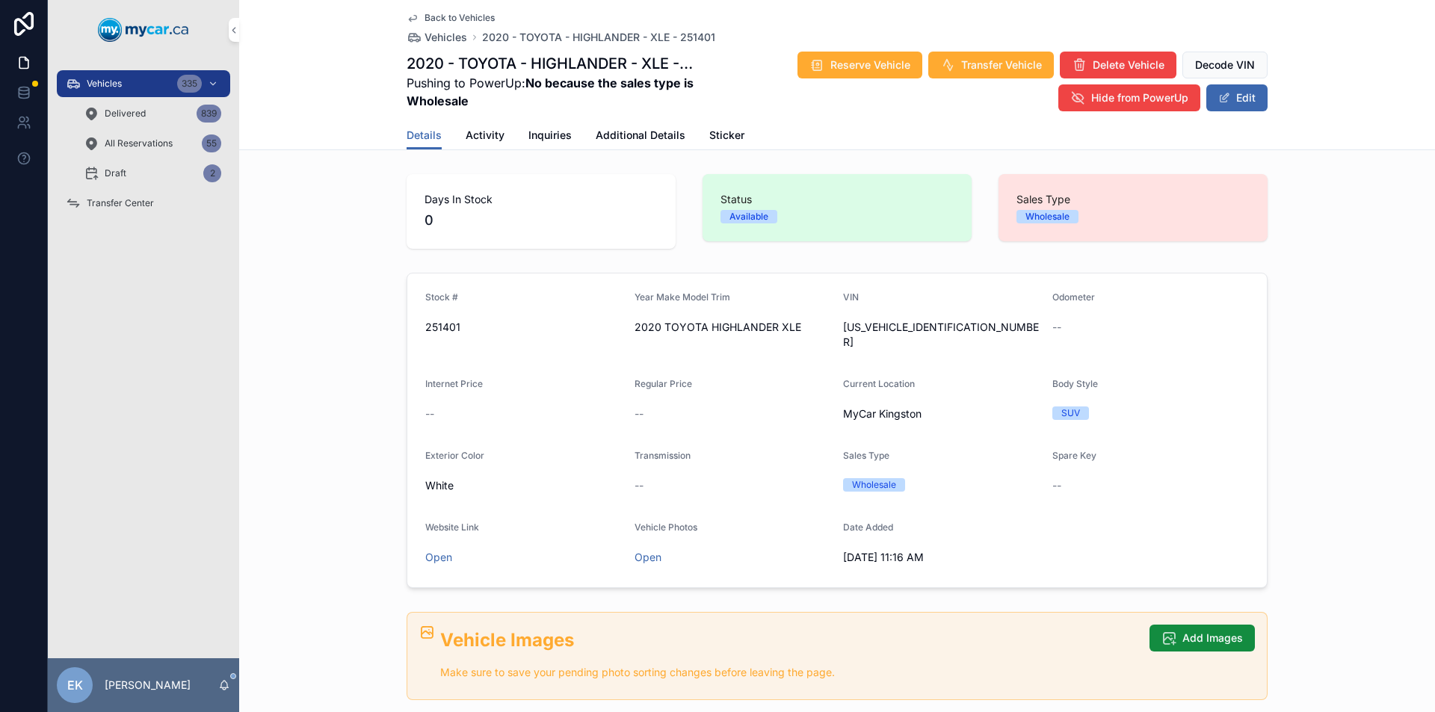
click at [638, 131] on span "Additional Details" at bounding box center [641, 135] width 90 height 15
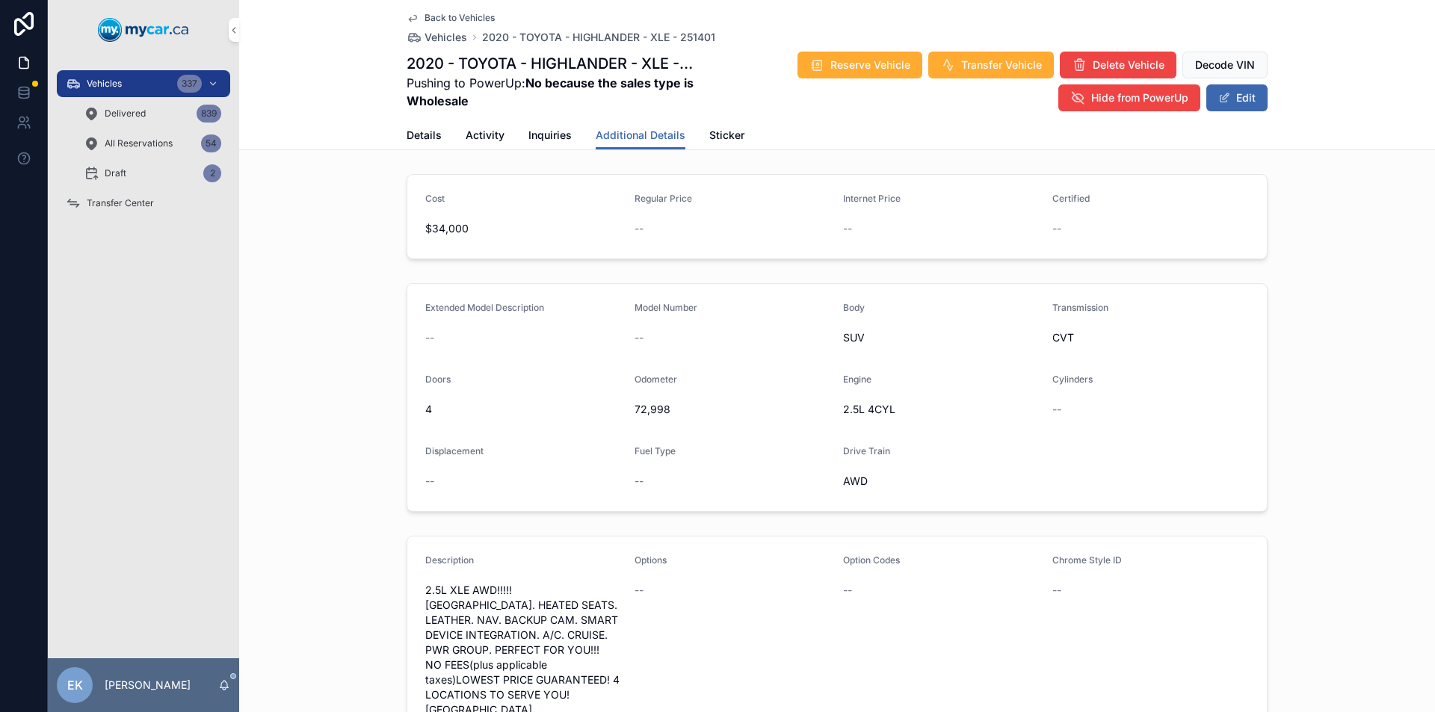
click at [416, 136] on span "Details" at bounding box center [424, 135] width 35 height 15
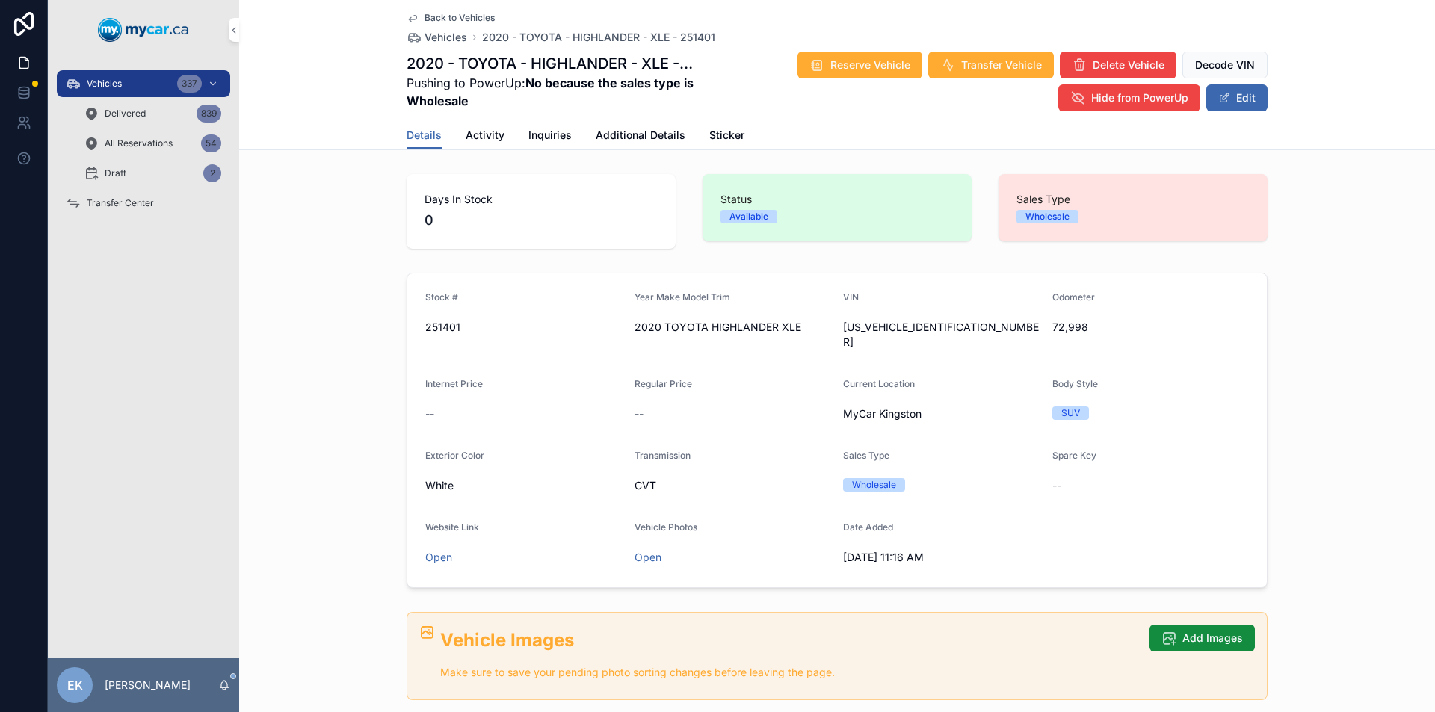
click at [125, 198] on span "Transfer Center" at bounding box center [120, 203] width 67 height 12
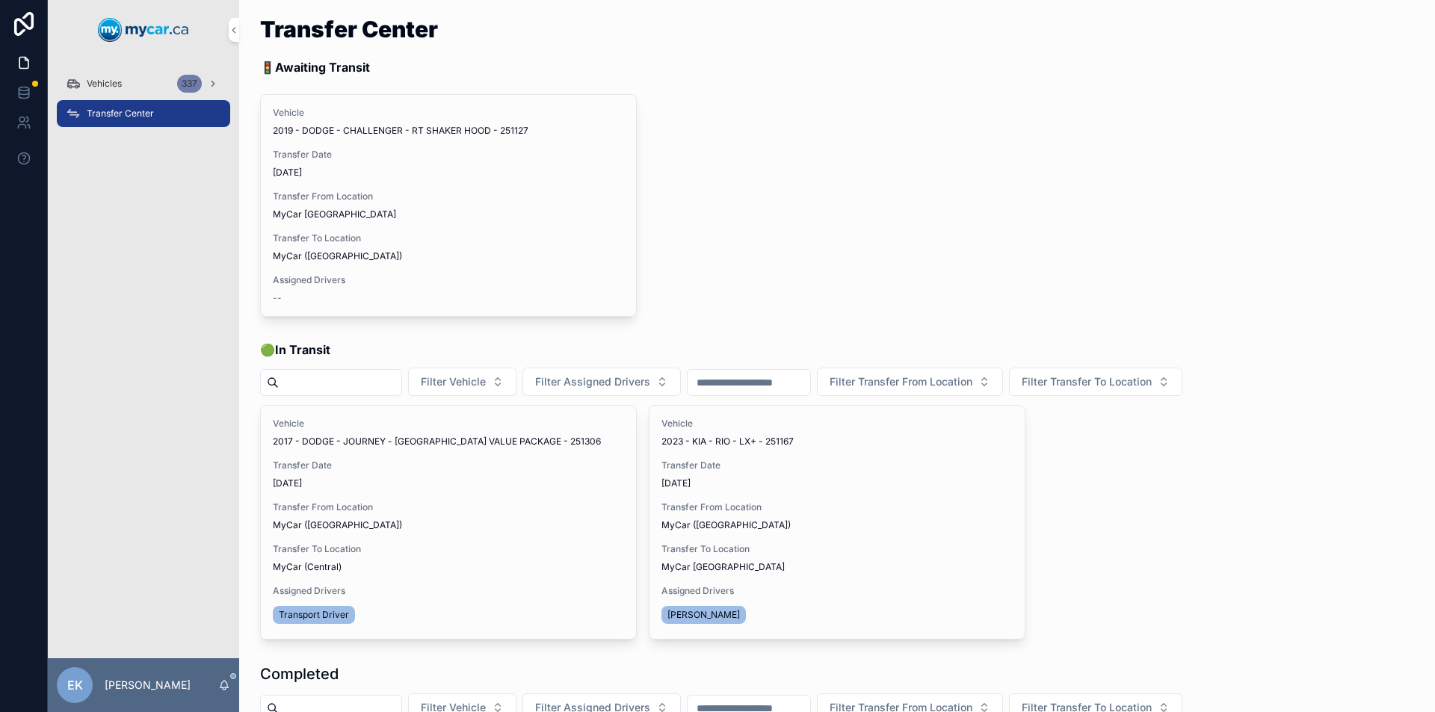
click at [107, 80] on span "Vehicles" at bounding box center [104, 84] width 35 height 12
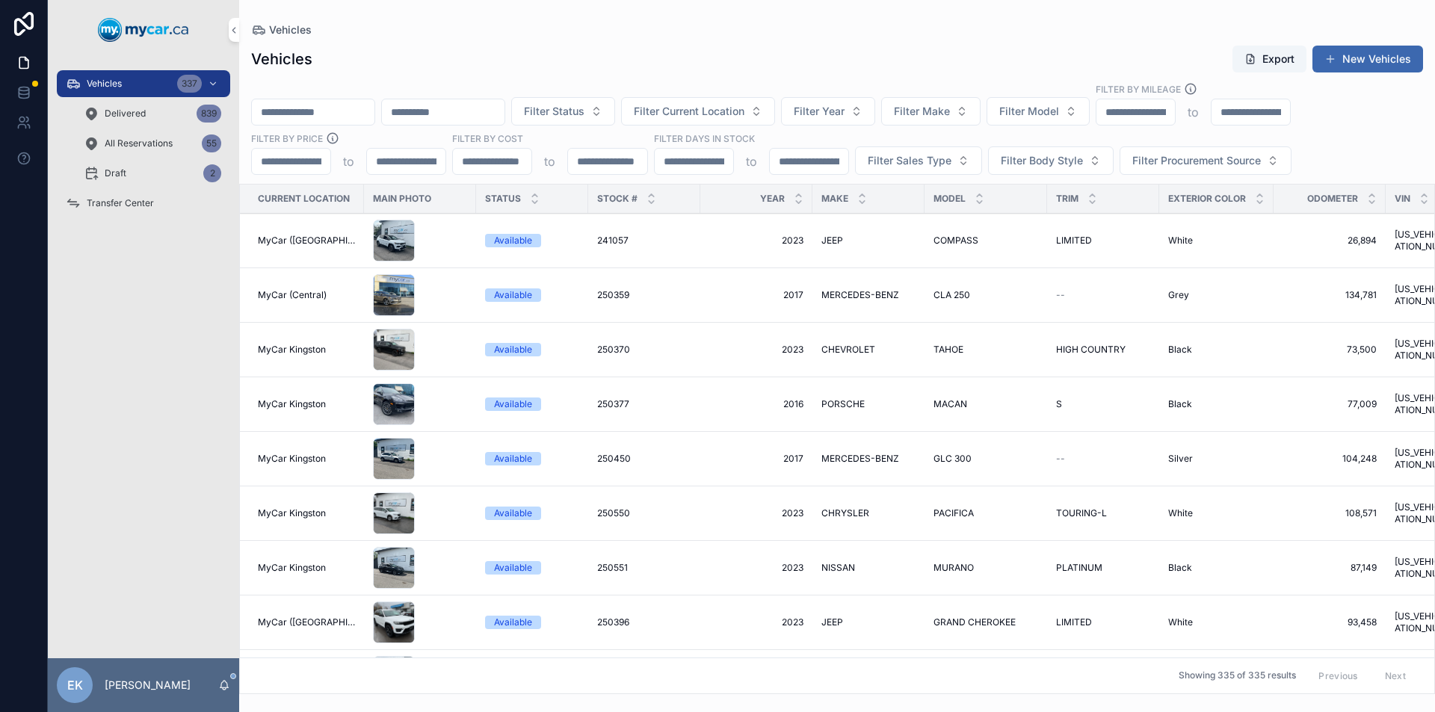
click at [291, 112] on input "scrollable content" at bounding box center [313, 112] width 123 height 21
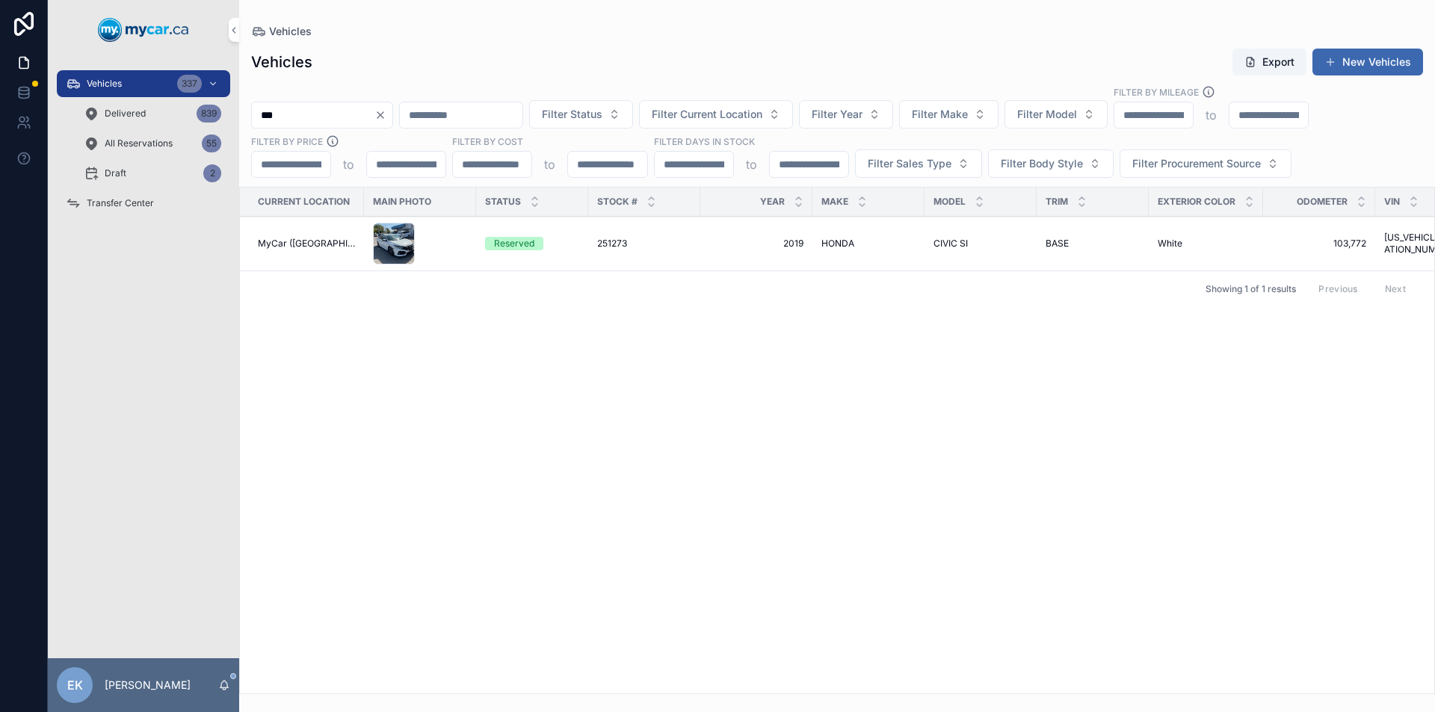
type input "***"
click at [608, 241] on span "251273" at bounding box center [612, 244] width 30 height 12
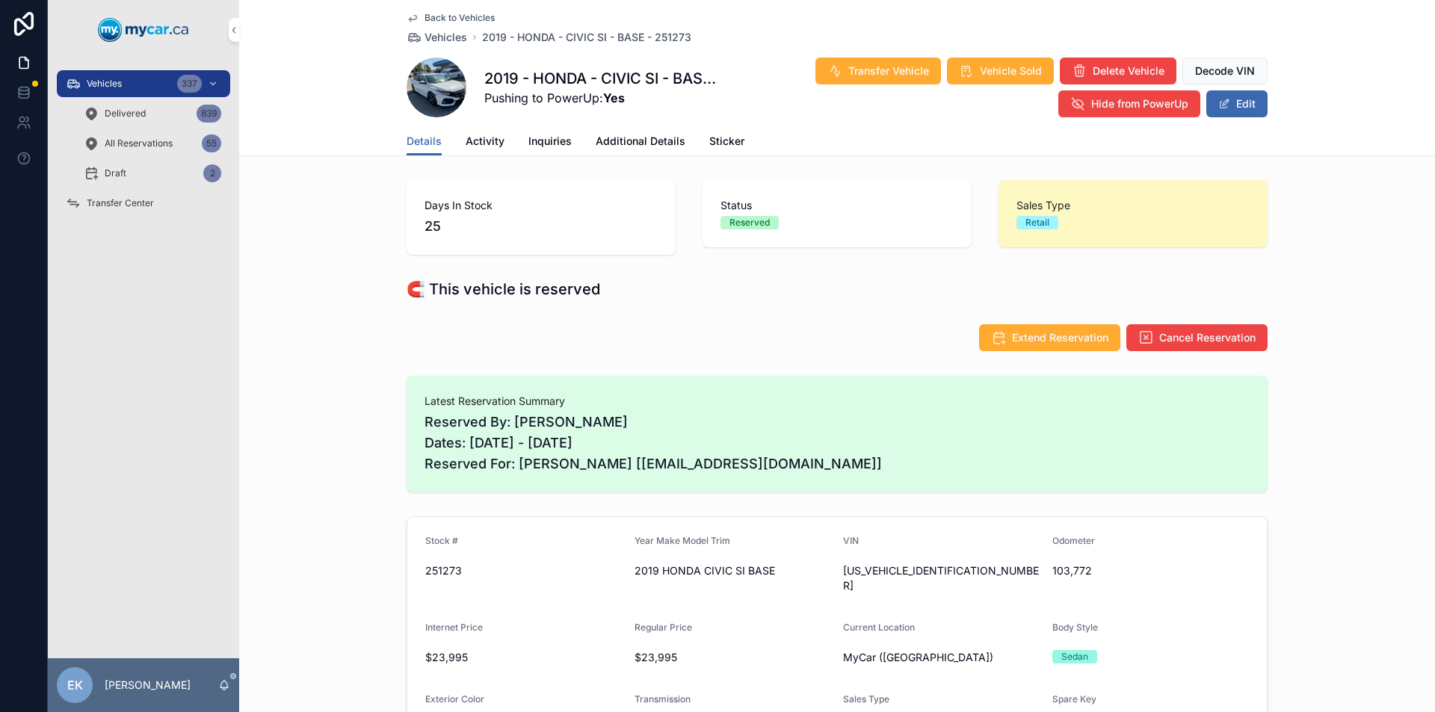
click at [882, 74] on span "Transfer Vehicle" at bounding box center [888, 71] width 81 height 15
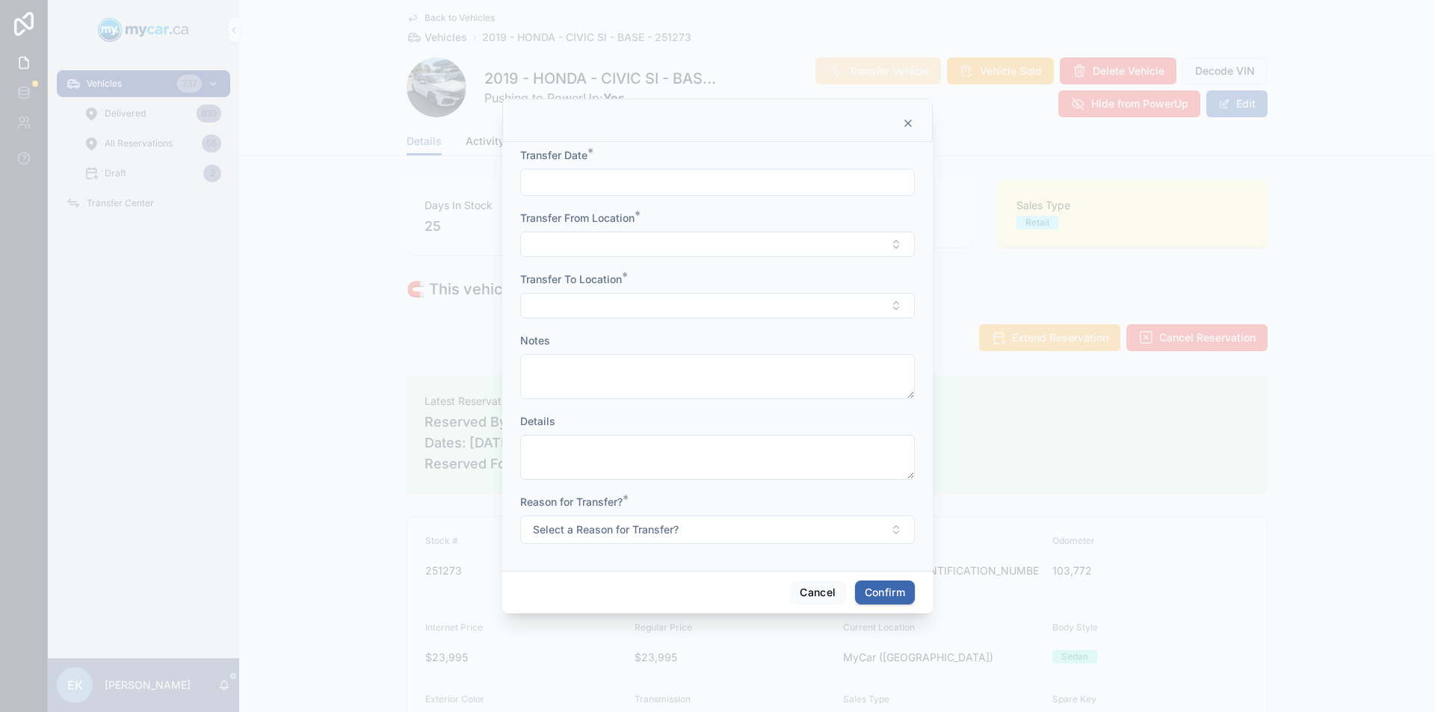
click at [701, 186] on input "text" at bounding box center [717, 182] width 393 height 21
click at [667, 333] on button "6" at bounding box center [663, 337] width 27 height 27
type input "*********"
click at [558, 241] on button "Select Button" at bounding box center [717, 244] width 395 height 25
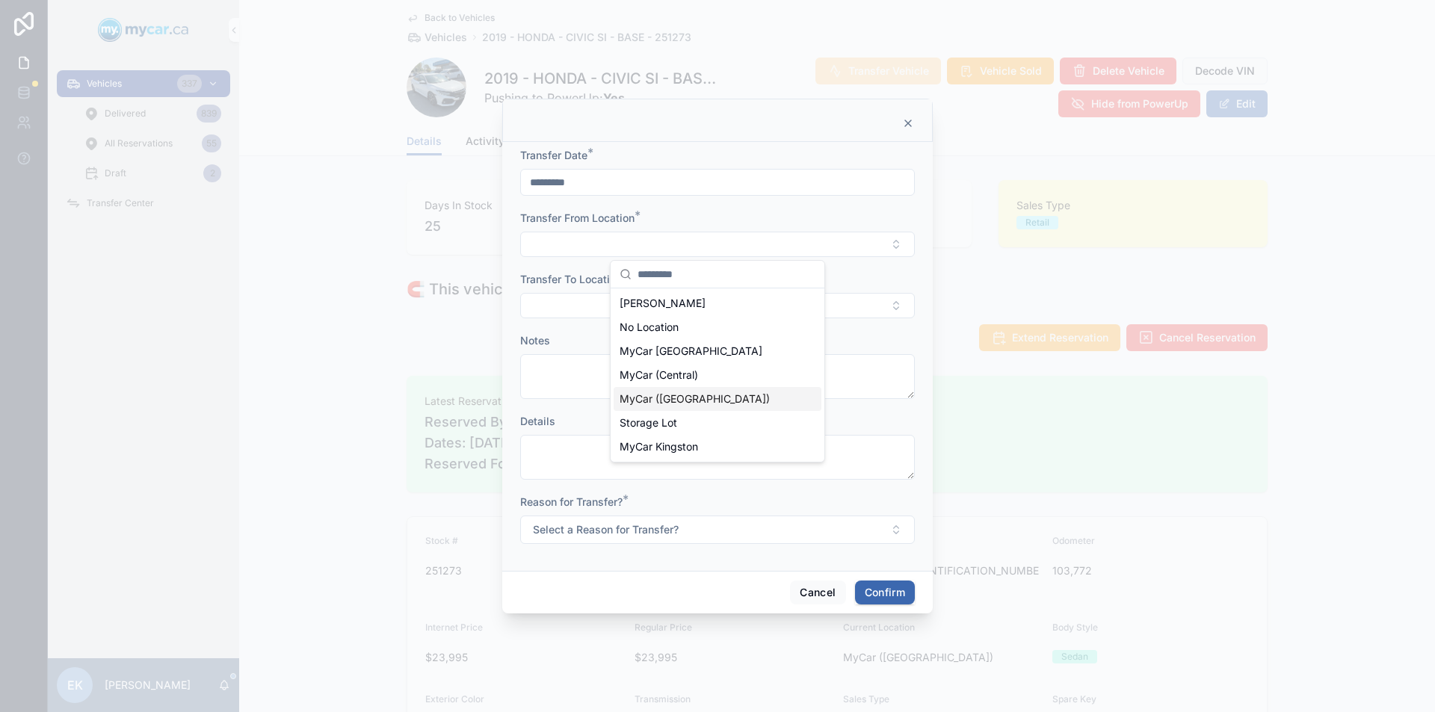
click at [670, 397] on span "MyCar ([GEOGRAPHIC_DATA])" at bounding box center [695, 399] width 150 height 15
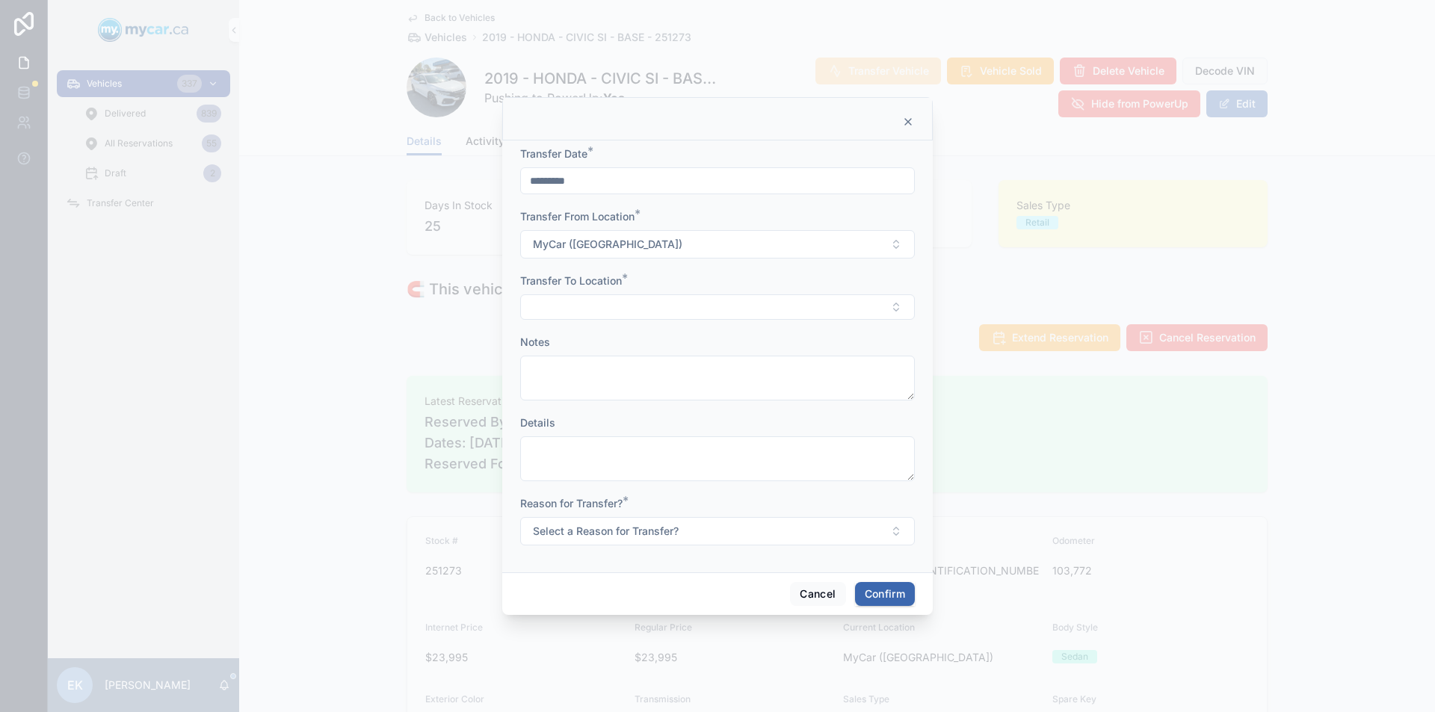
click at [590, 309] on button "Select Button" at bounding box center [717, 306] width 395 height 25
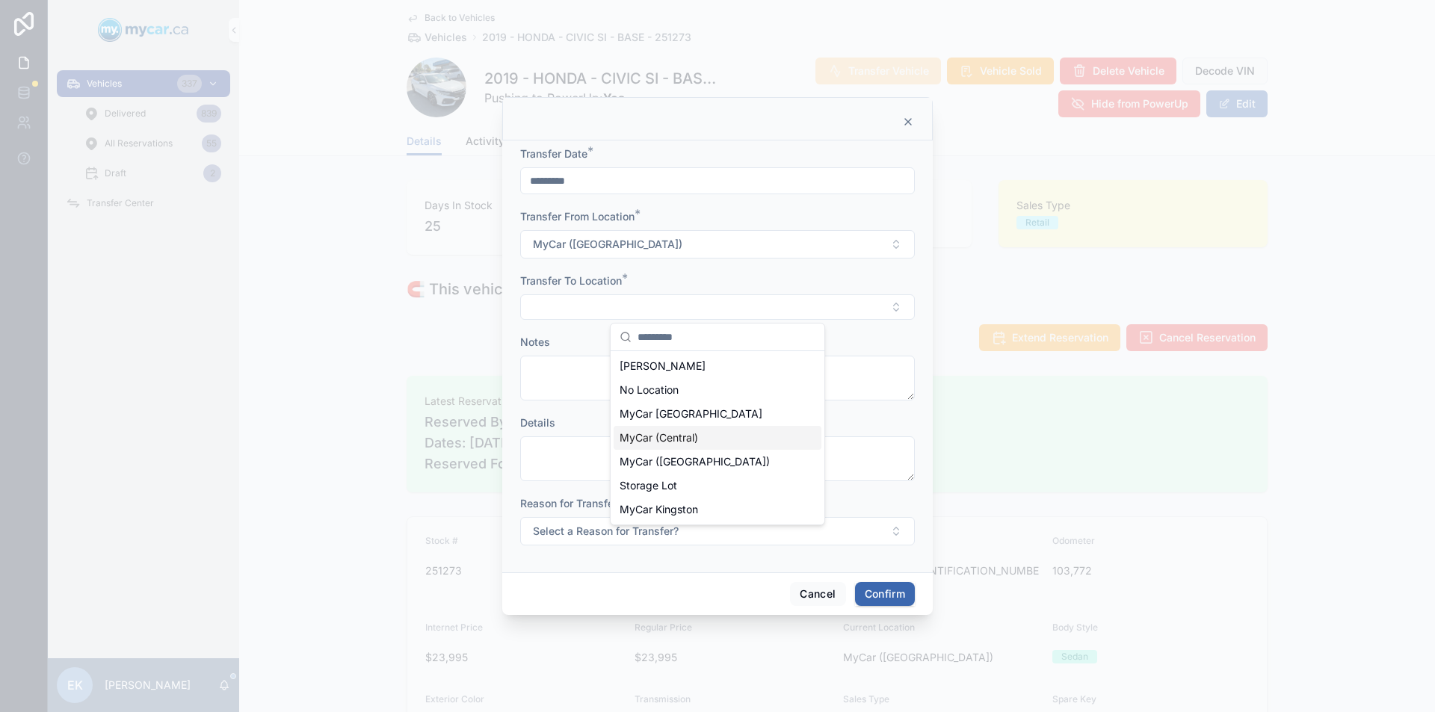
click at [663, 437] on span "MyCar (Central)" at bounding box center [659, 438] width 78 height 15
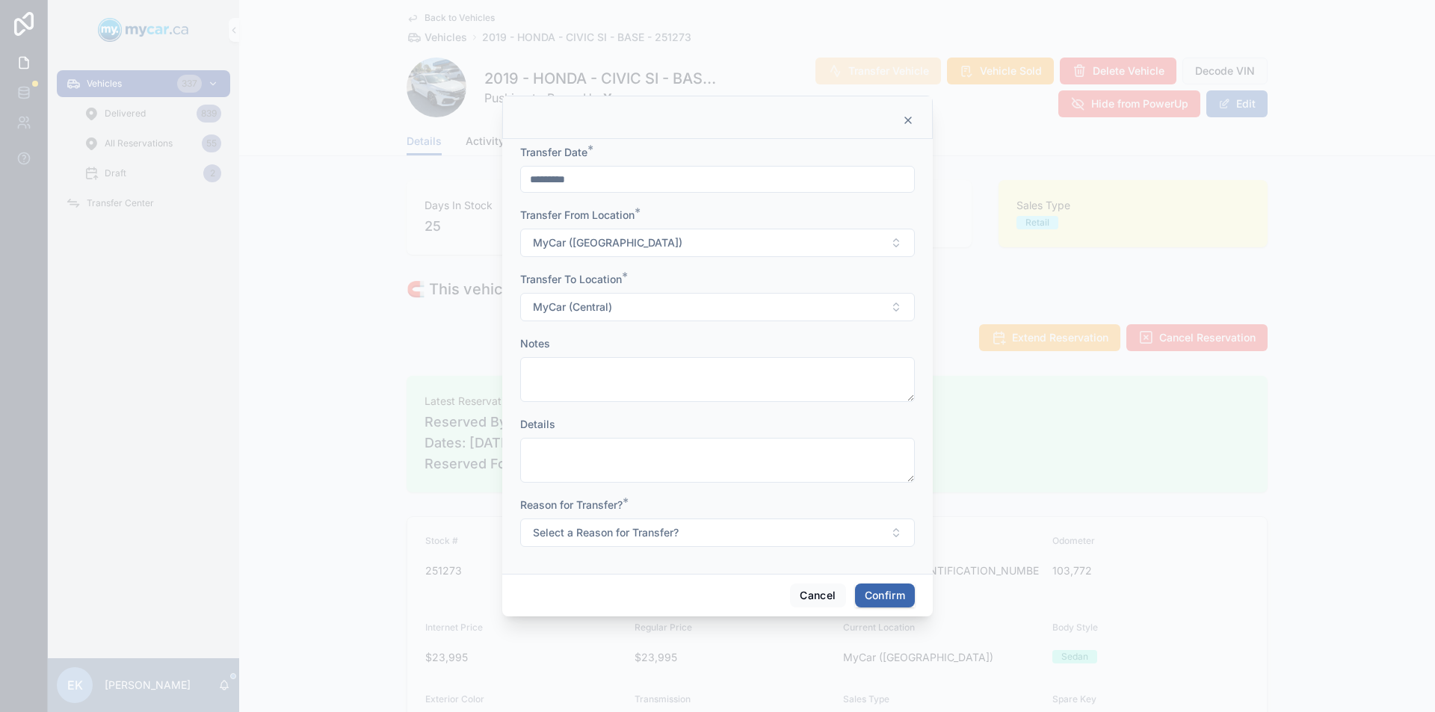
click at [635, 531] on span "Select a Reason for Transfer?" at bounding box center [606, 532] width 146 height 15
click at [663, 616] on div "For Show" at bounding box center [649, 614] width 40 height 13
click at [881, 591] on button "Confirm" at bounding box center [885, 596] width 60 height 24
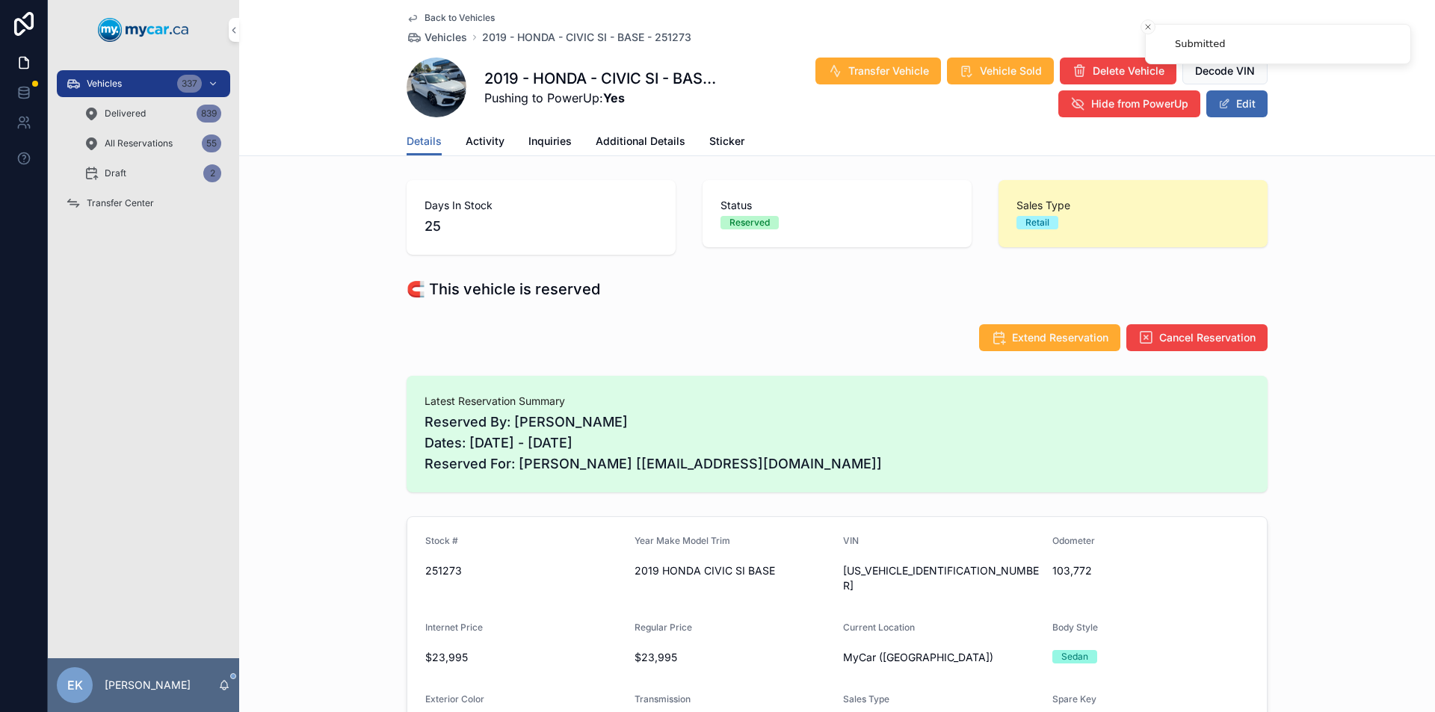
click at [99, 198] on span "Transfer Center" at bounding box center [120, 203] width 67 height 12
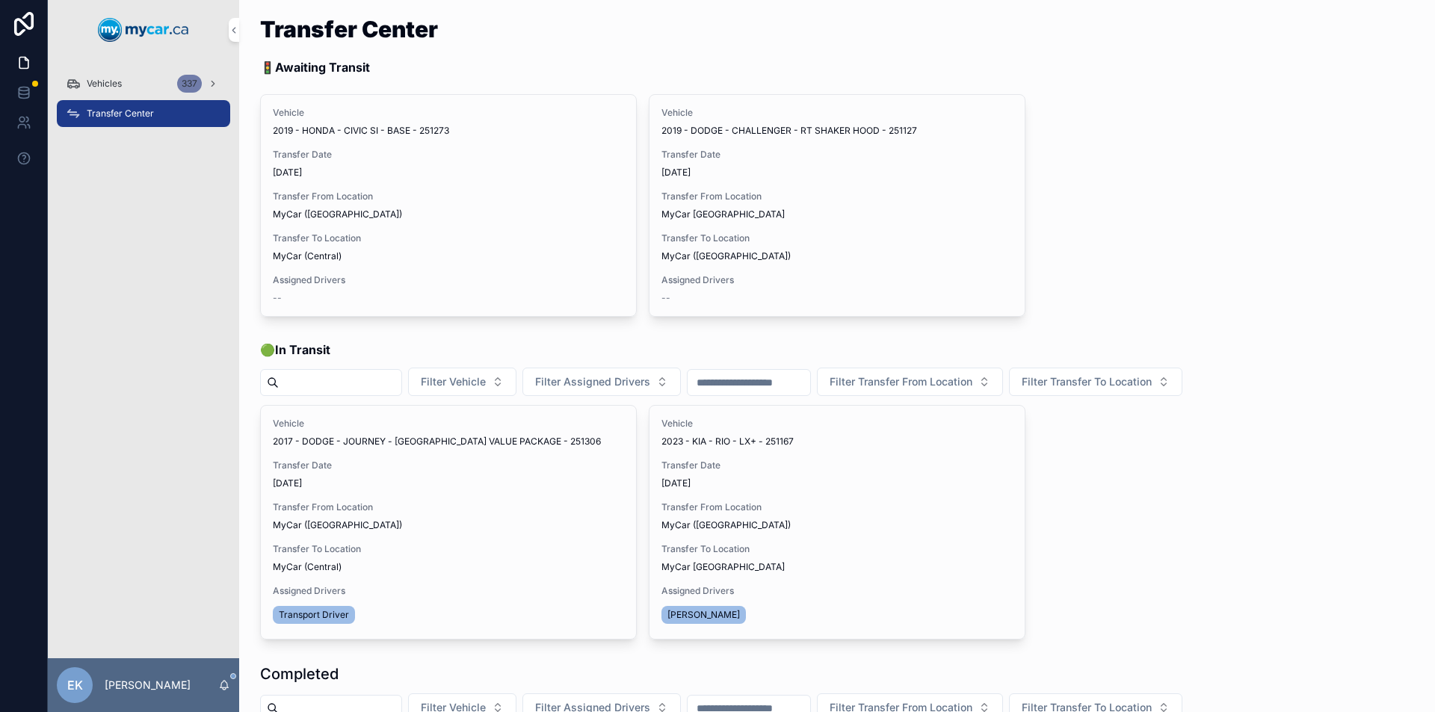
click at [0, 0] on span "Assign Driver" at bounding box center [0, 0] width 0 height 0
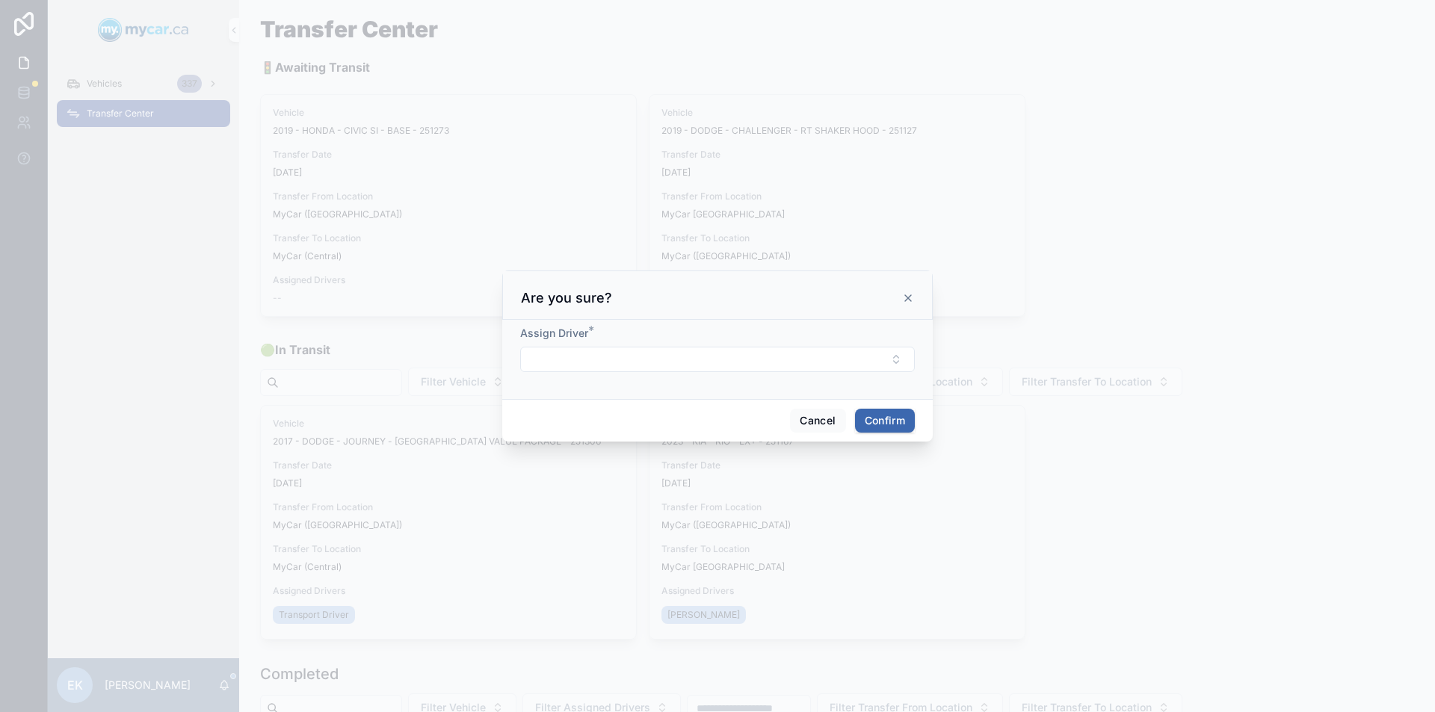
click at [673, 358] on button "Select Button" at bounding box center [717, 359] width 395 height 25
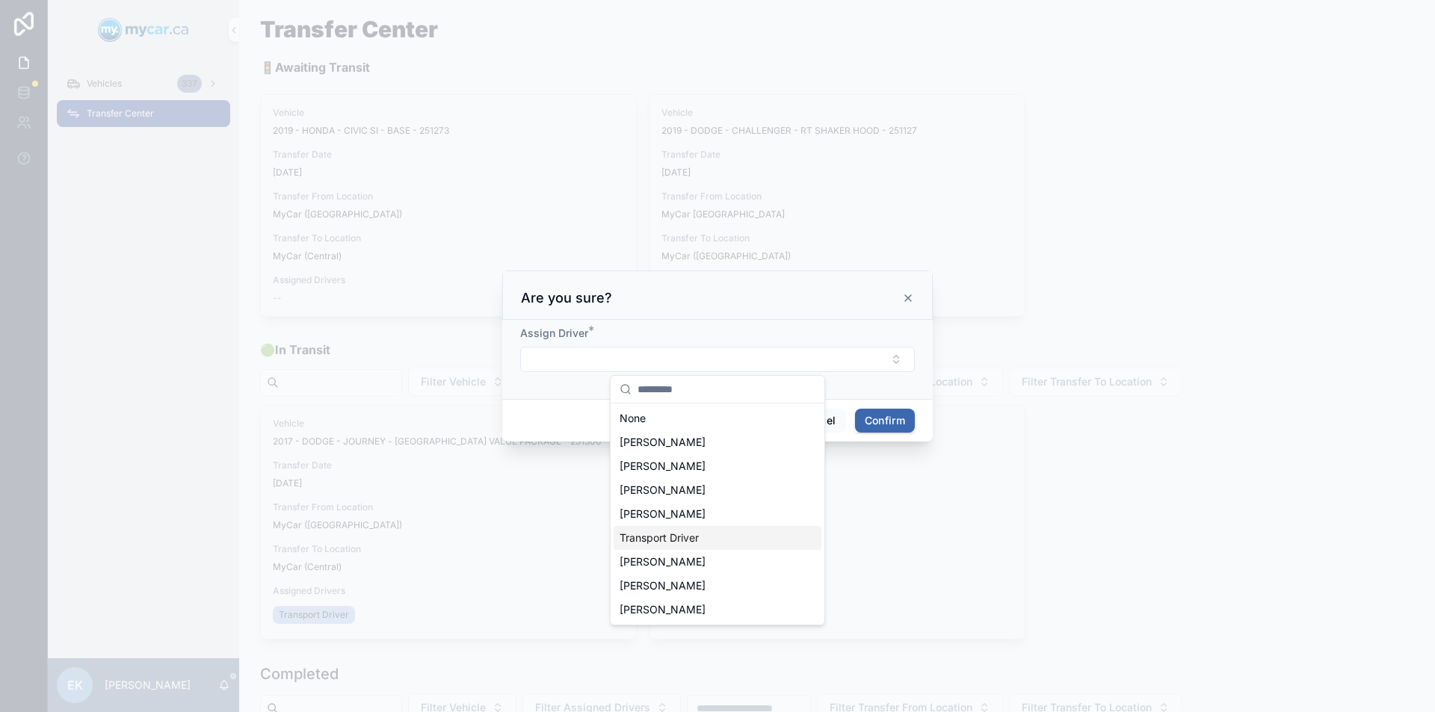
click at [661, 541] on span "Transport Driver" at bounding box center [659, 538] width 79 height 15
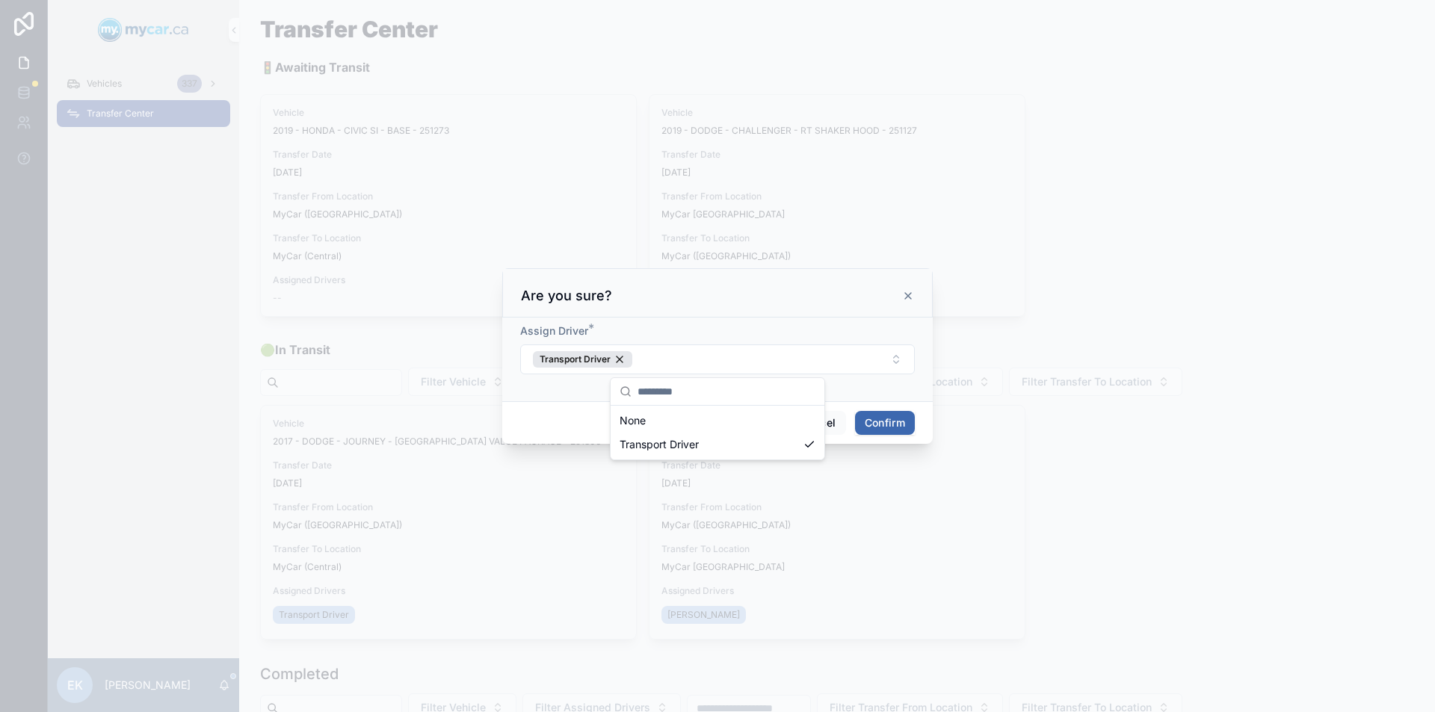
click at [902, 426] on button "Confirm" at bounding box center [885, 423] width 60 height 24
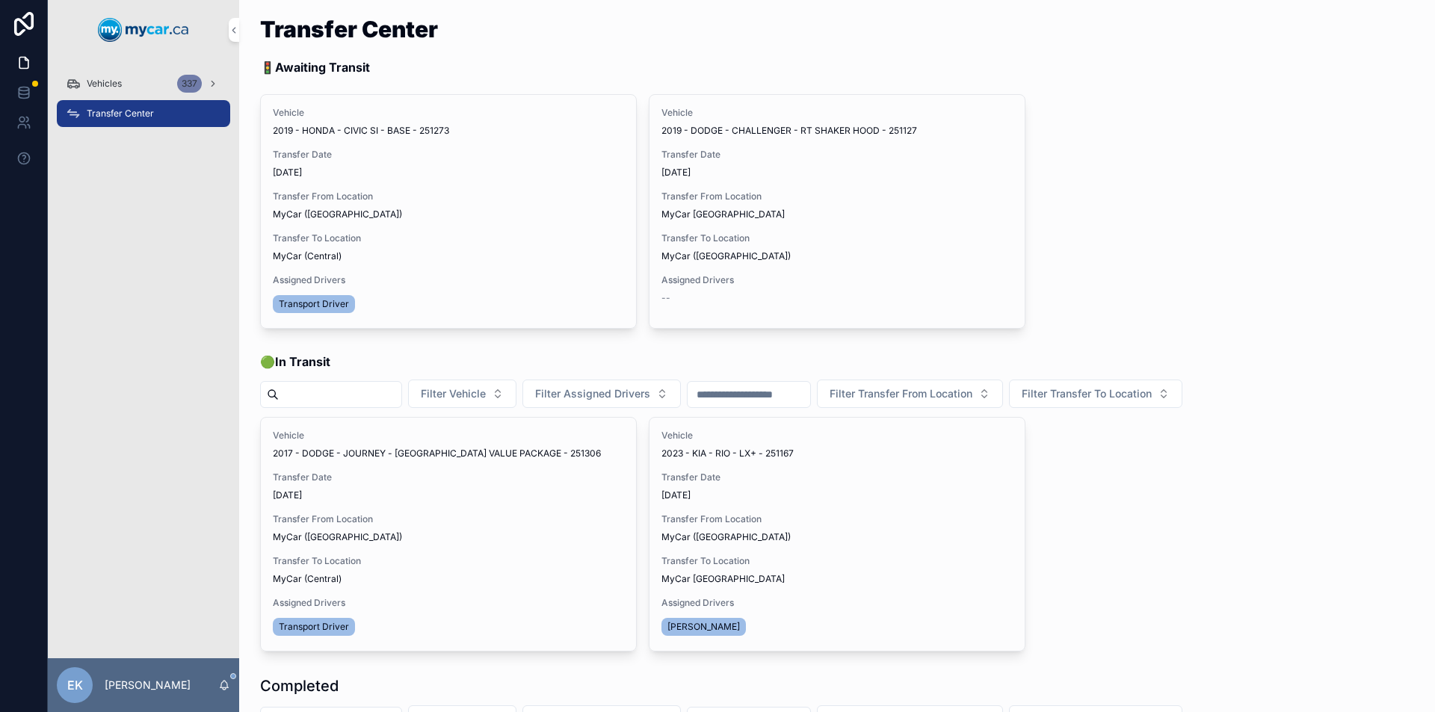
click at [0, 0] on span "Begin Trip" at bounding box center [0, 0] width 0 height 0
